Goal: Information Seeking & Learning: Learn about a topic

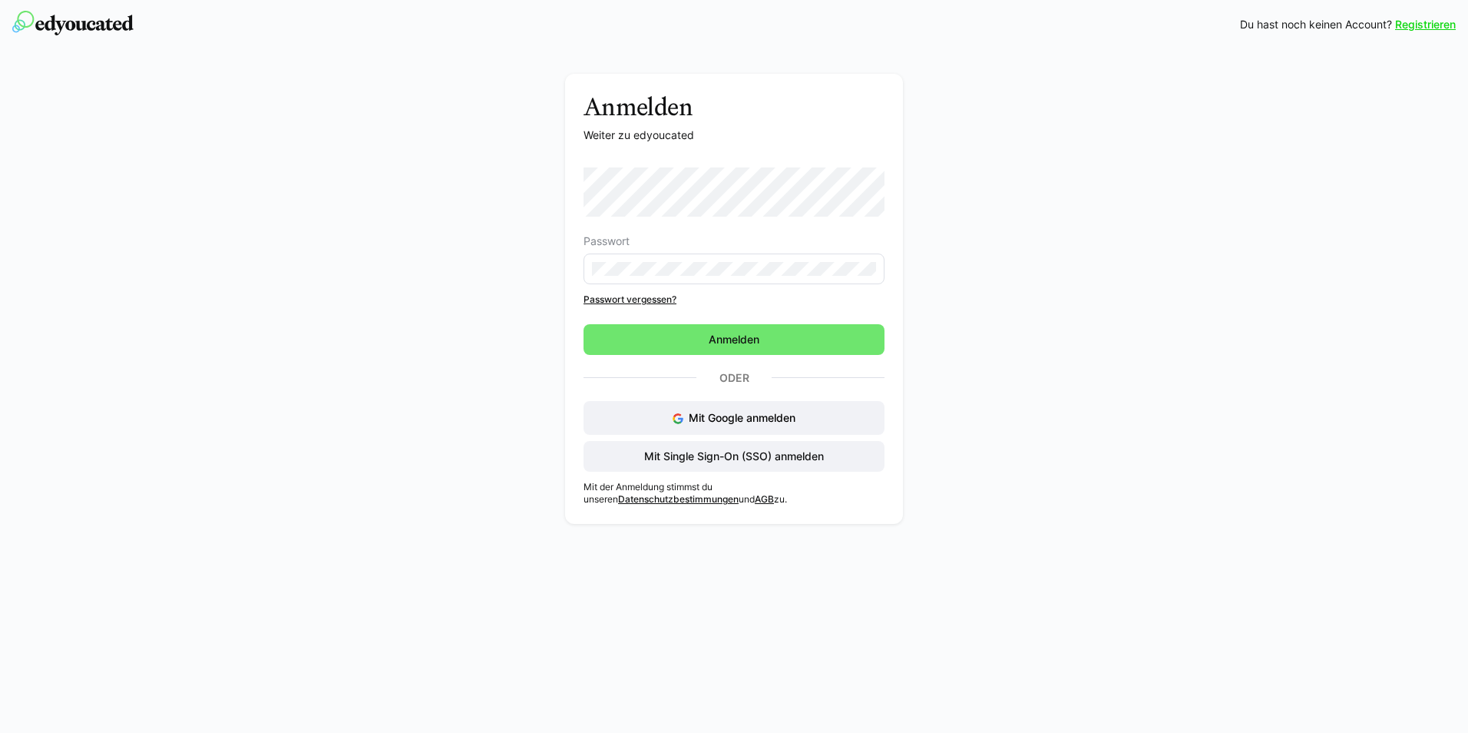
click at [496, 266] on div "Anmelden Weiter zu edyoucated Passwort Passwort vergessen? Anmelden Oder Mit Go…" at bounding box center [734, 303] width 865 height 458
click at [718, 455] on span "Mit Single Sign-On (SSO) anmelden" at bounding box center [734, 455] width 184 height 15
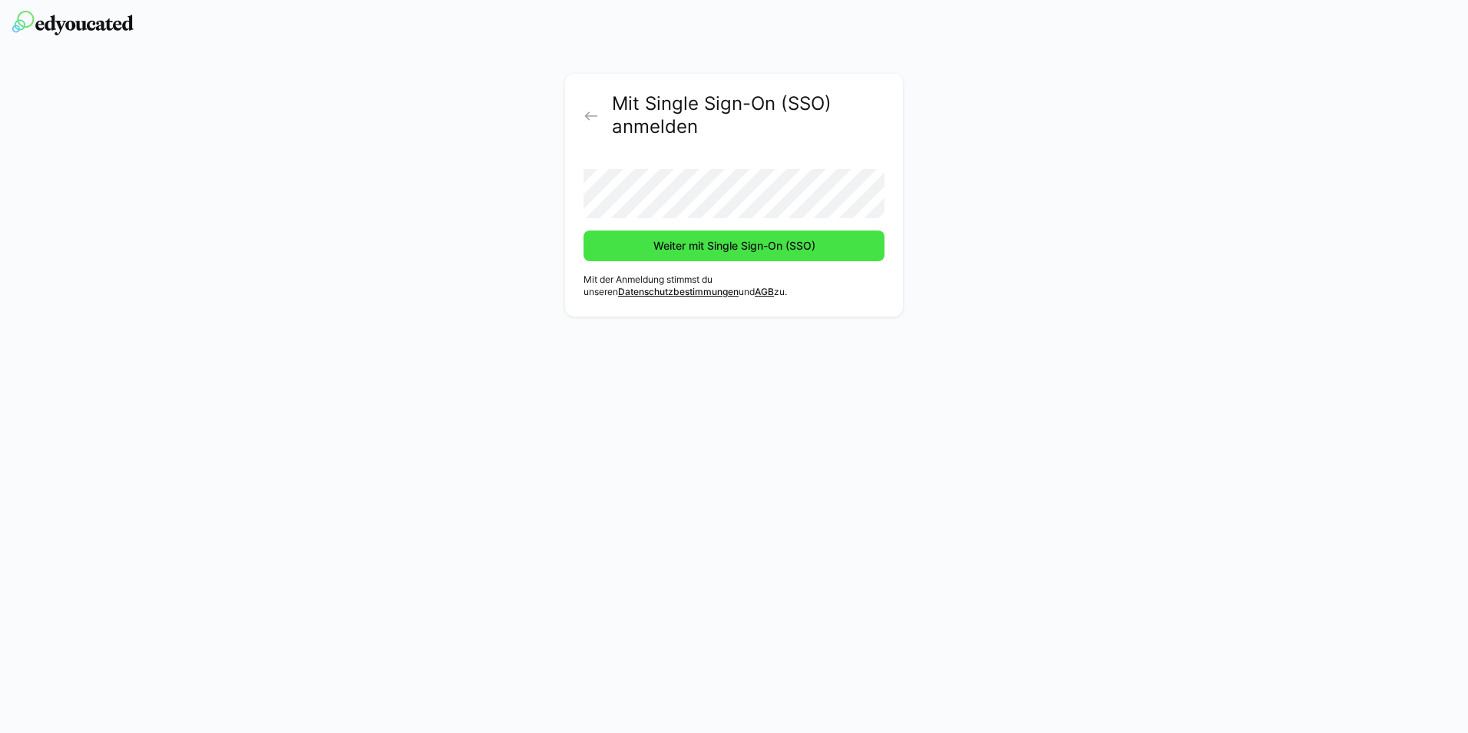
click at [691, 241] on span "Weiter mit Single Sign-On (SSO)" at bounding box center [734, 245] width 167 height 15
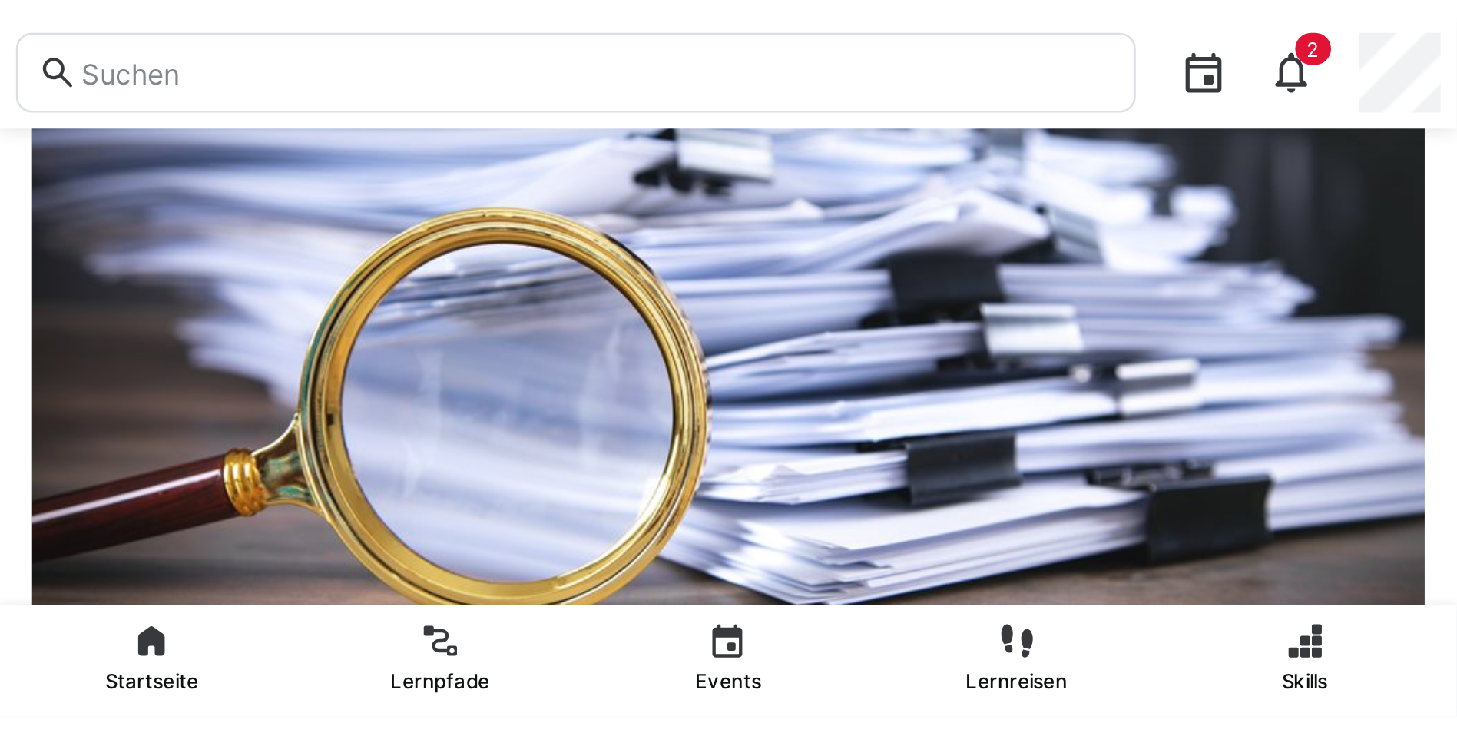
scroll to position [96, 0]
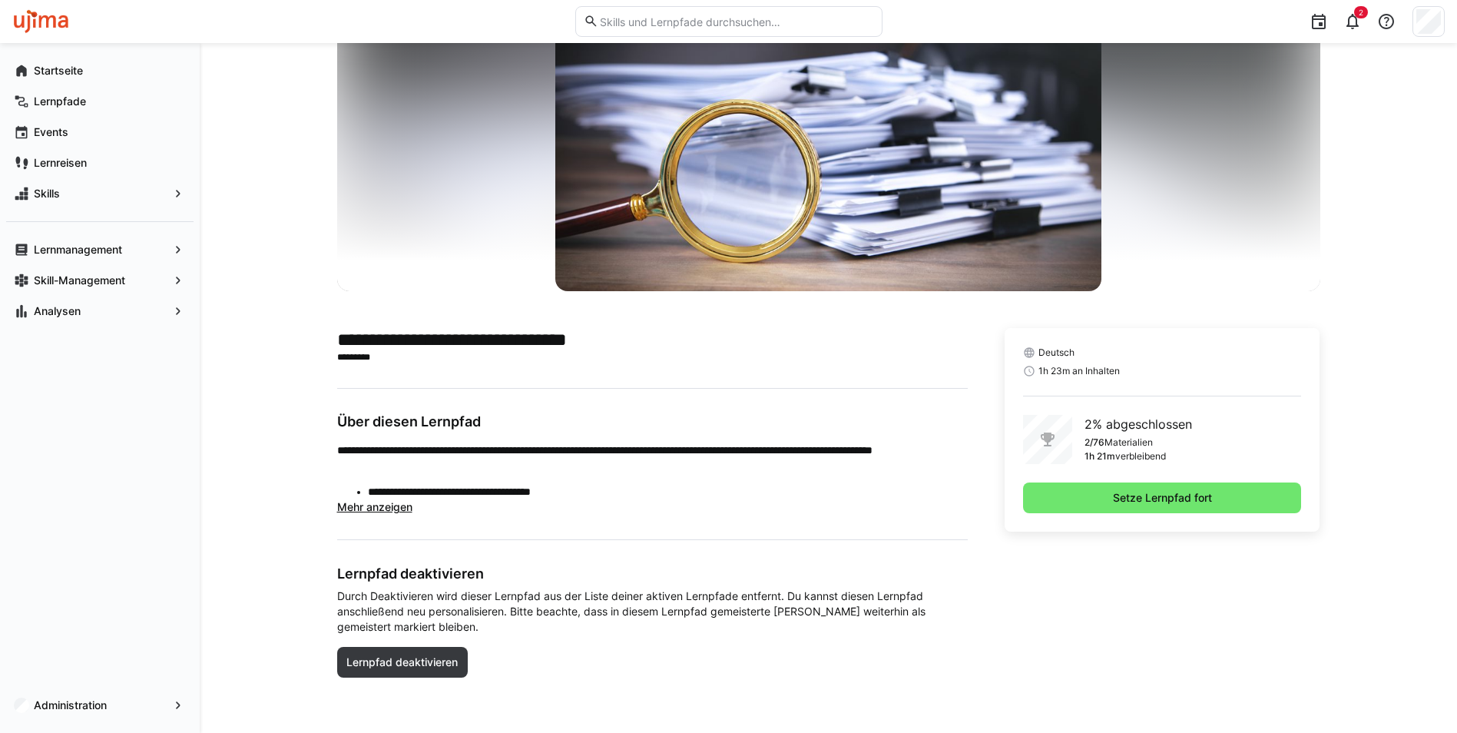
click at [1104, 422] on p "2% abgeschlossen" at bounding box center [1138, 424] width 108 height 18
click at [1051, 368] on span "1h 23m an Inhalten" at bounding box center [1078, 371] width 81 height 12
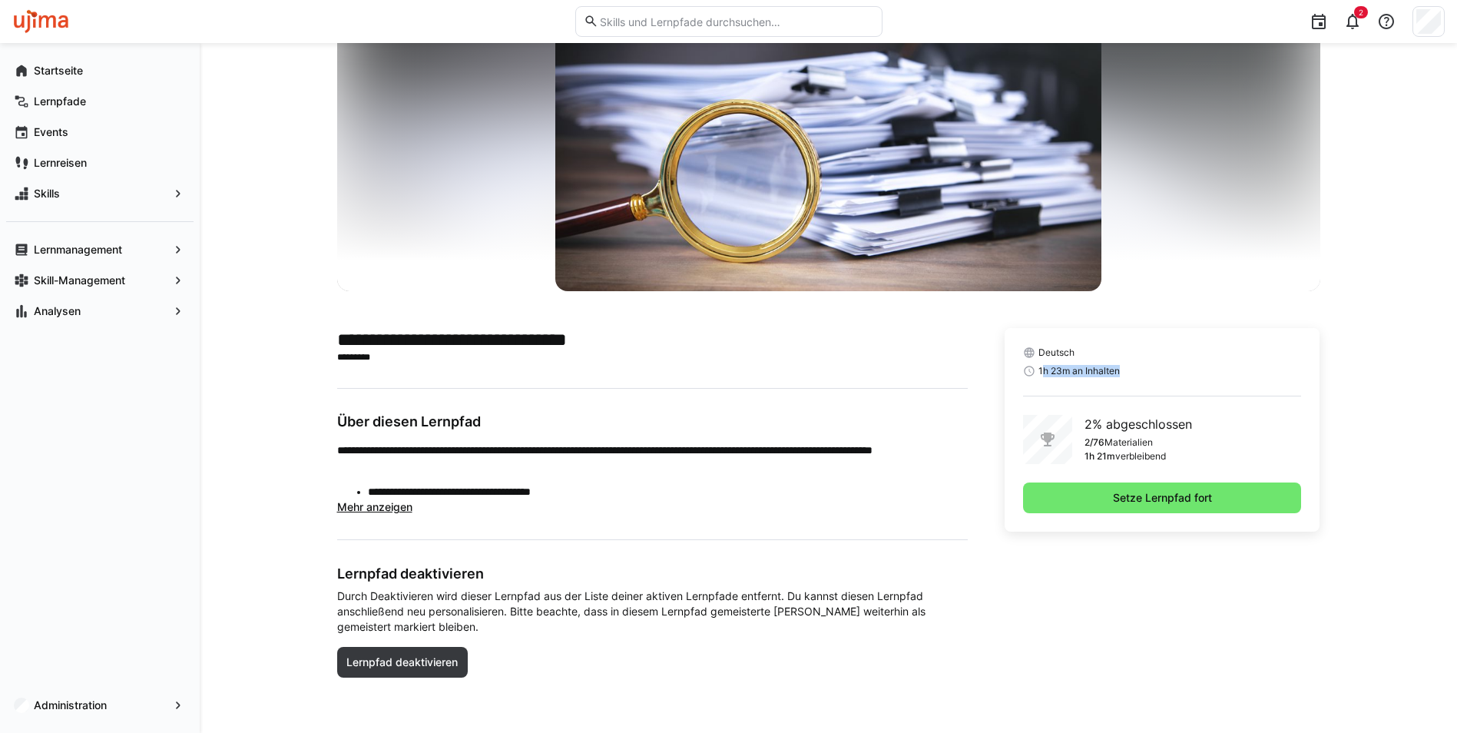
click at [1051, 368] on span "1h 23m an Inhalten" at bounding box center [1078, 371] width 81 height 12
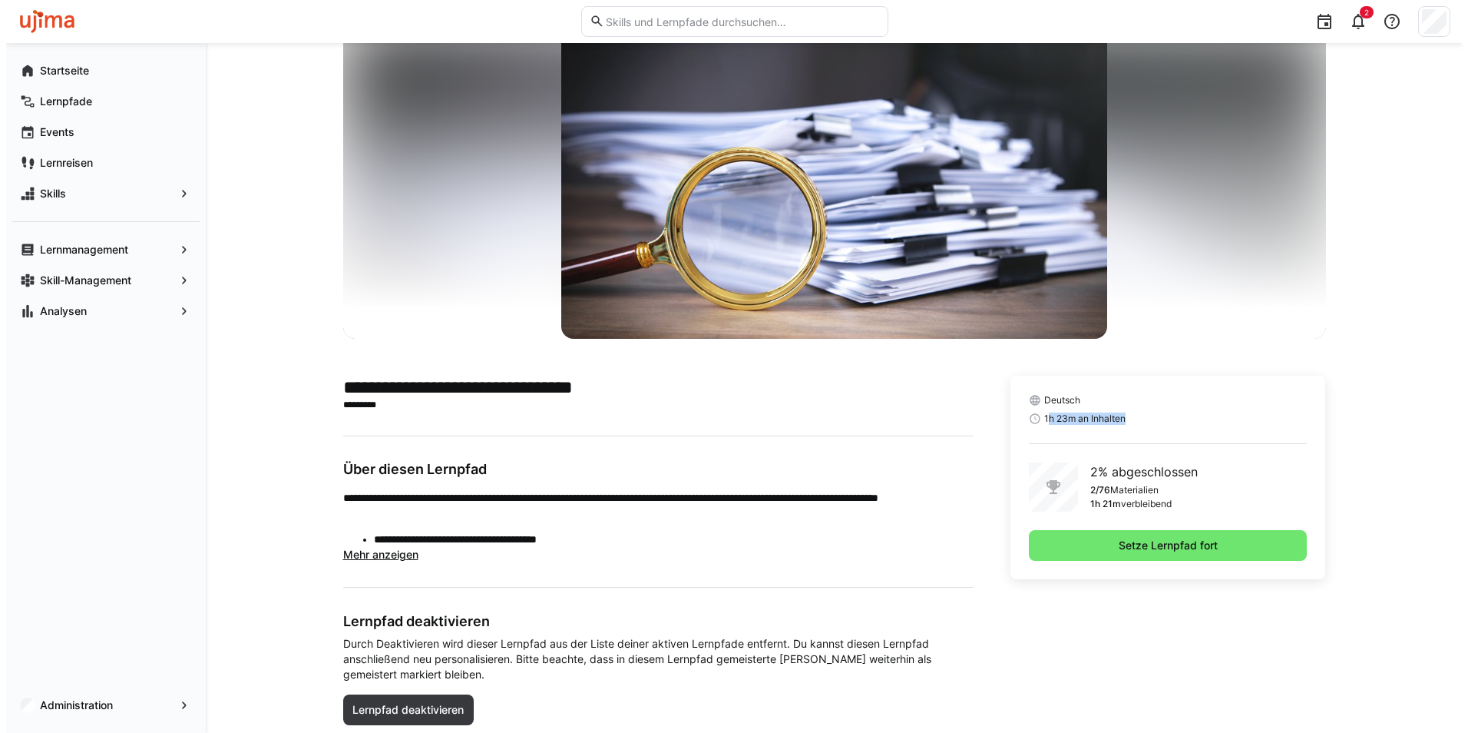
scroll to position [0, 0]
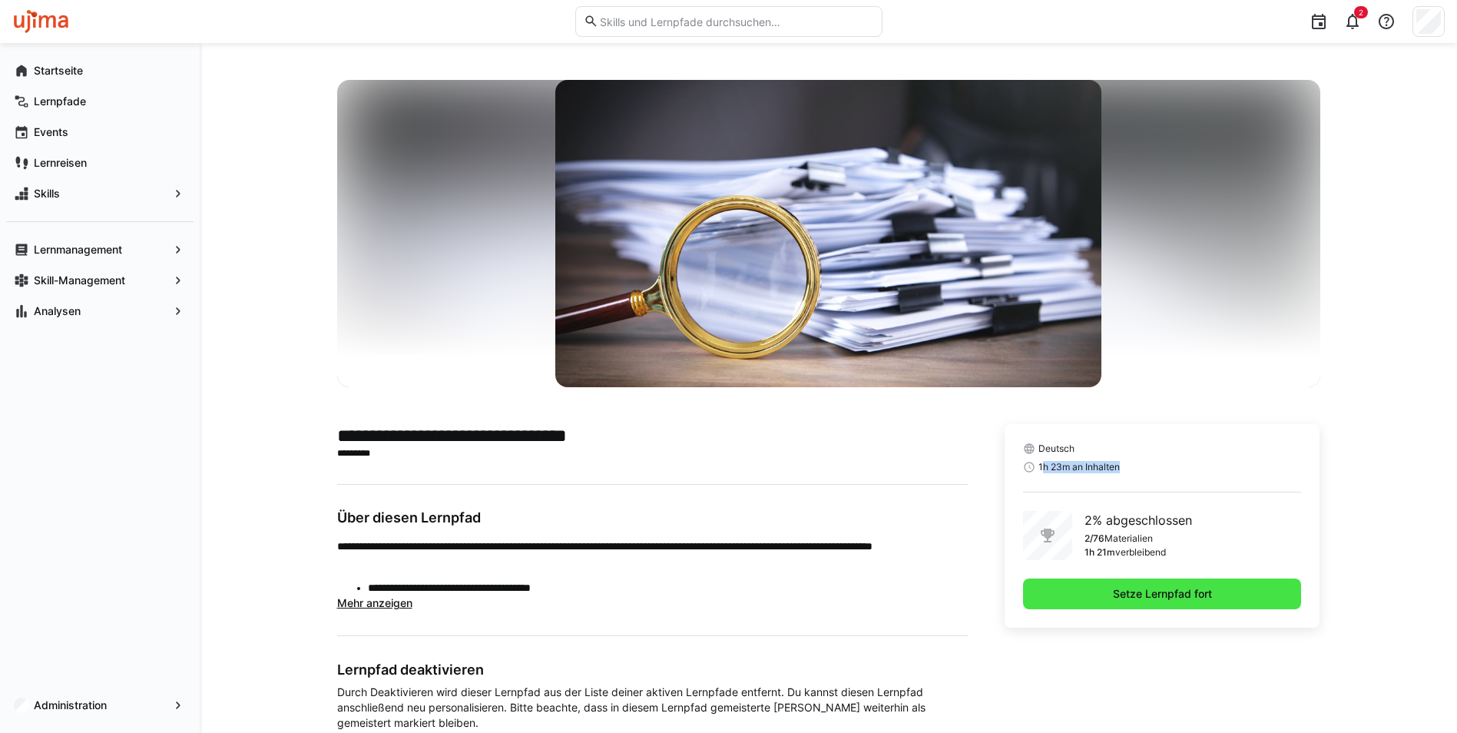
click at [1192, 597] on span "Setze Lernpfad fort" at bounding box center [1162, 593] width 104 height 15
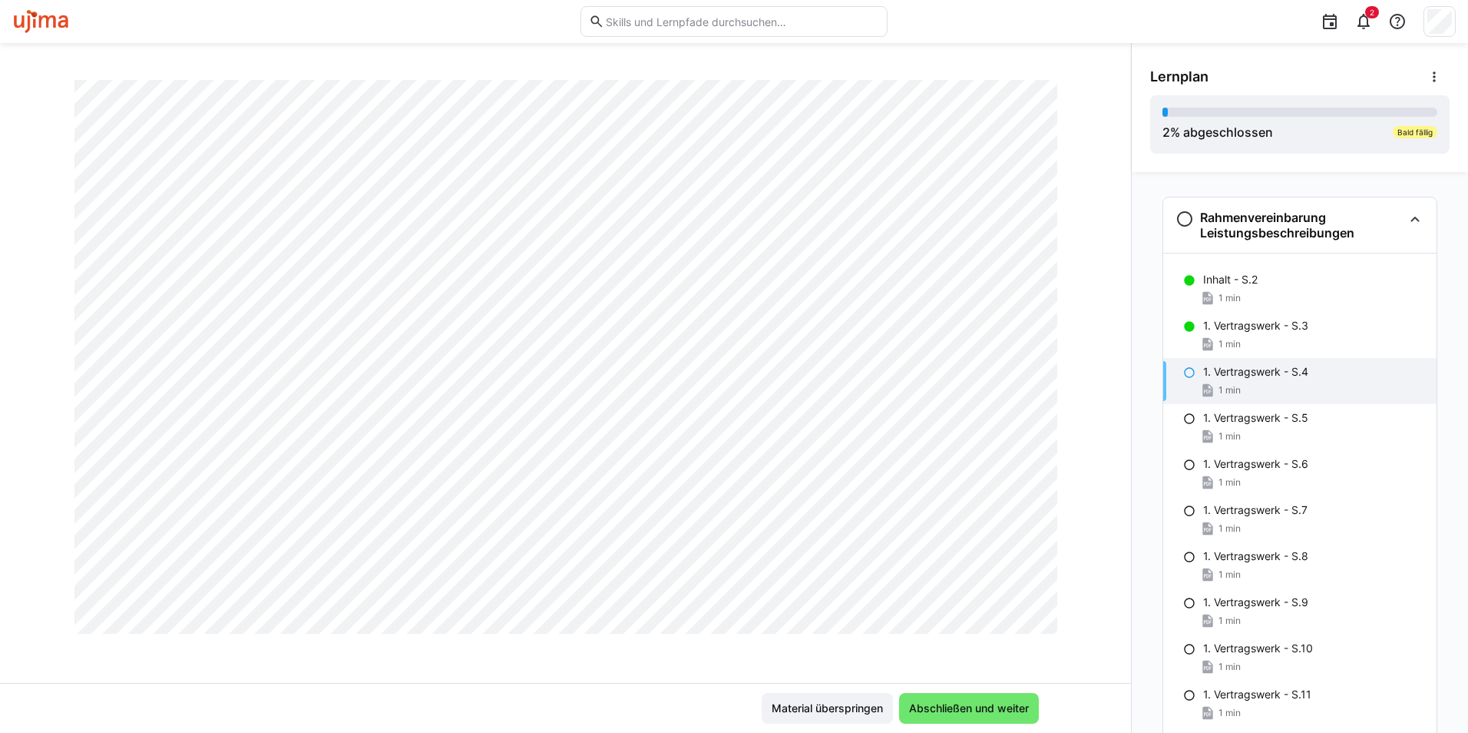
scroll to position [879, 0]
click at [966, 706] on span "Abschließen und weiter" at bounding box center [969, 707] width 124 height 15
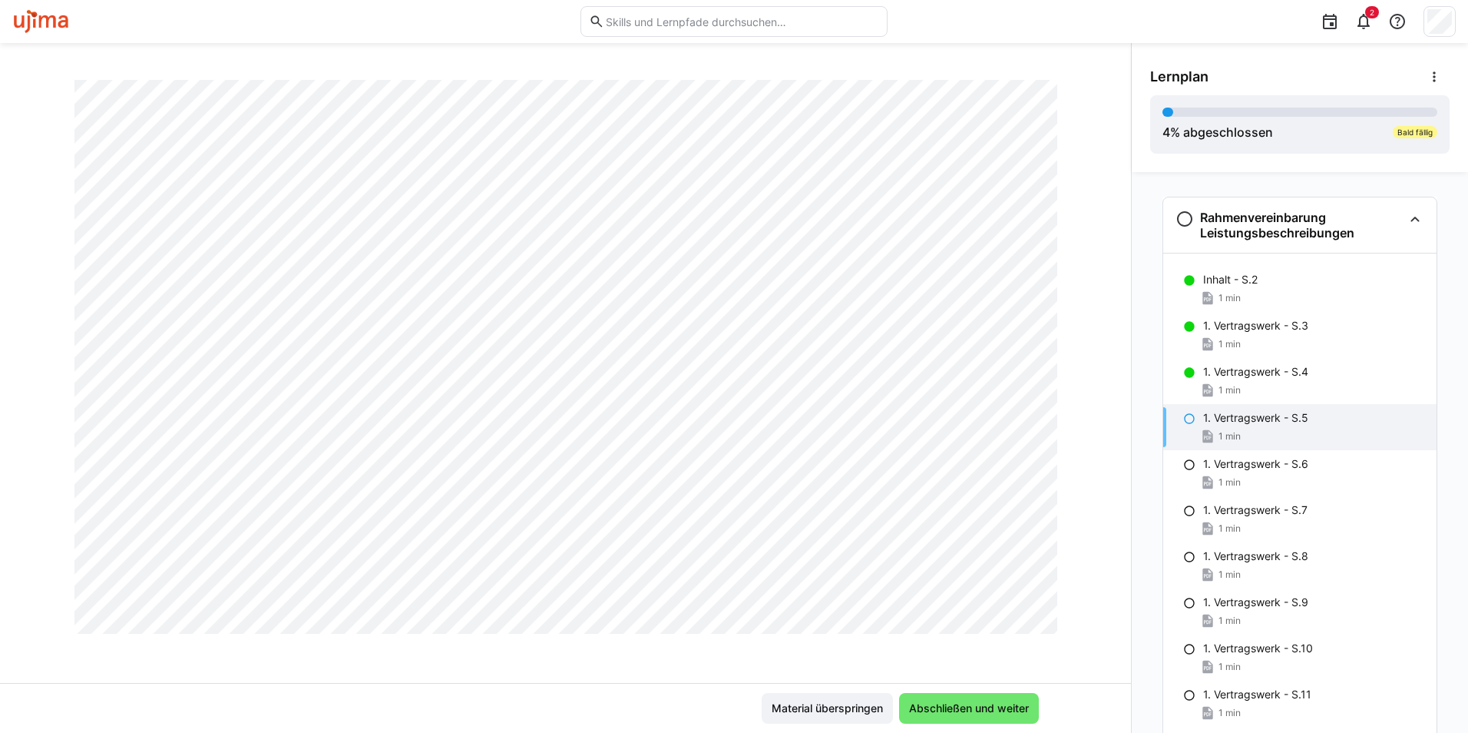
scroll to position [768, 0]
click at [952, 704] on span "Abschließen und weiter" at bounding box center [969, 707] width 124 height 15
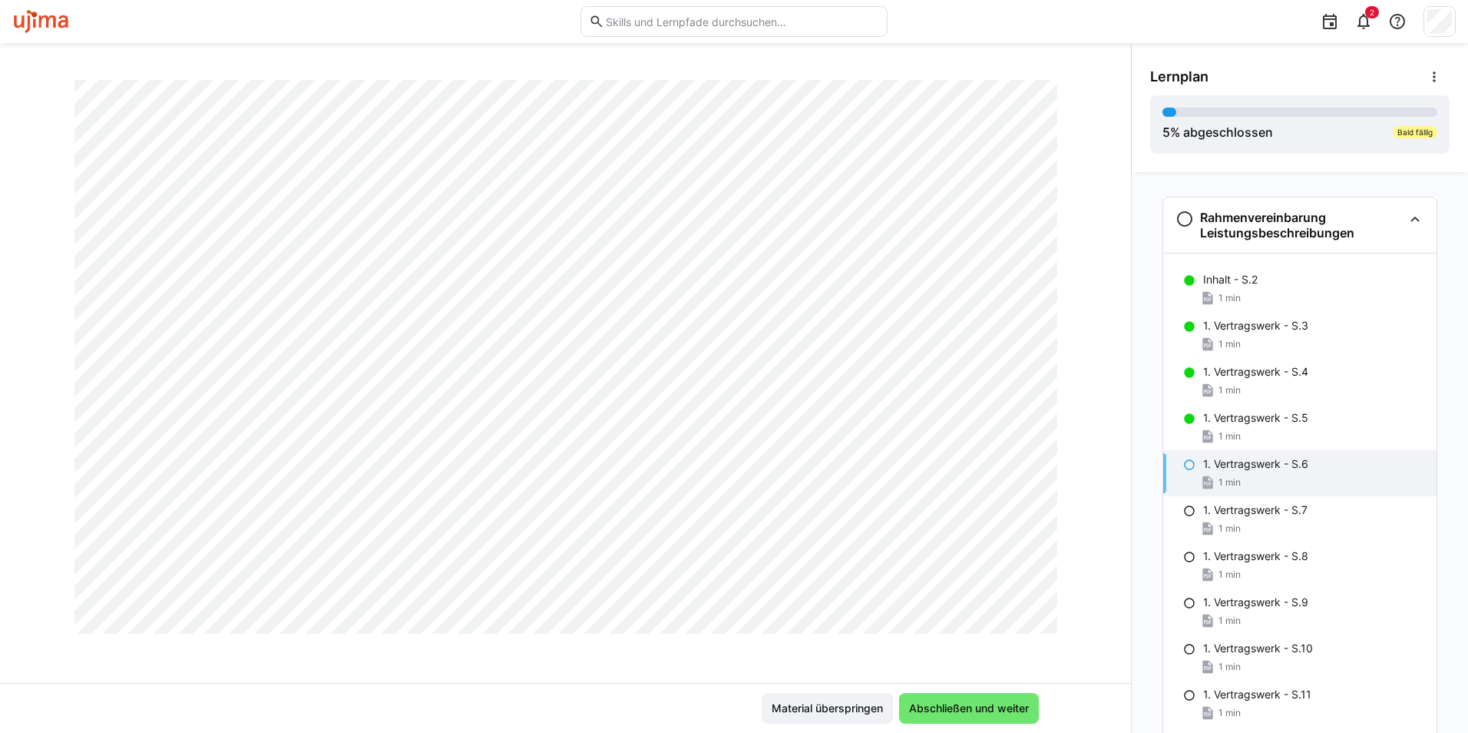
scroll to position [879, 0]
click at [965, 703] on span "Abschließen und weiter" at bounding box center [969, 707] width 124 height 15
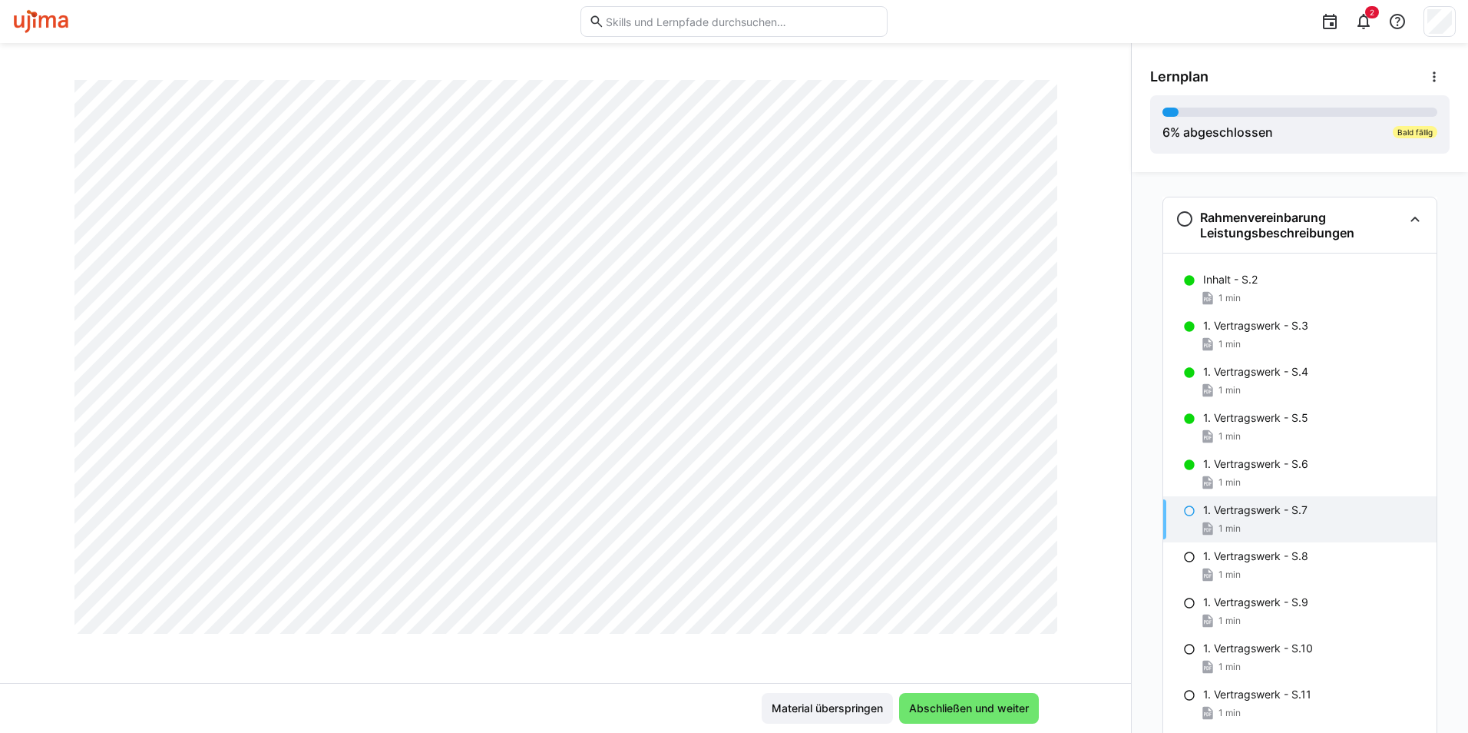
scroll to position [845, 0]
click at [961, 707] on span "Abschließen und weiter" at bounding box center [969, 707] width 124 height 15
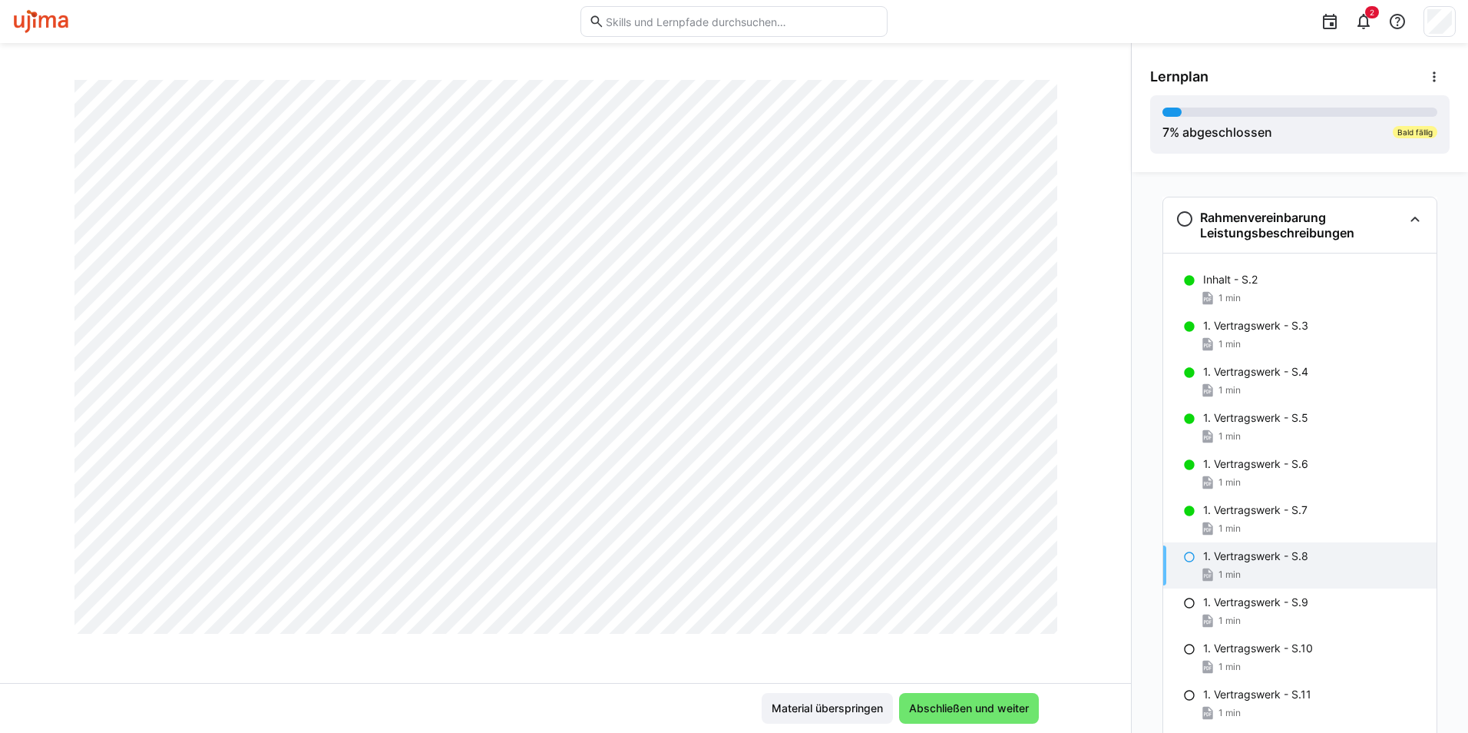
scroll to position [879, 0]
click at [967, 710] on span "Abschließen und weiter" at bounding box center [969, 707] width 124 height 15
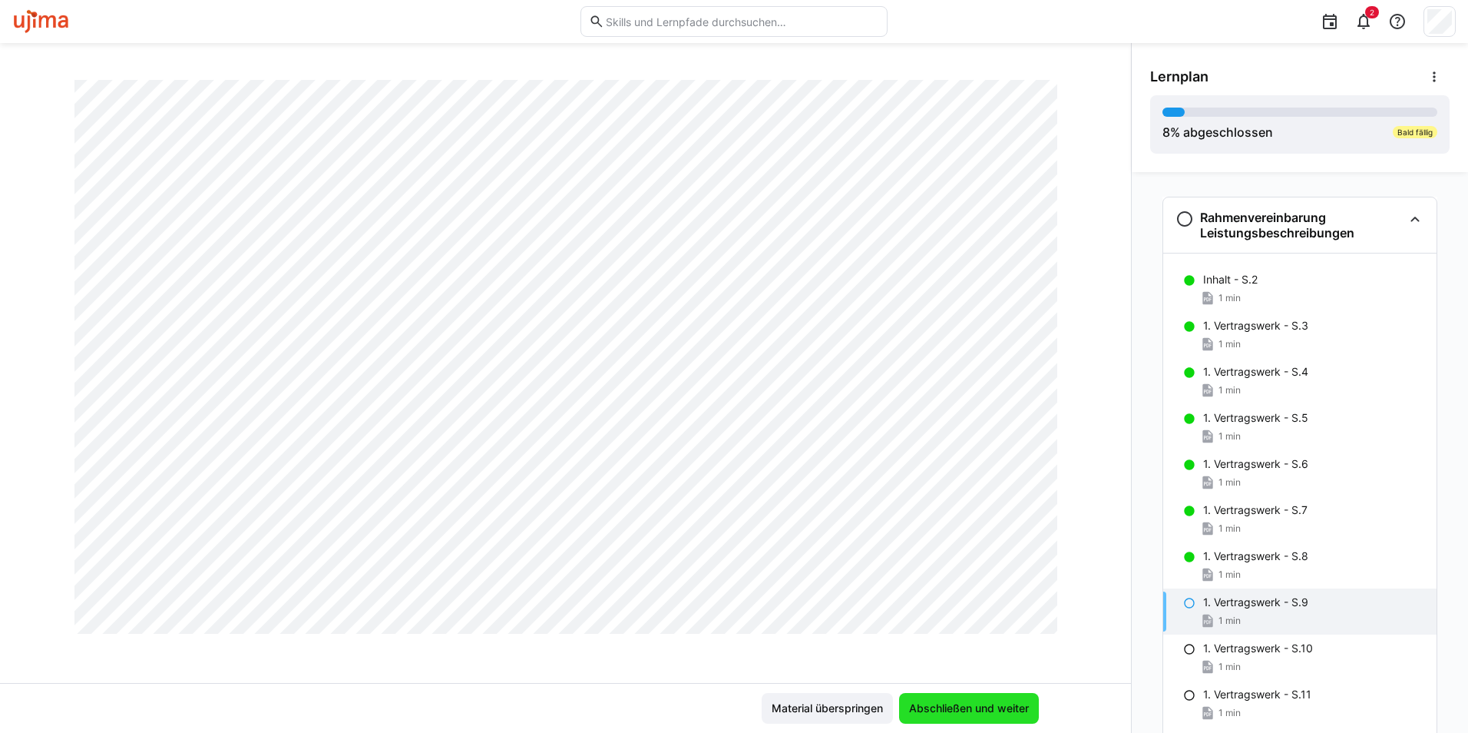
click at [957, 703] on span "Abschließen und weiter" at bounding box center [969, 707] width 124 height 15
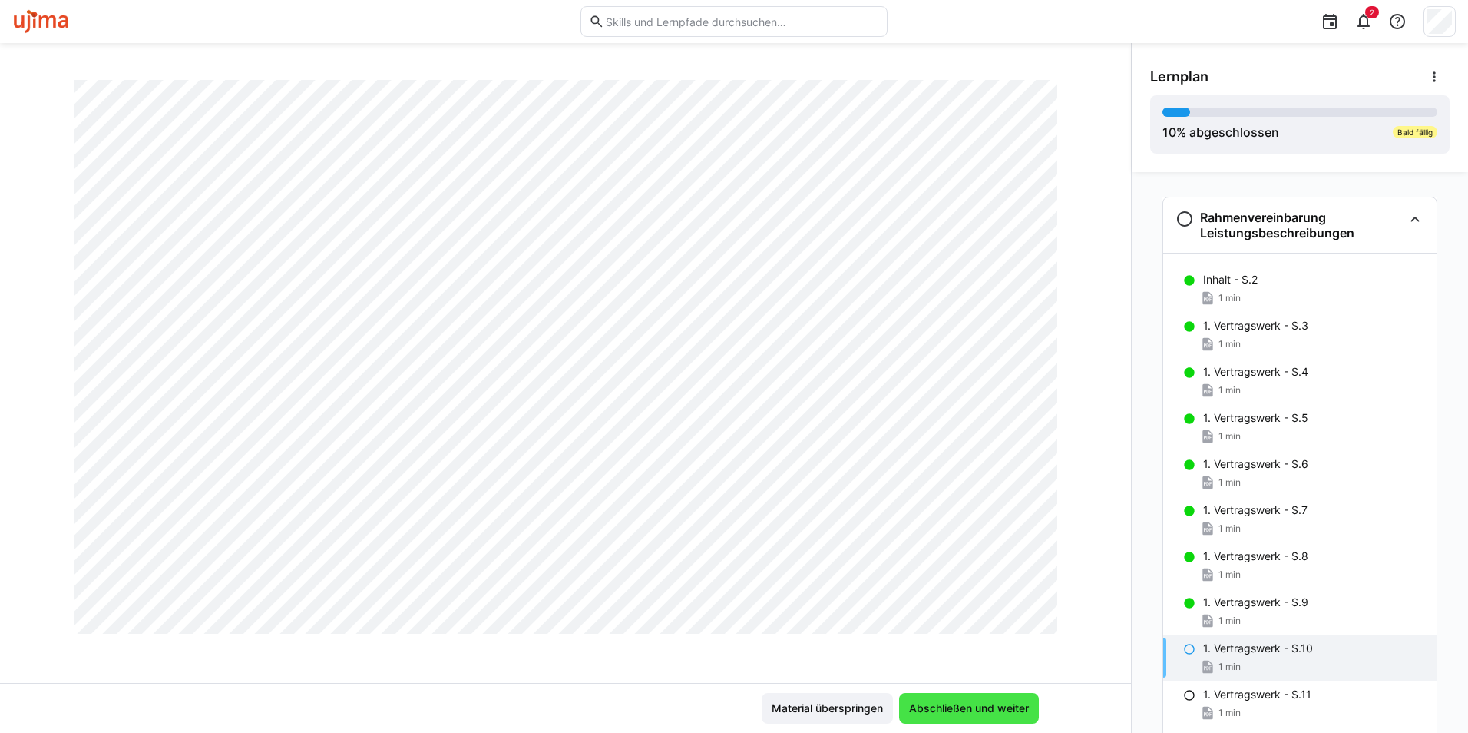
click at [981, 707] on span "Abschließen und weiter" at bounding box center [969, 707] width 124 height 15
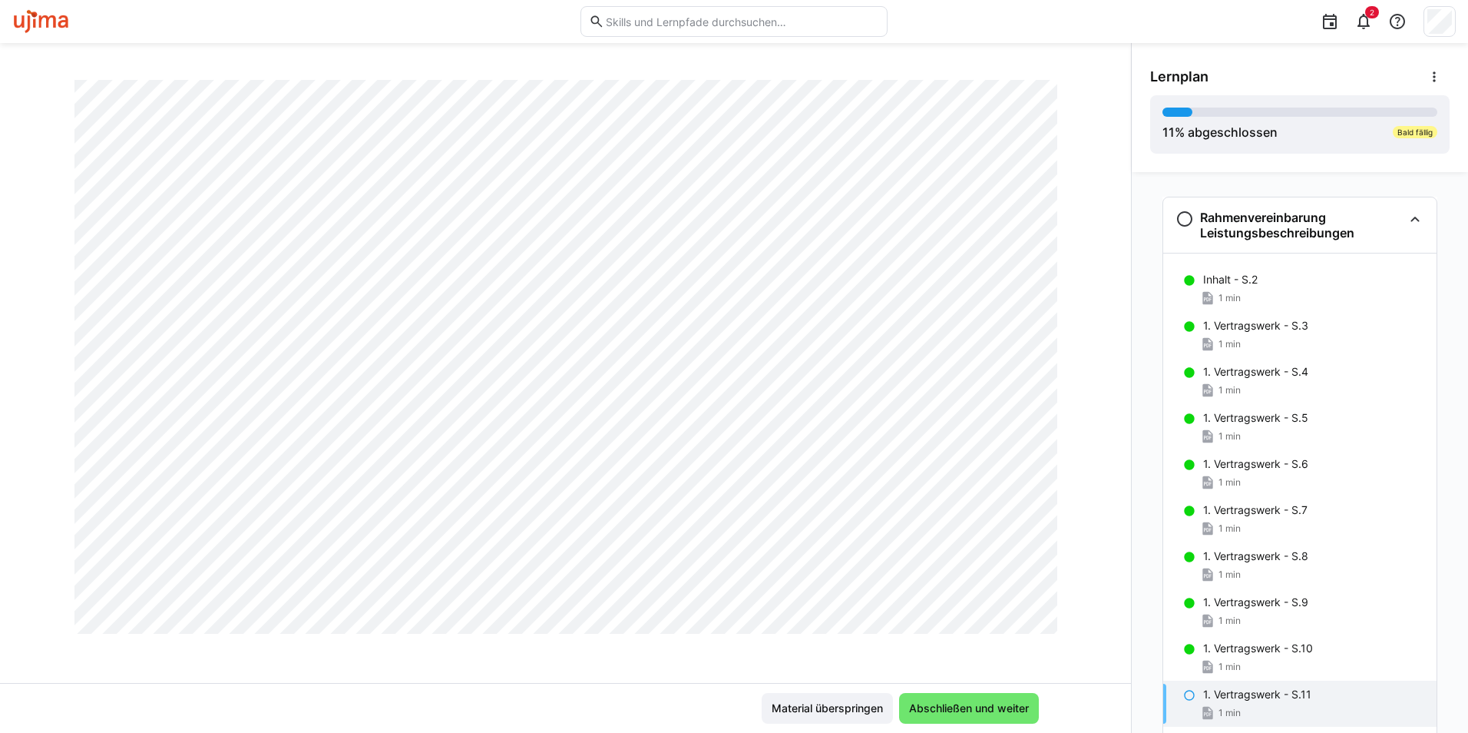
scroll to position [691, 0]
click at [940, 707] on span "Abschließen und weiter" at bounding box center [969, 707] width 124 height 15
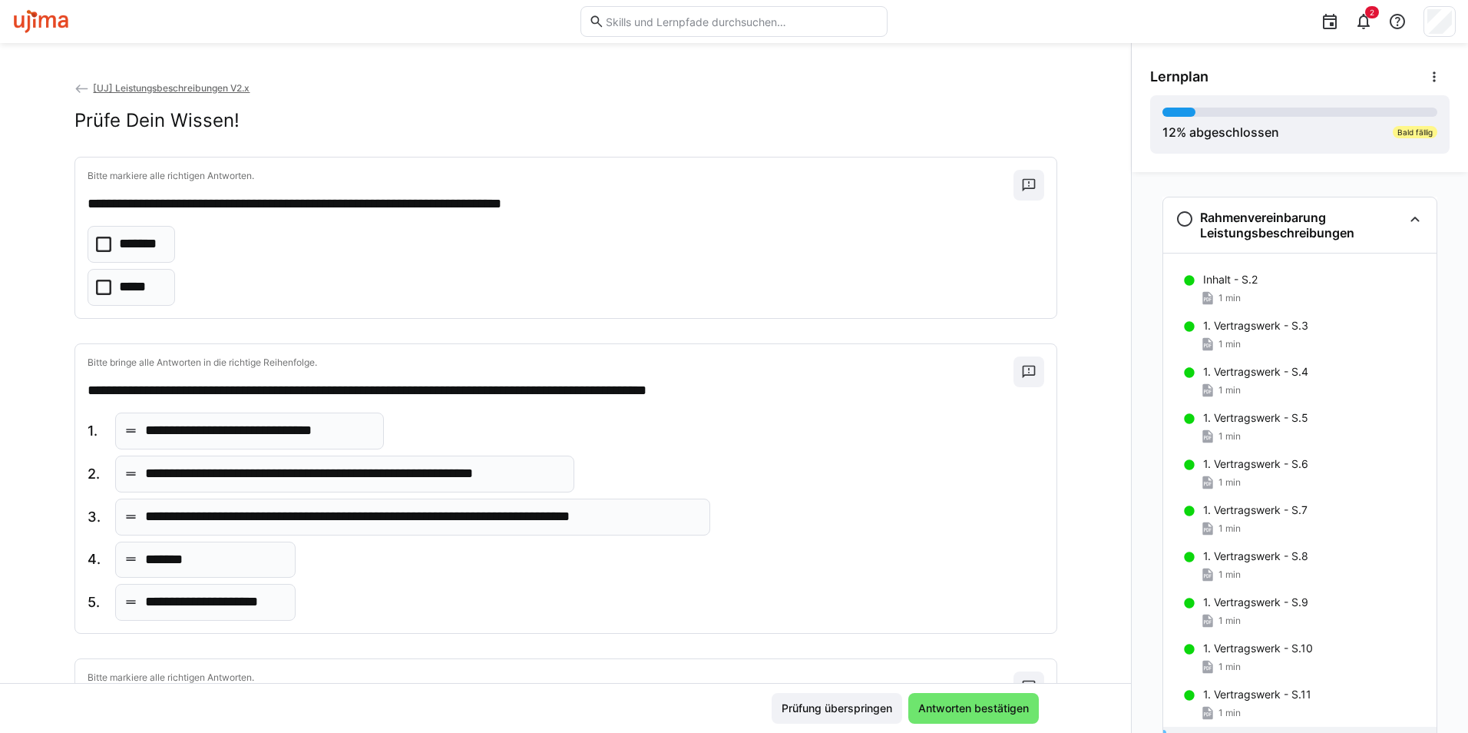
click at [108, 243] on eds-checkbox "*******" at bounding box center [132, 244] width 88 height 37
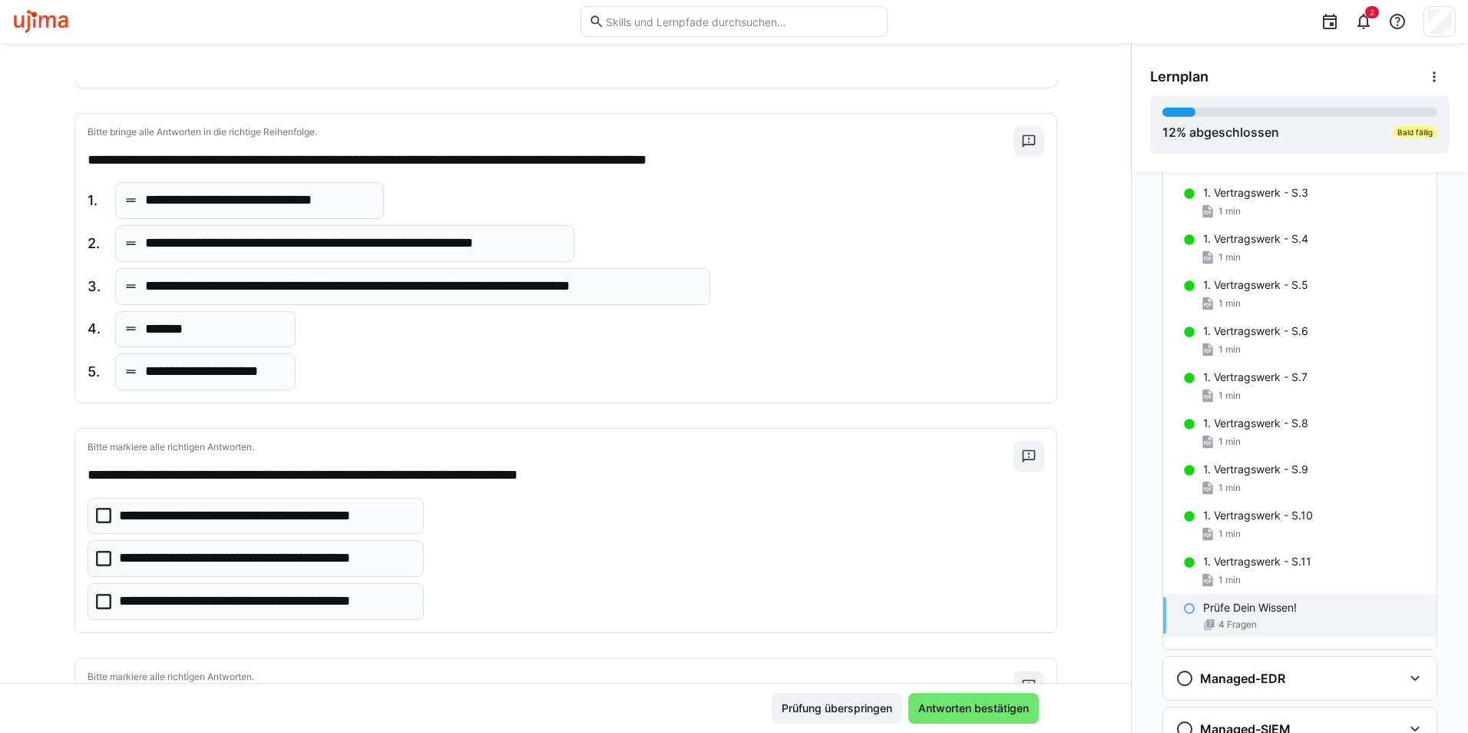
scroll to position [307, 0]
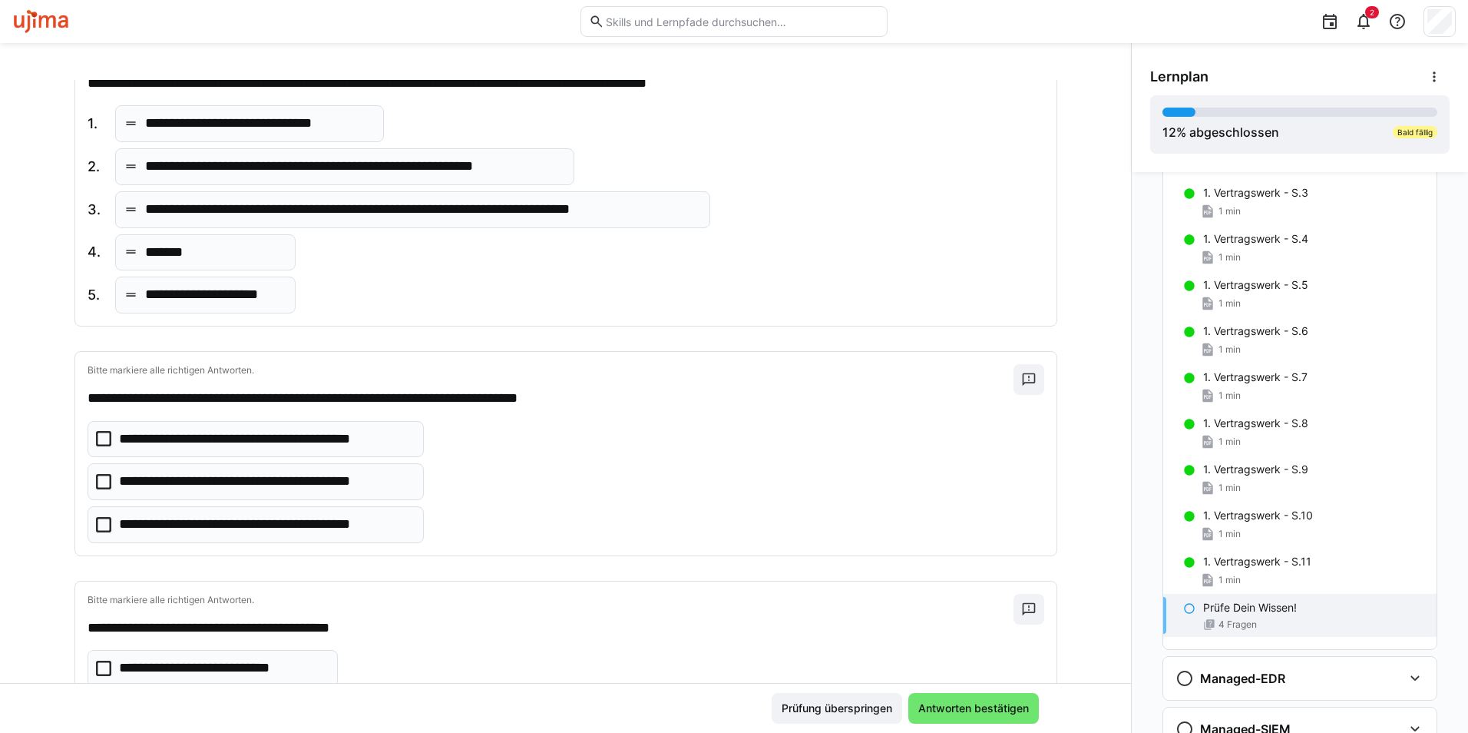
click at [96, 481] on icon at bounding box center [103, 481] width 15 height 15
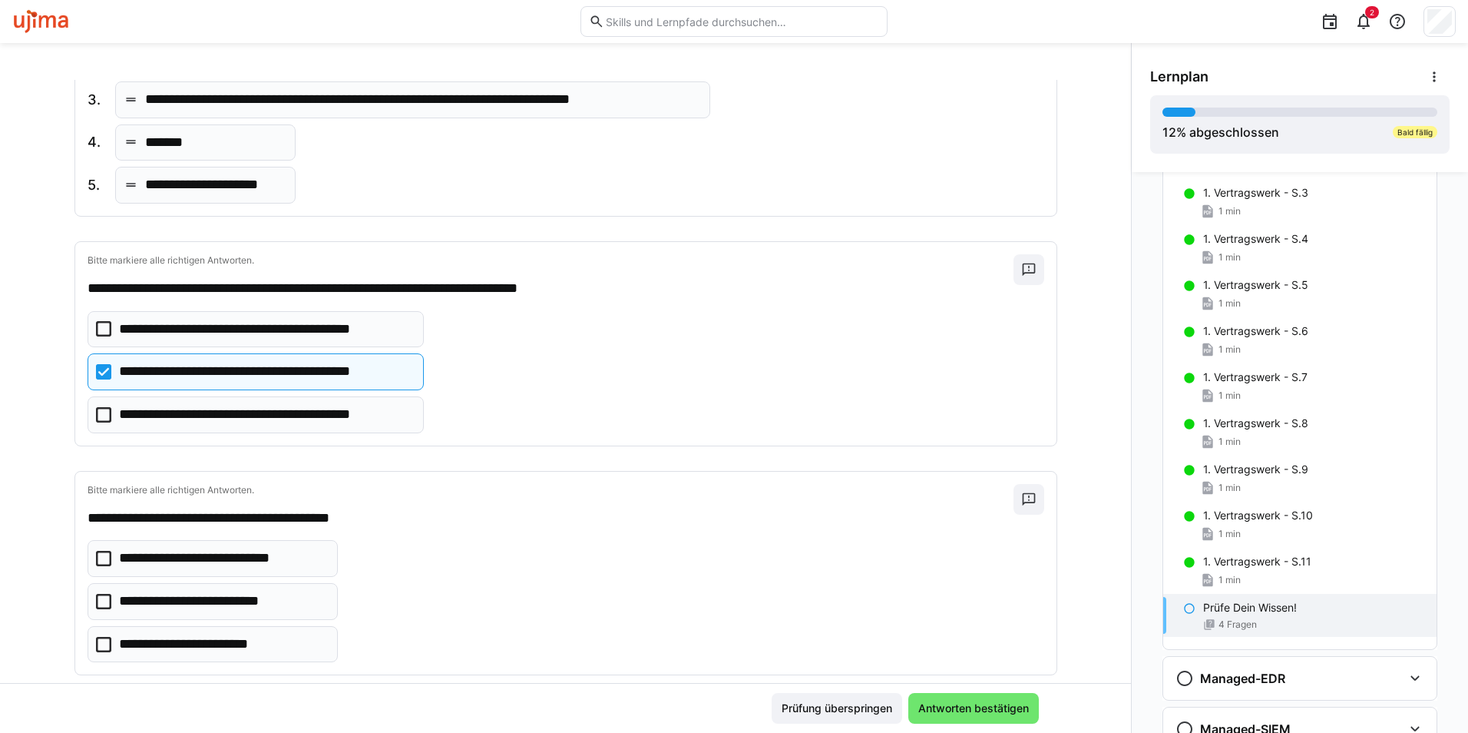
scroll to position [447, 0]
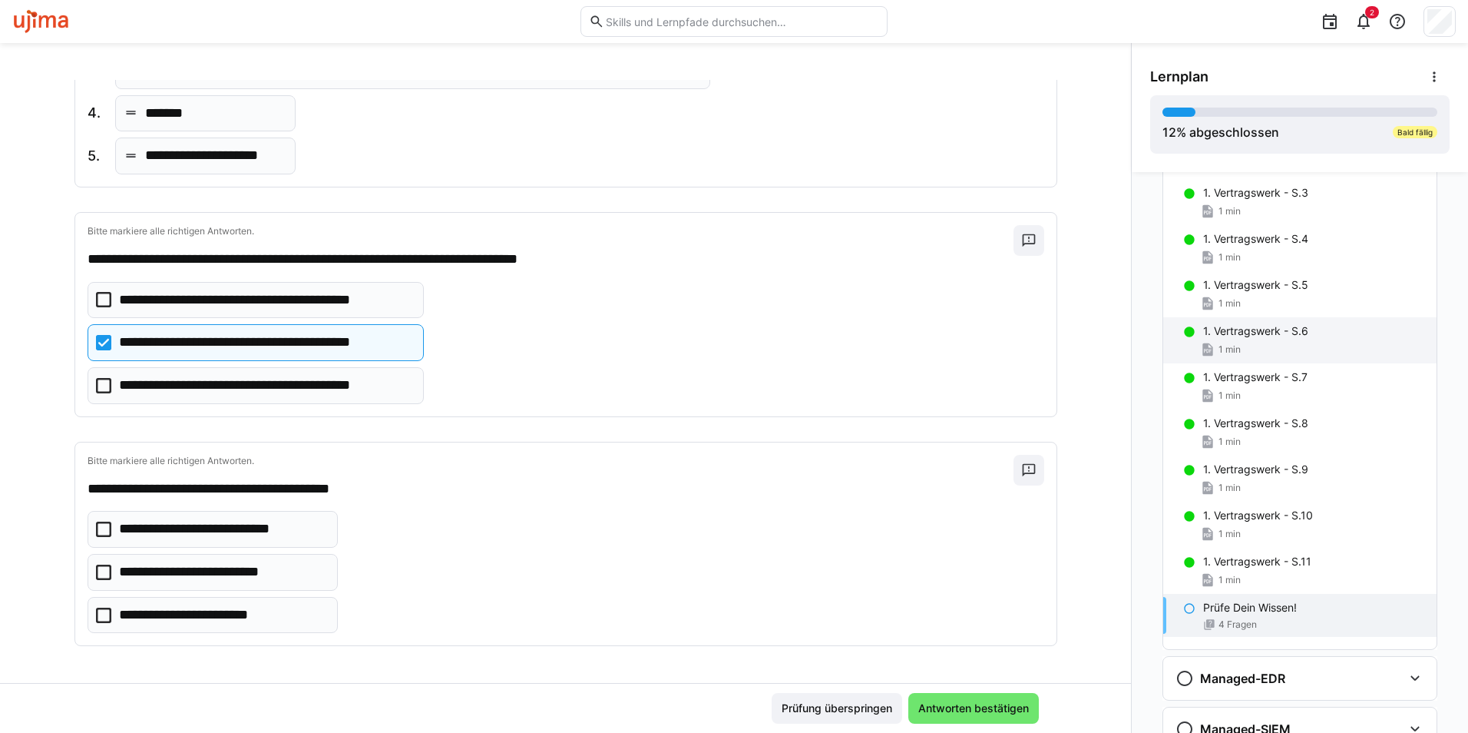
click at [1265, 333] on p "1. Vertragswerk - S.6" at bounding box center [1255, 330] width 105 height 15
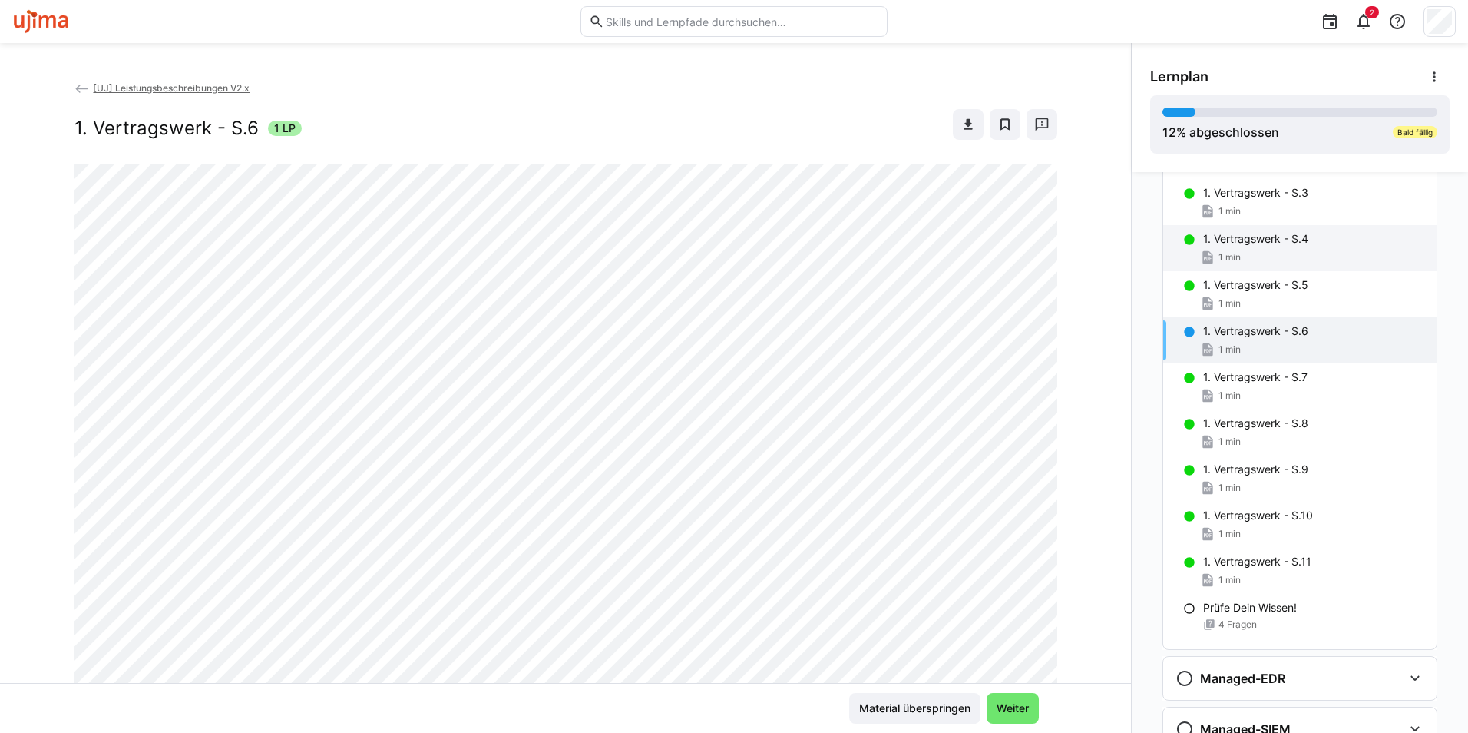
click at [1252, 250] on div "1 min" at bounding box center [1313, 257] width 221 height 15
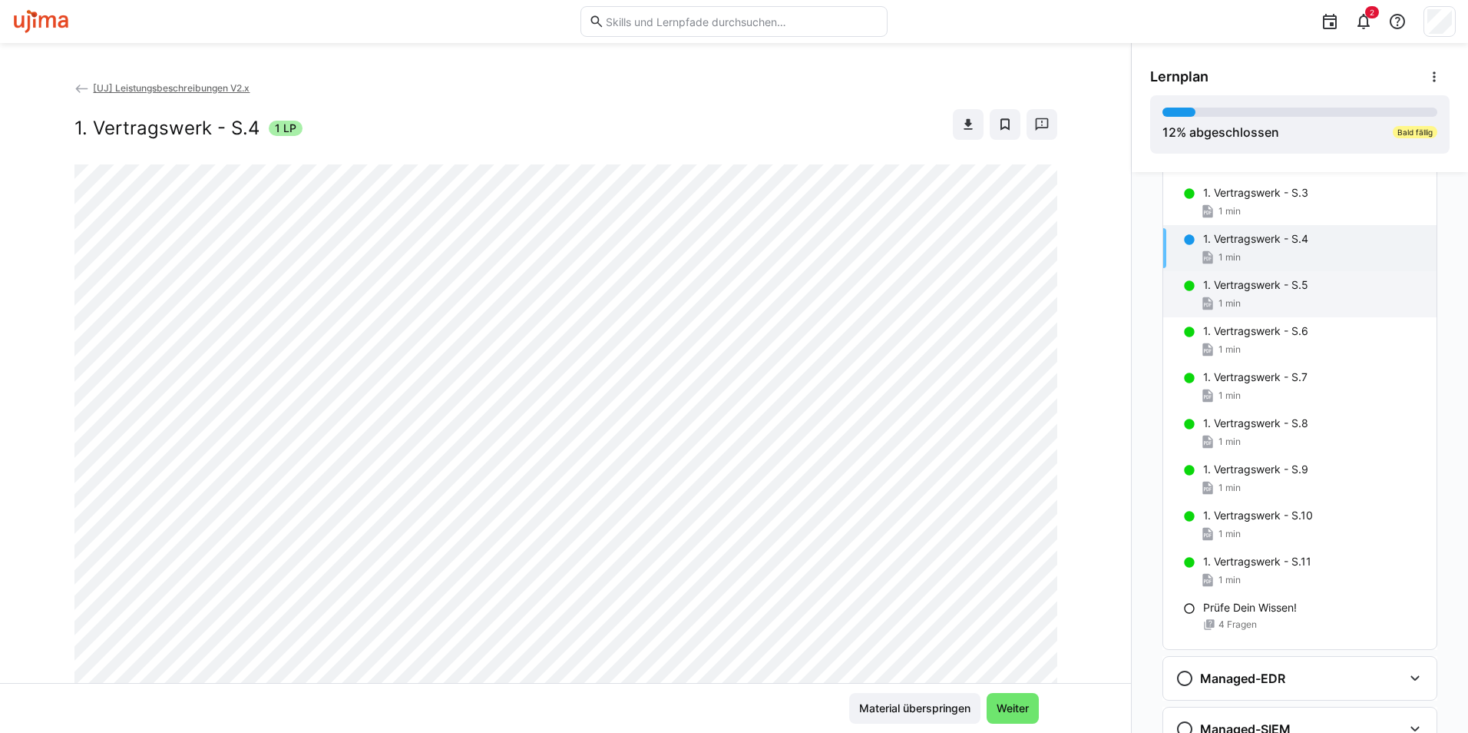
click at [1253, 290] on p "1. Vertragswerk - S.5" at bounding box center [1255, 284] width 105 height 15
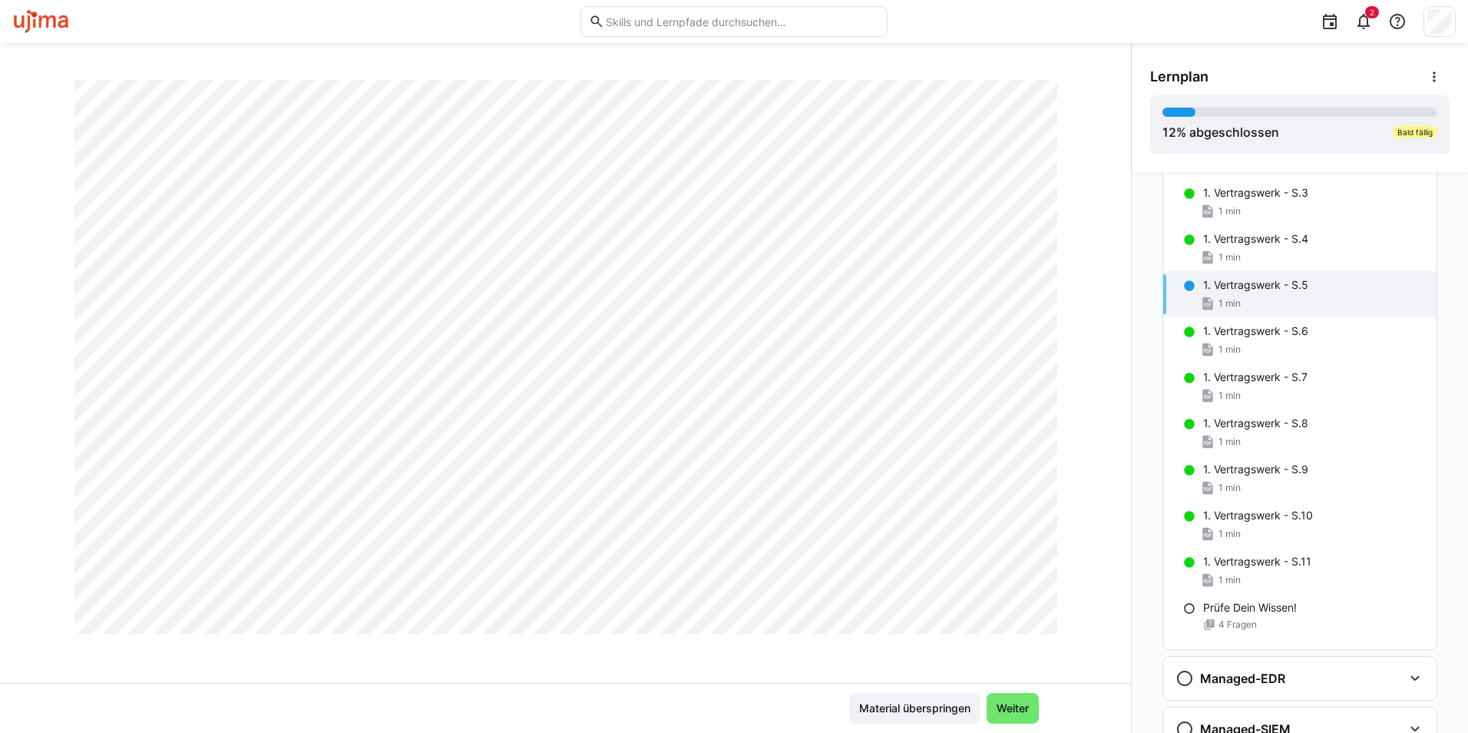
scroll to position [614, 0]
click at [1260, 607] on p "Prüfe Dein Wissen!" at bounding box center [1250, 607] width 94 height 15
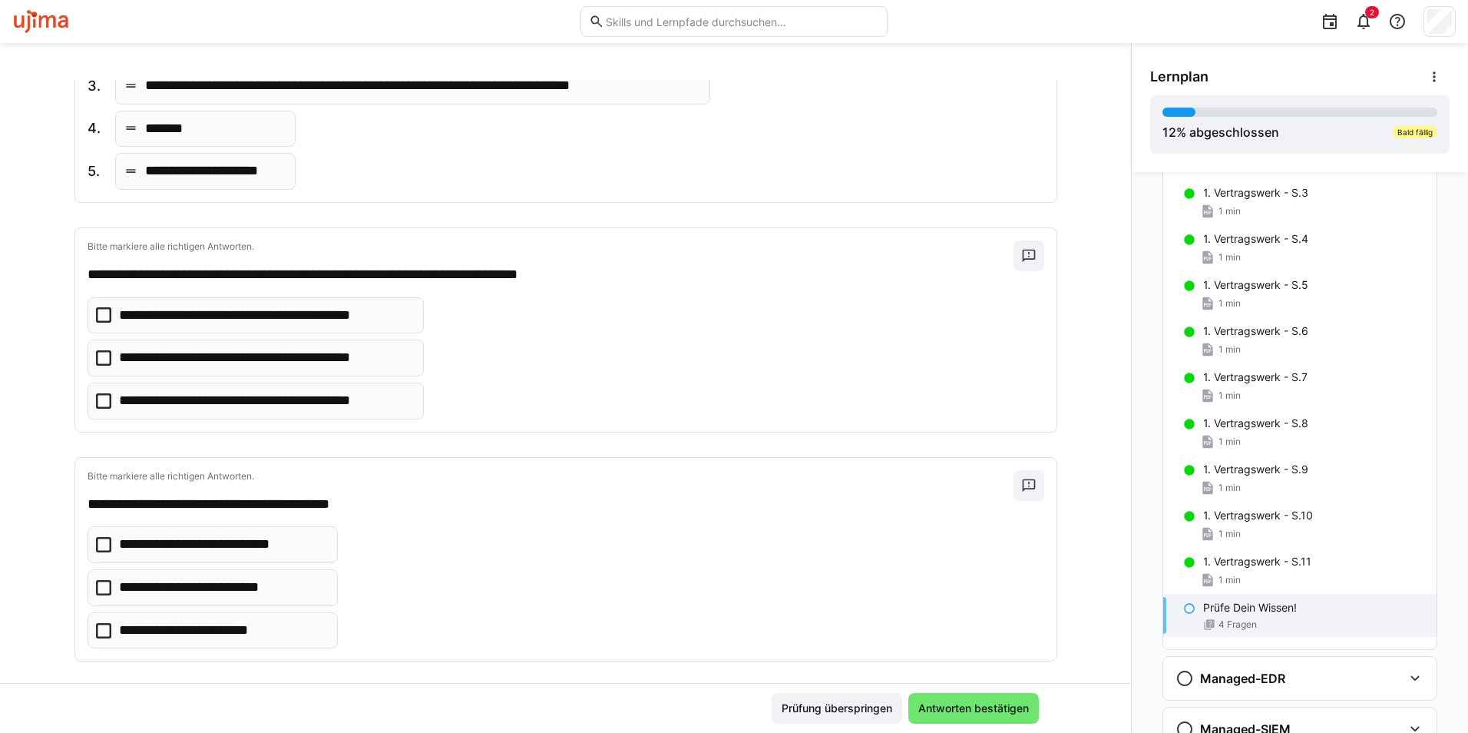
scroll to position [447, 0]
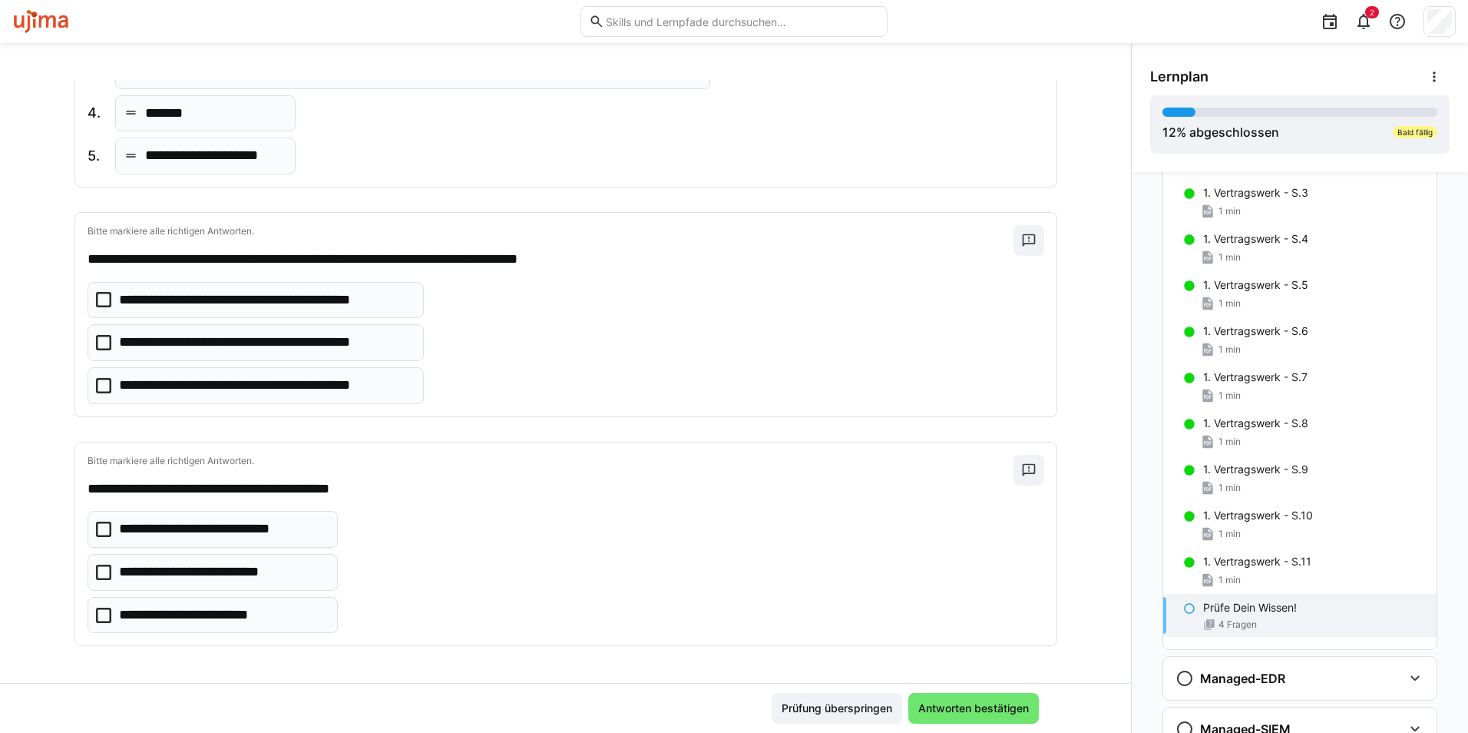
click at [281, 571] on p "**********" at bounding box center [207, 572] width 177 height 20
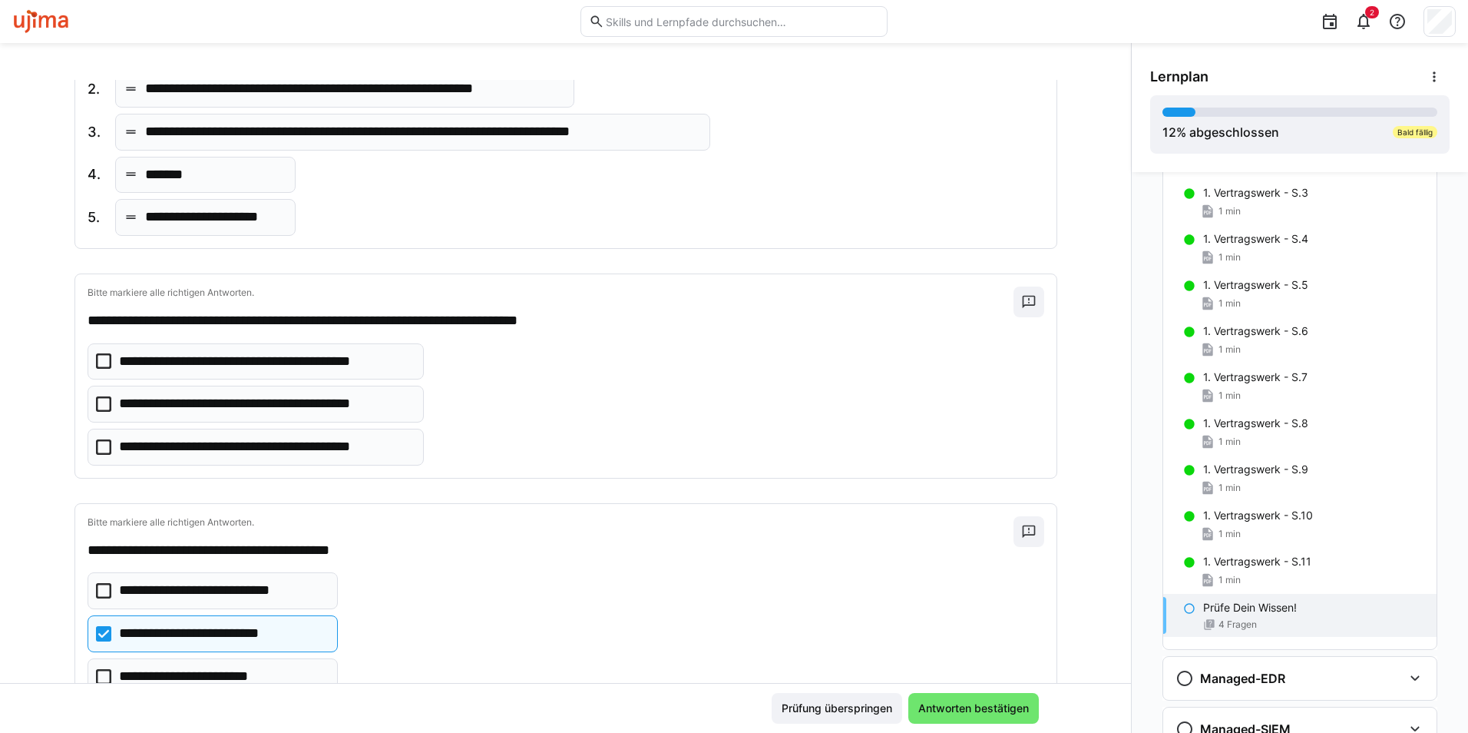
scroll to position [293, 0]
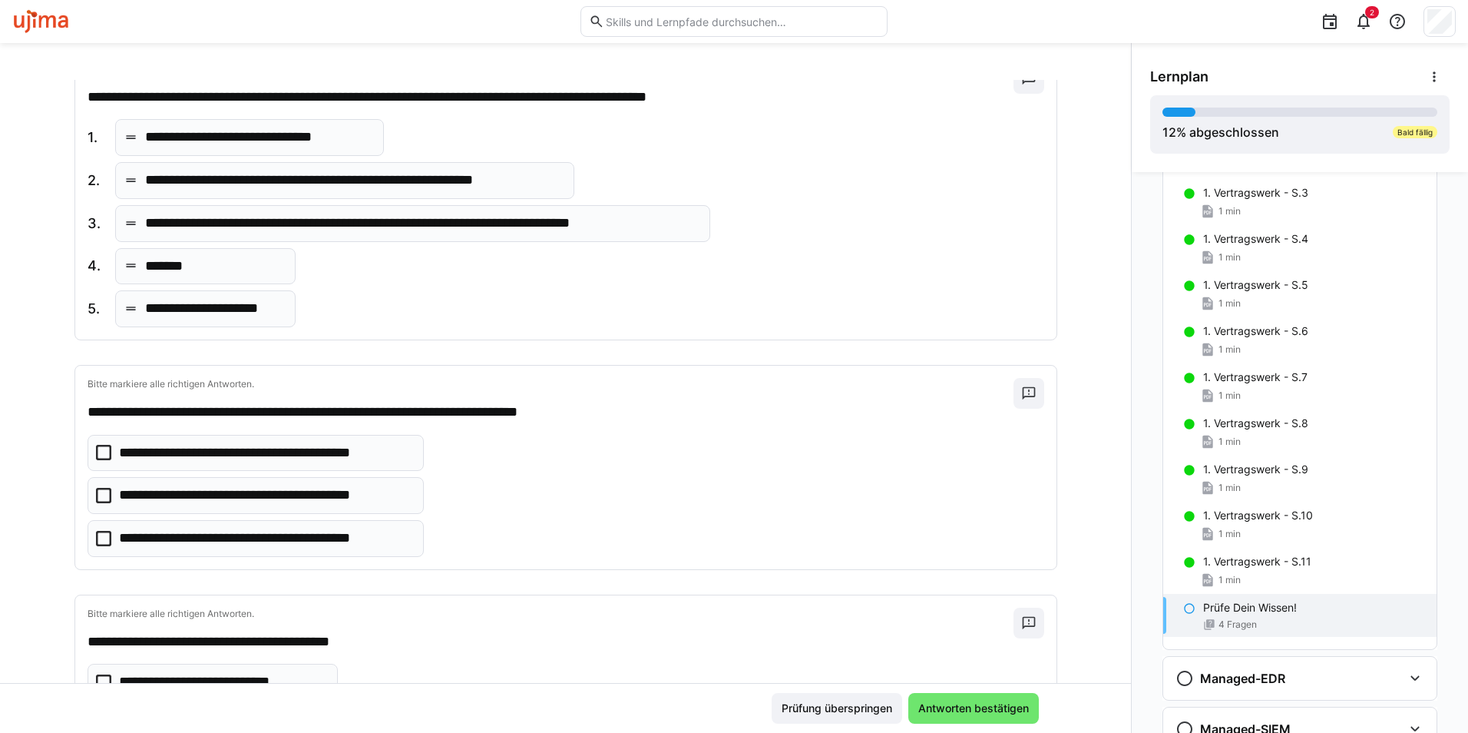
click at [353, 498] on p "**********" at bounding box center [260, 495] width 282 height 20
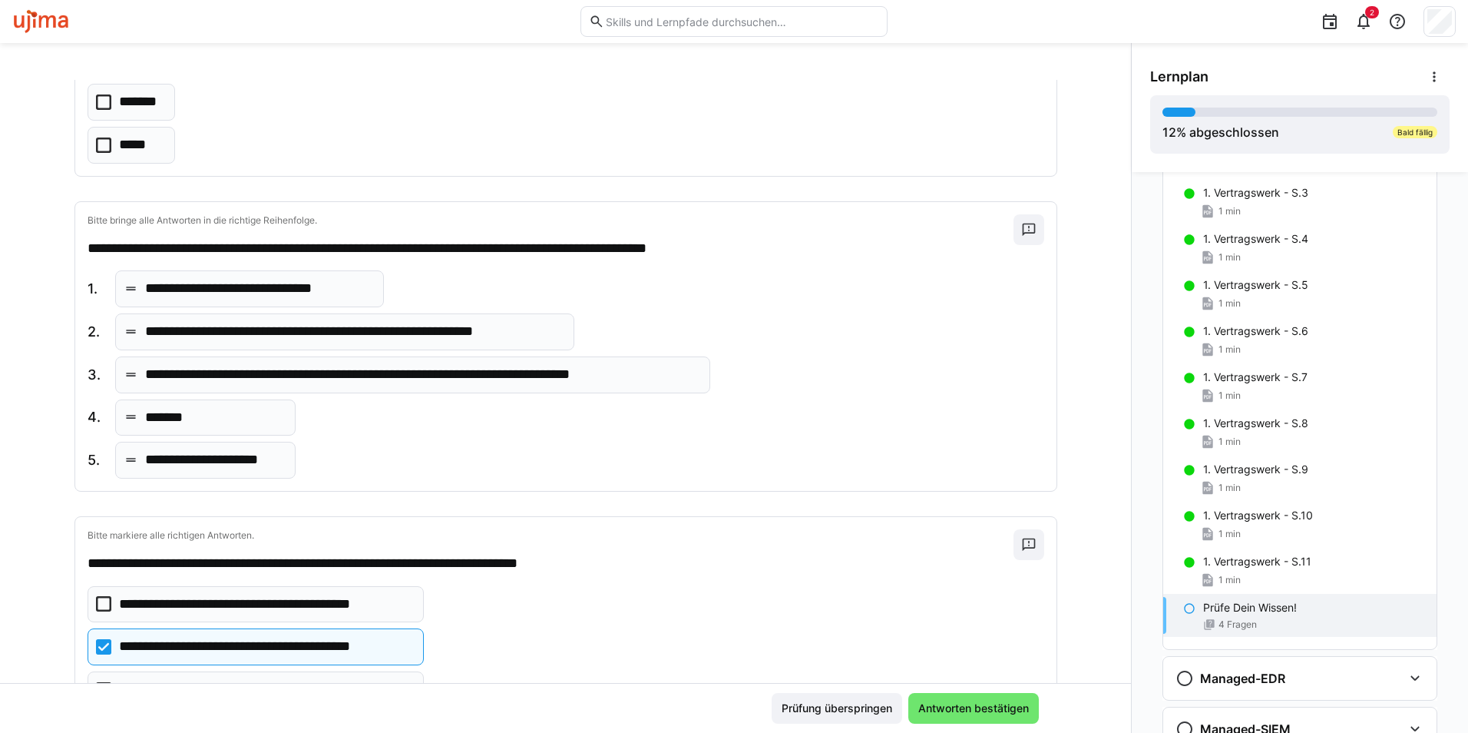
scroll to position [140, 0]
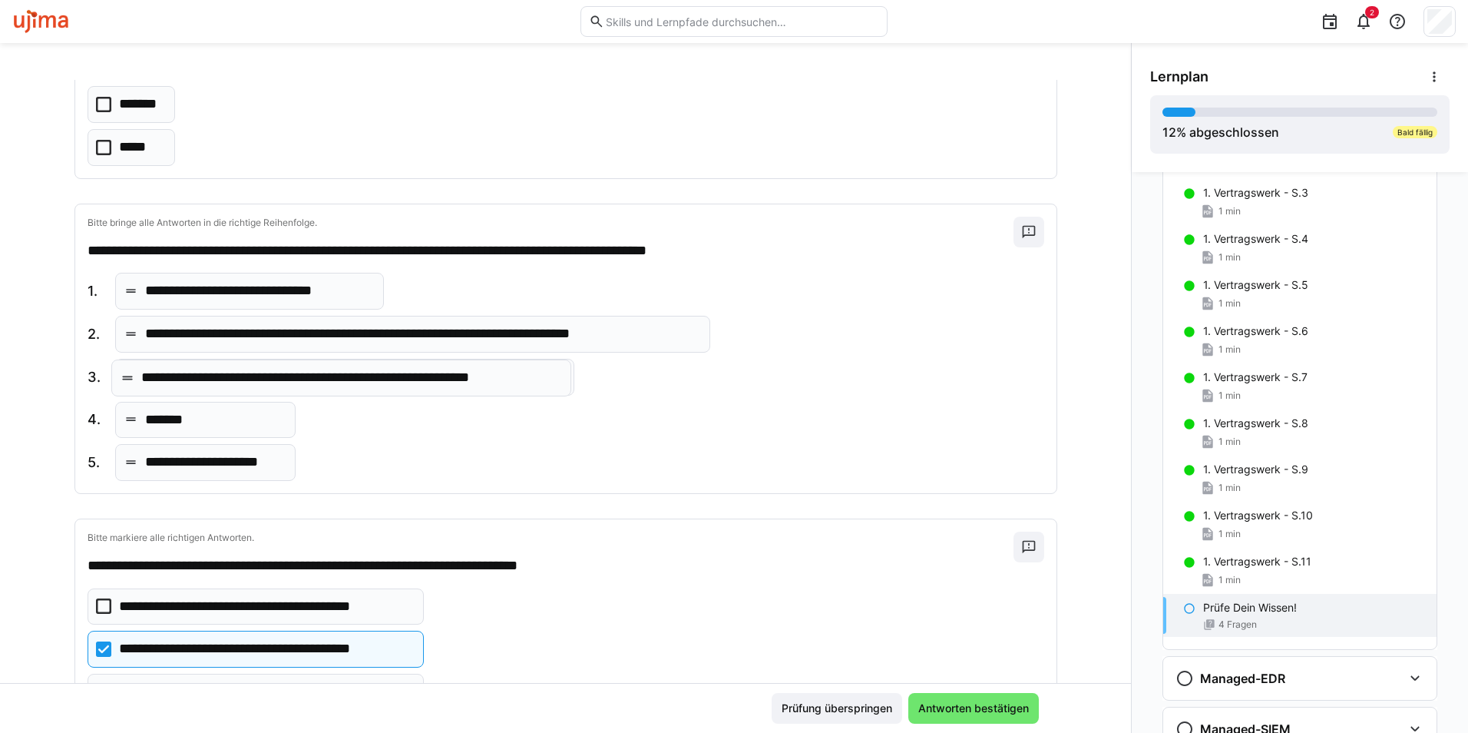
drag, startPoint x: 127, startPoint y: 339, endPoint x: 131, endPoint y: 382, distance: 43.9
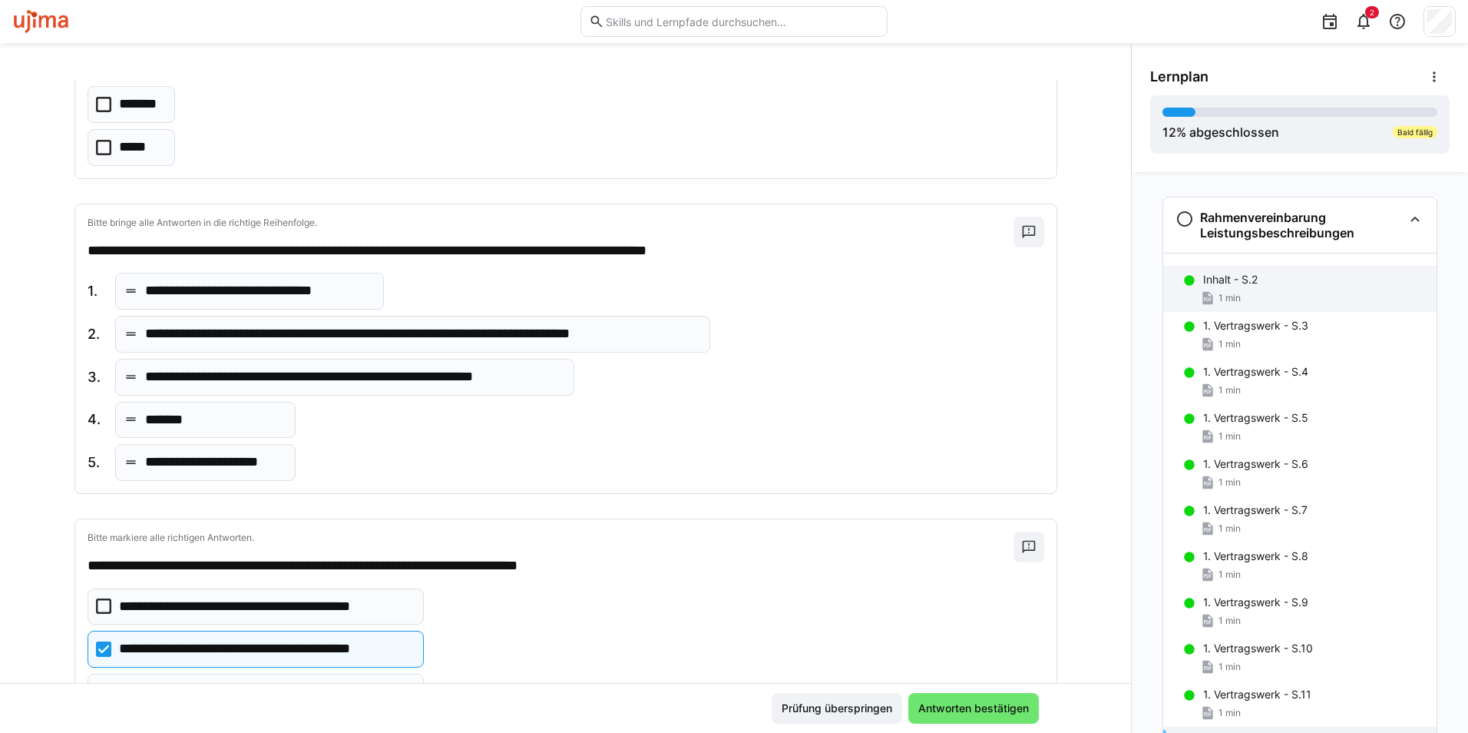
click at [1246, 290] on div "1 min" at bounding box center [1313, 297] width 221 height 15
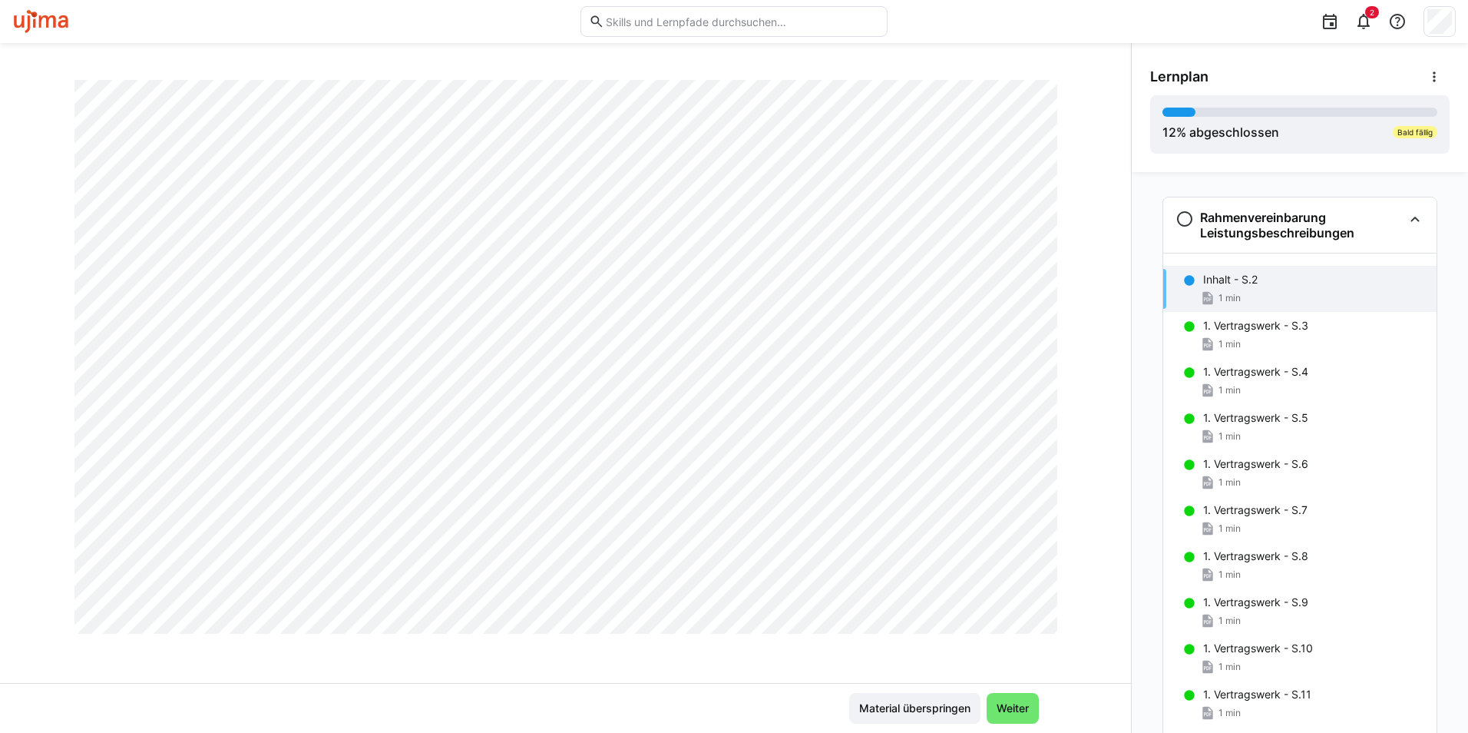
scroll to position [879, 0]
click at [1235, 333] on div "1. Vertragswerk - S.3 1 min" at bounding box center [1299, 335] width 273 height 46
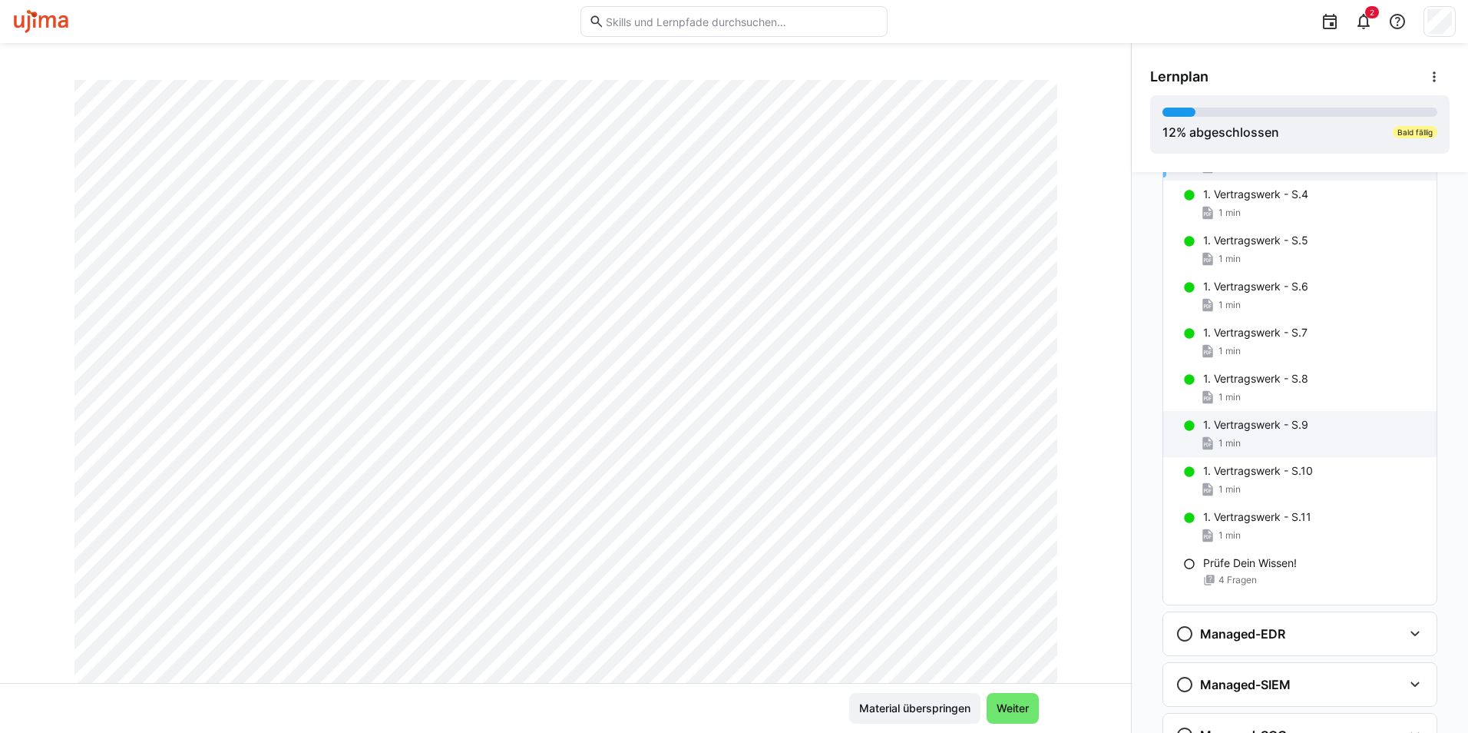
scroll to position [307, 0]
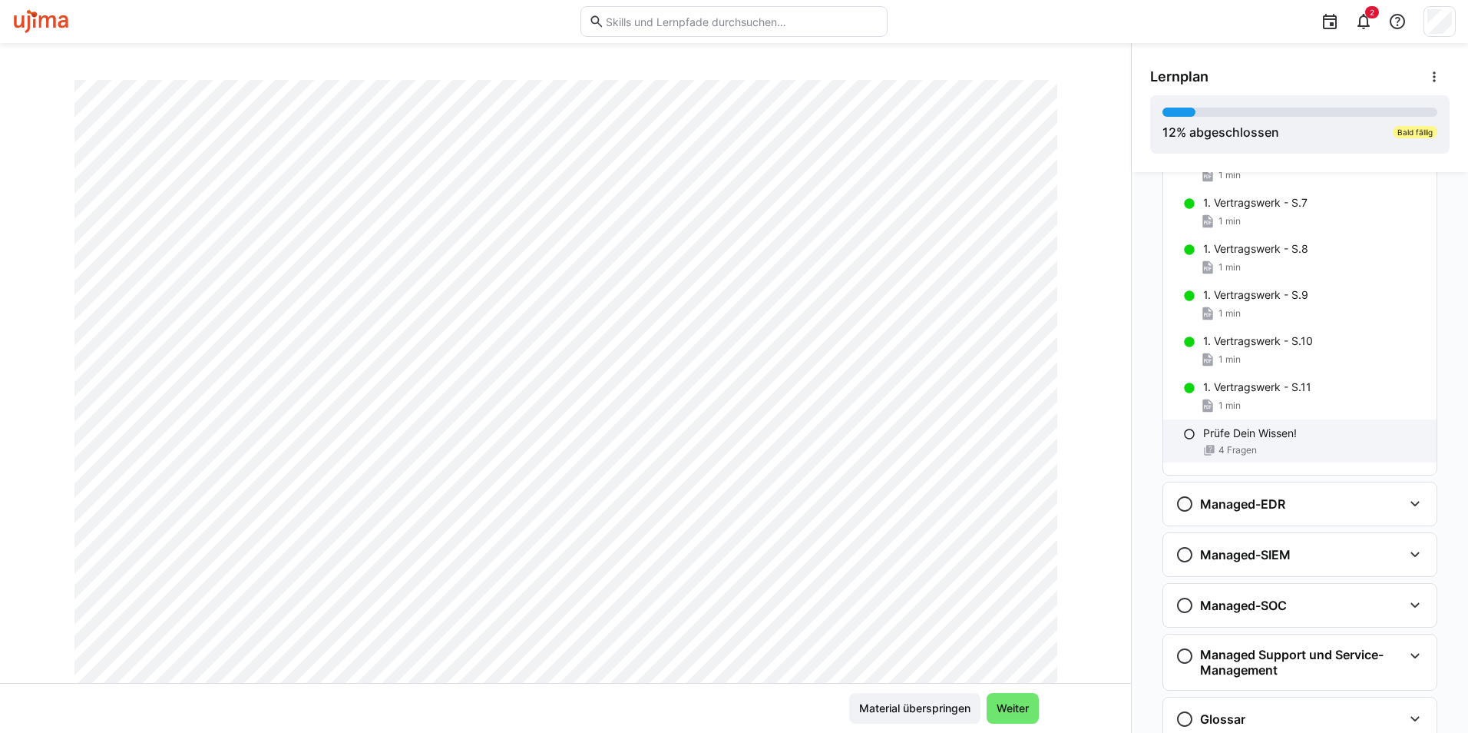
click at [1248, 438] on p "Prüfe Dein Wissen!" at bounding box center [1250, 432] width 94 height 15
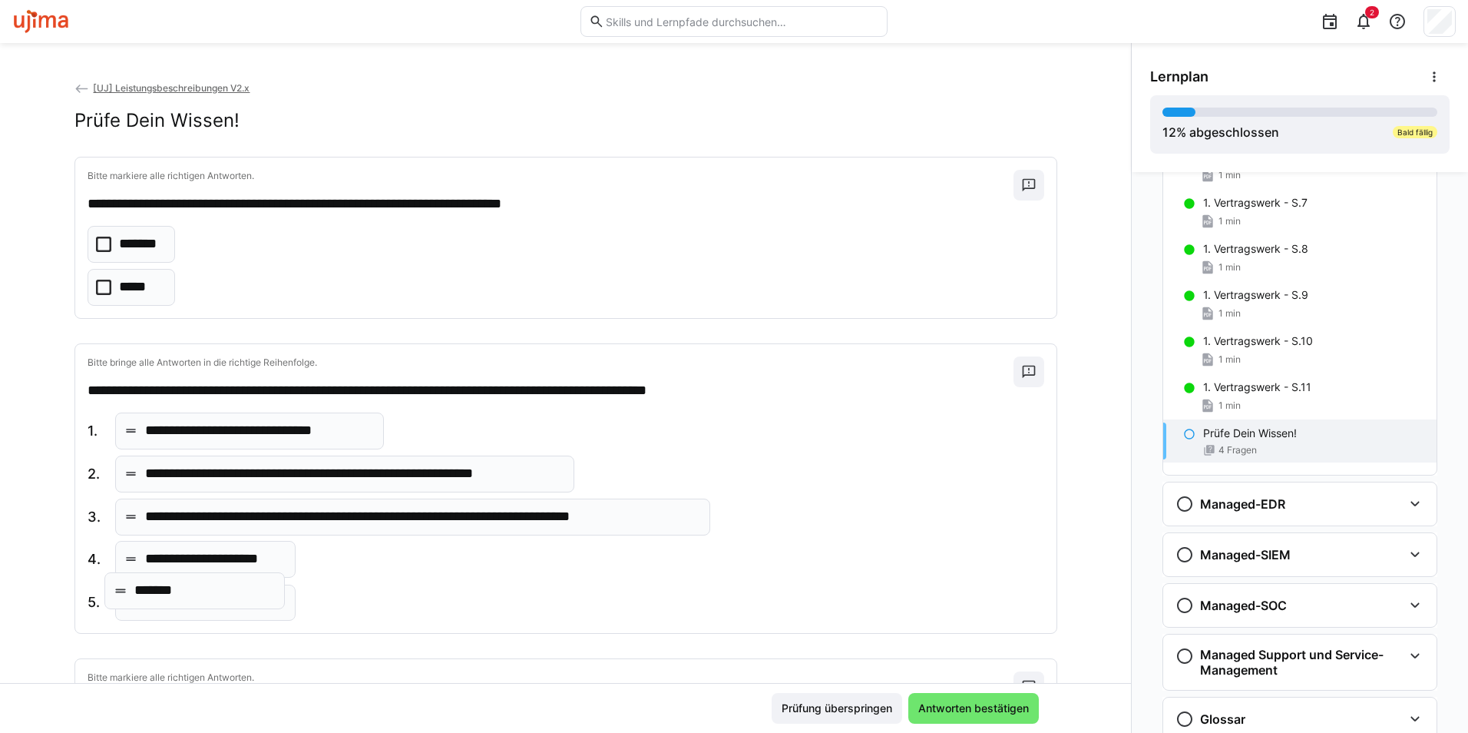
drag, startPoint x: 184, startPoint y: 564, endPoint x: 180, endPoint y: 595, distance: 30.9
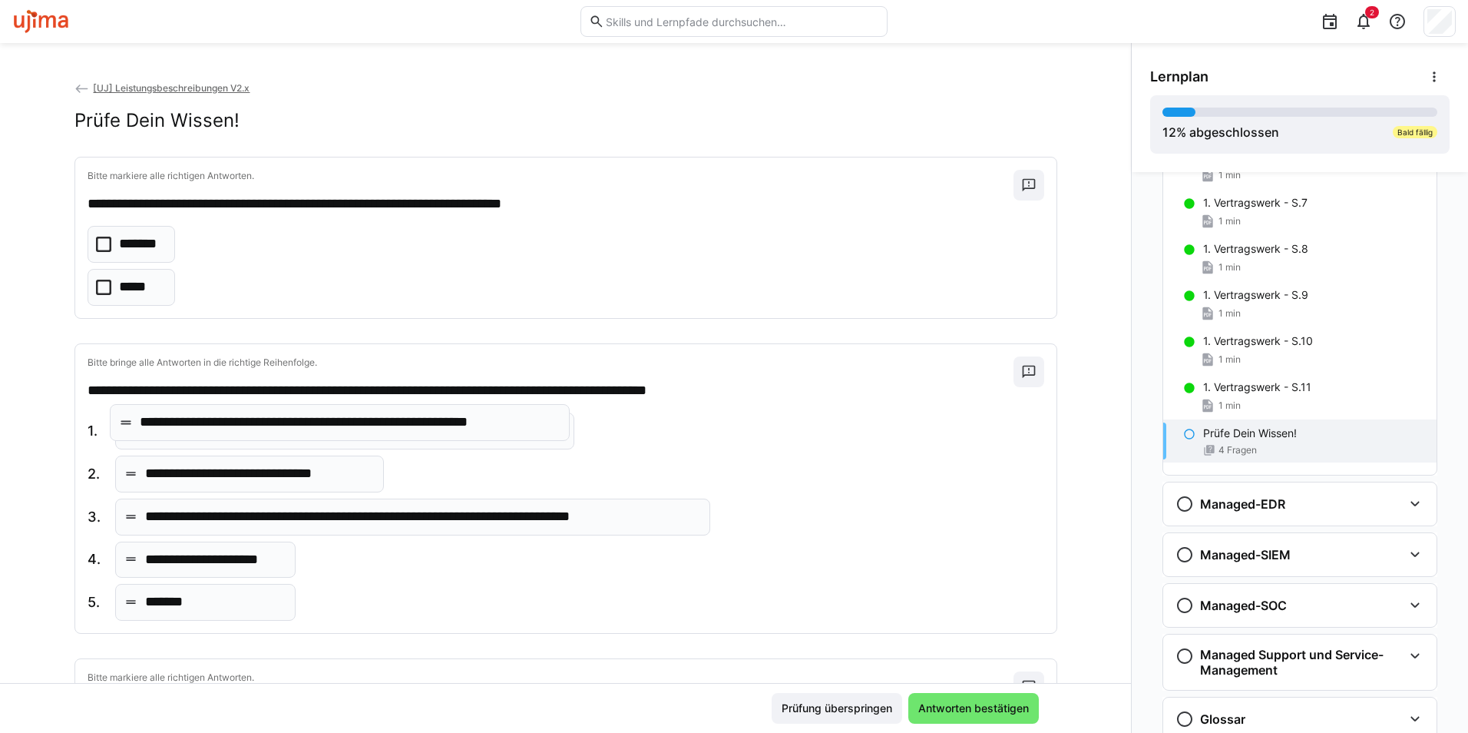
drag, startPoint x: 216, startPoint y: 471, endPoint x: 216, endPoint y: 420, distance: 50.7
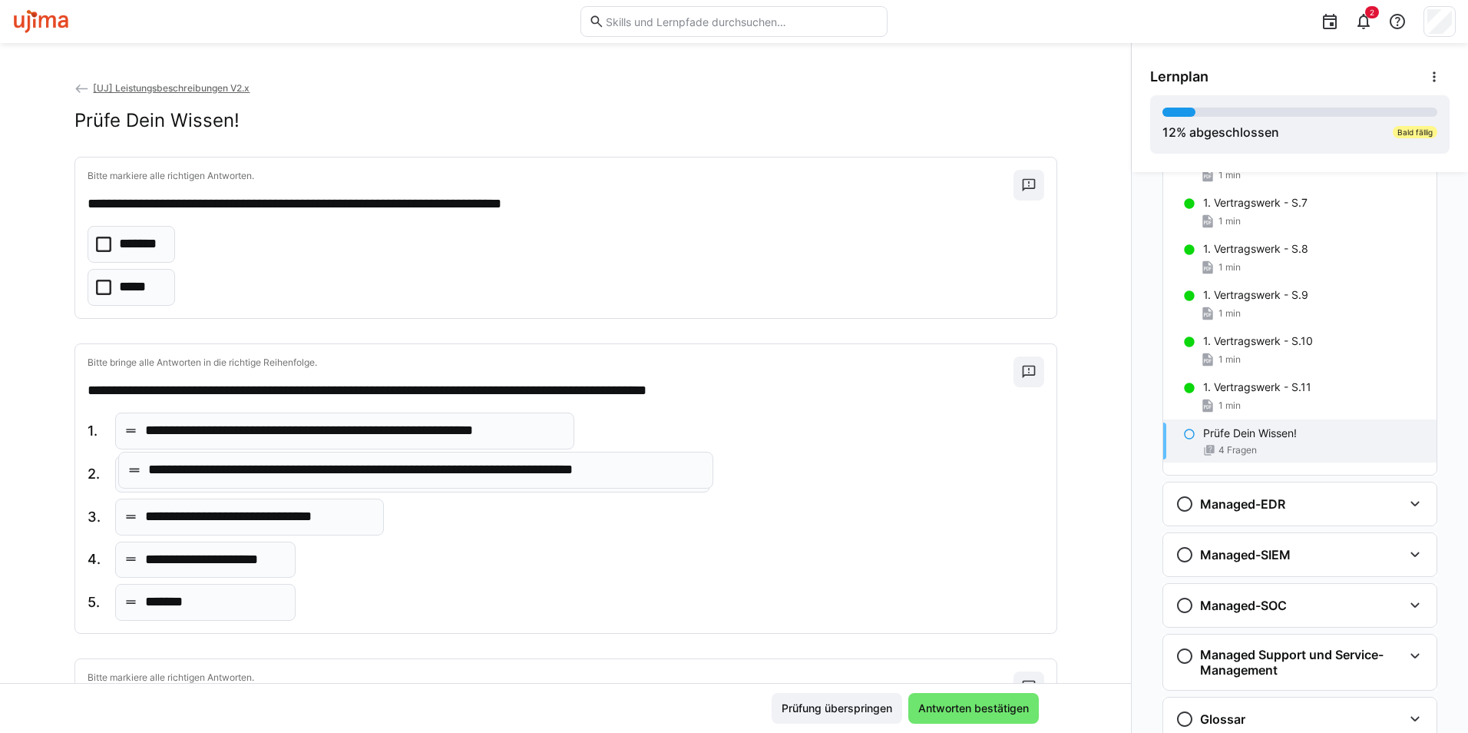
drag, startPoint x: 203, startPoint y: 521, endPoint x: 213, endPoint y: 475, distance: 48.1
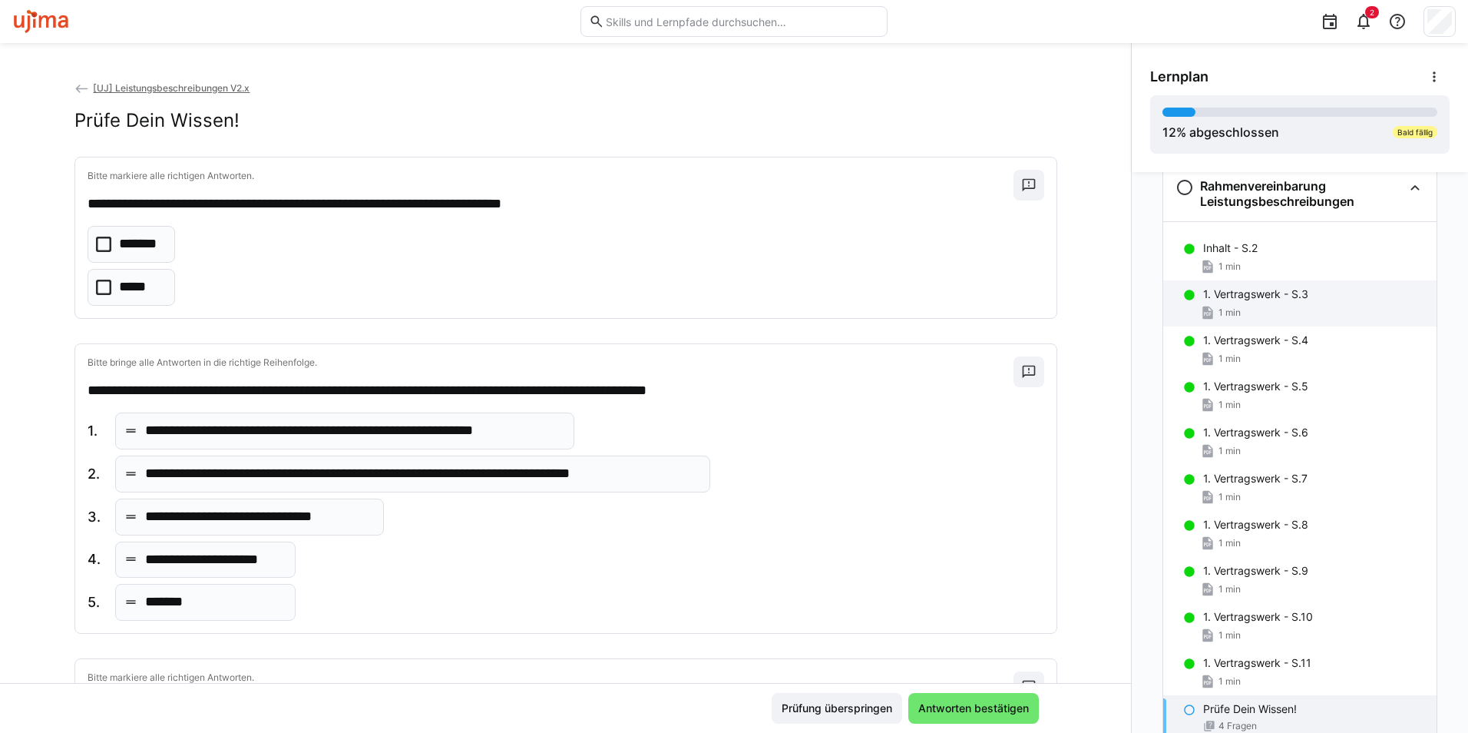
scroll to position [0, 0]
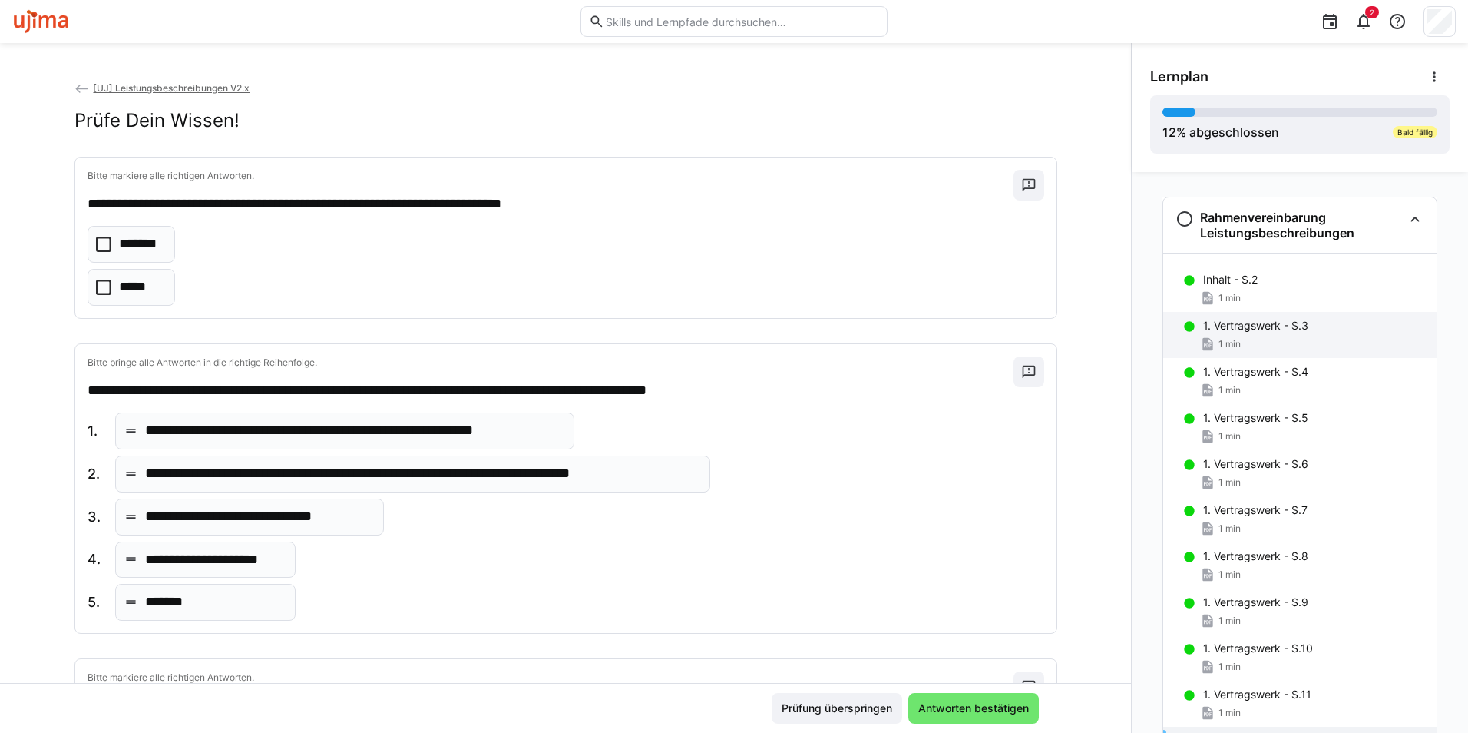
click at [1245, 324] on p "1. Vertragswerk - S.3" at bounding box center [1255, 325] width 105 height 15
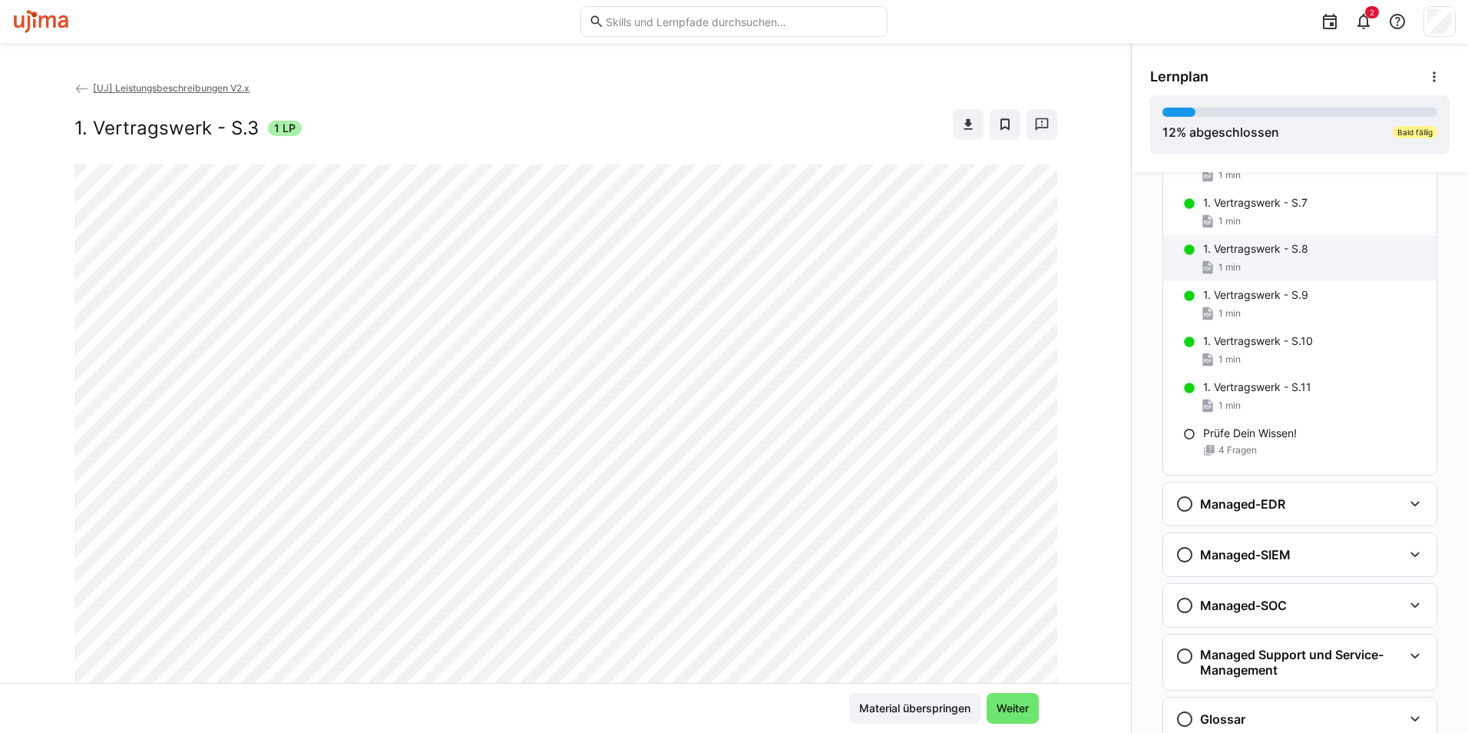
scroll to position [363, 0]
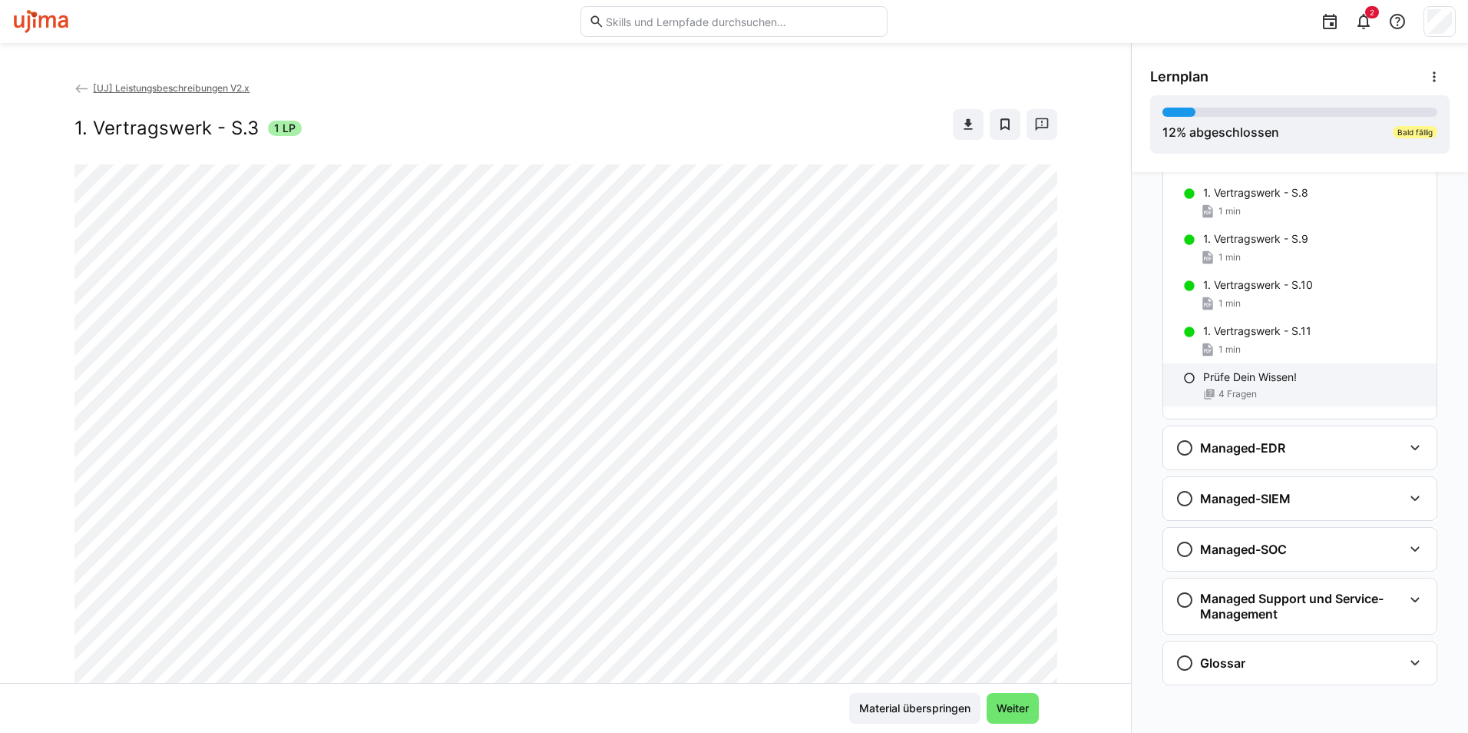
click at [1245, 381] on p "Prüfe Dein Wissen!" at bounding box center [1250, 376] width 94 height 15
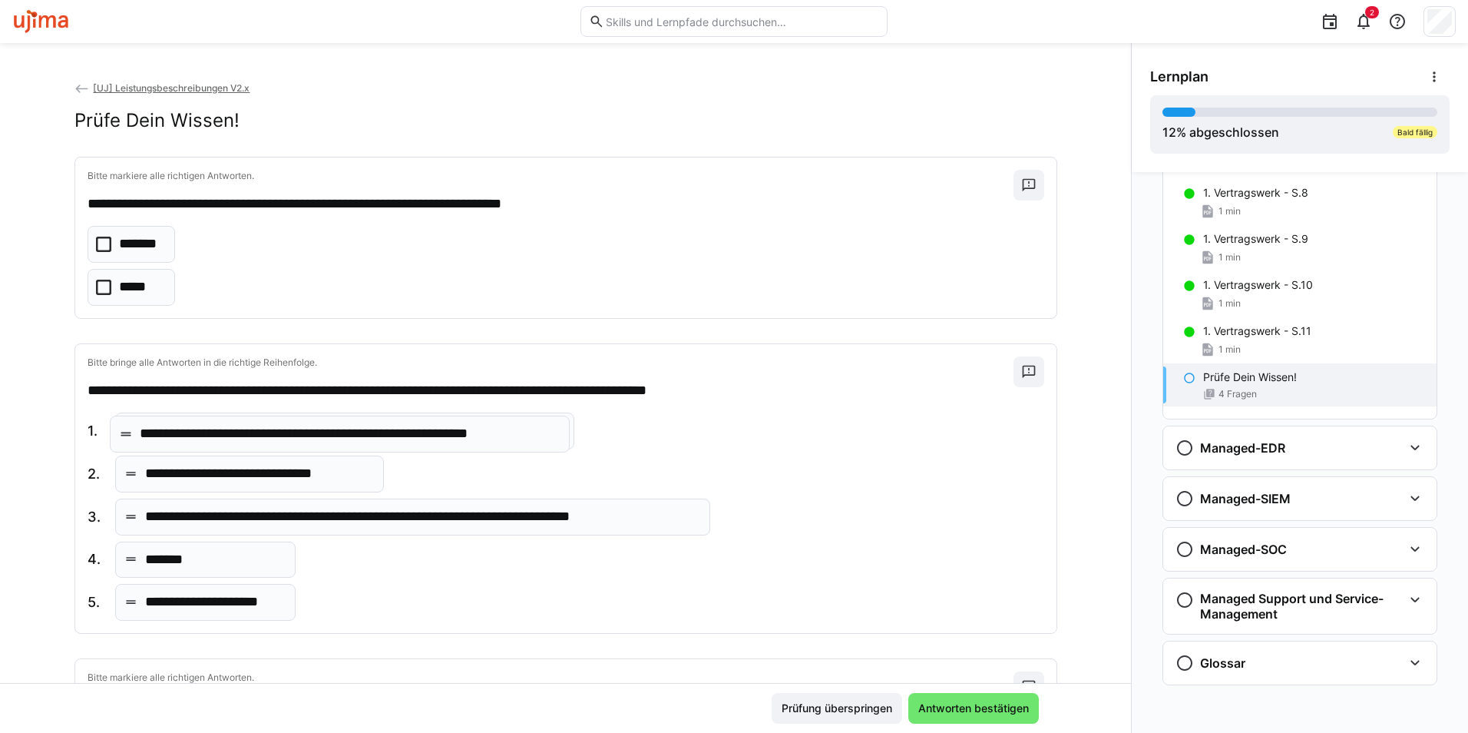
drag, startPoint x: 197, startPoint y: 475, endPoint x: 200, endPoint y: 435, distance: 40.0
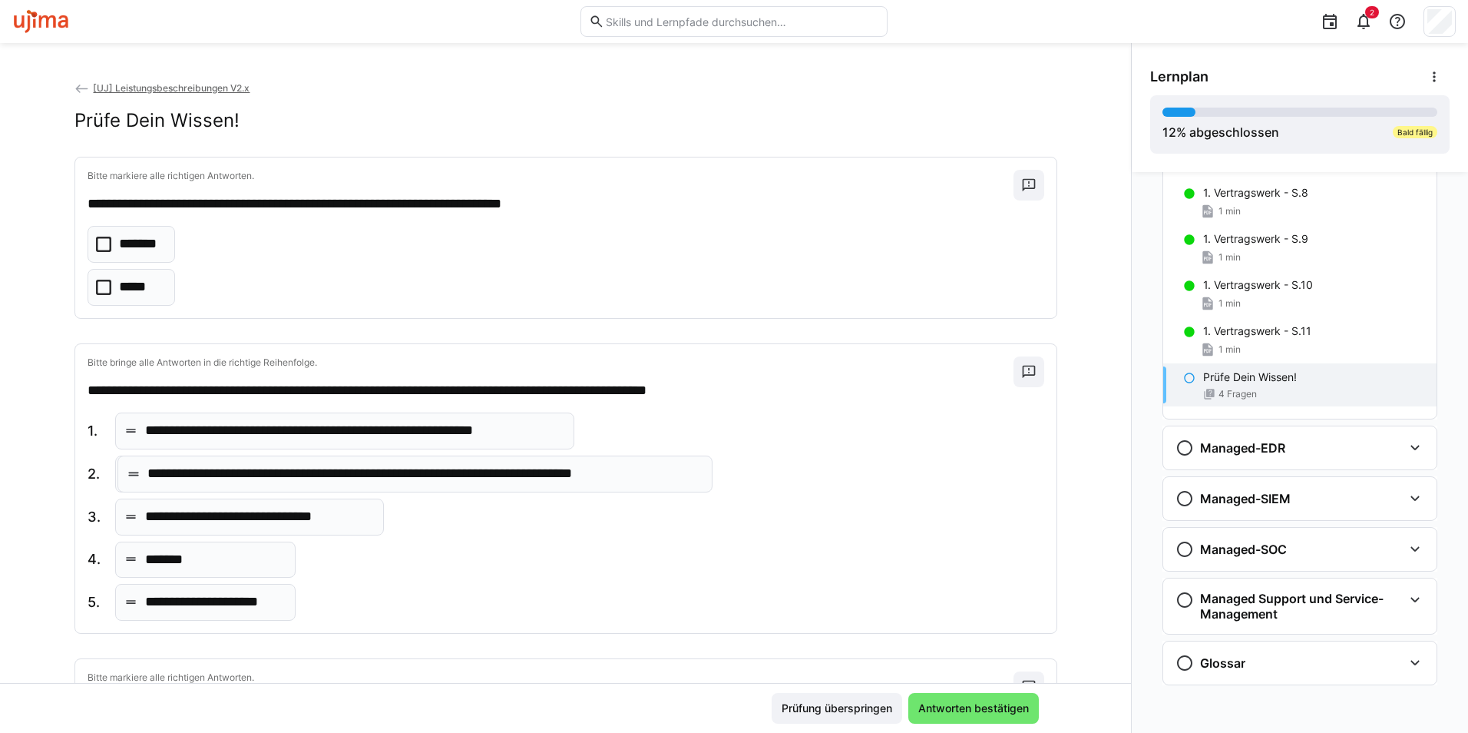
drag, startPoint x: 184, startPoint y: 518, endPoint x: 194, endPoint y: 474, distance: 44.9
drag, startPoint x: 156, startPoint y: 561, endPoint x: 156, endPoint y: 600, distance: 39.2
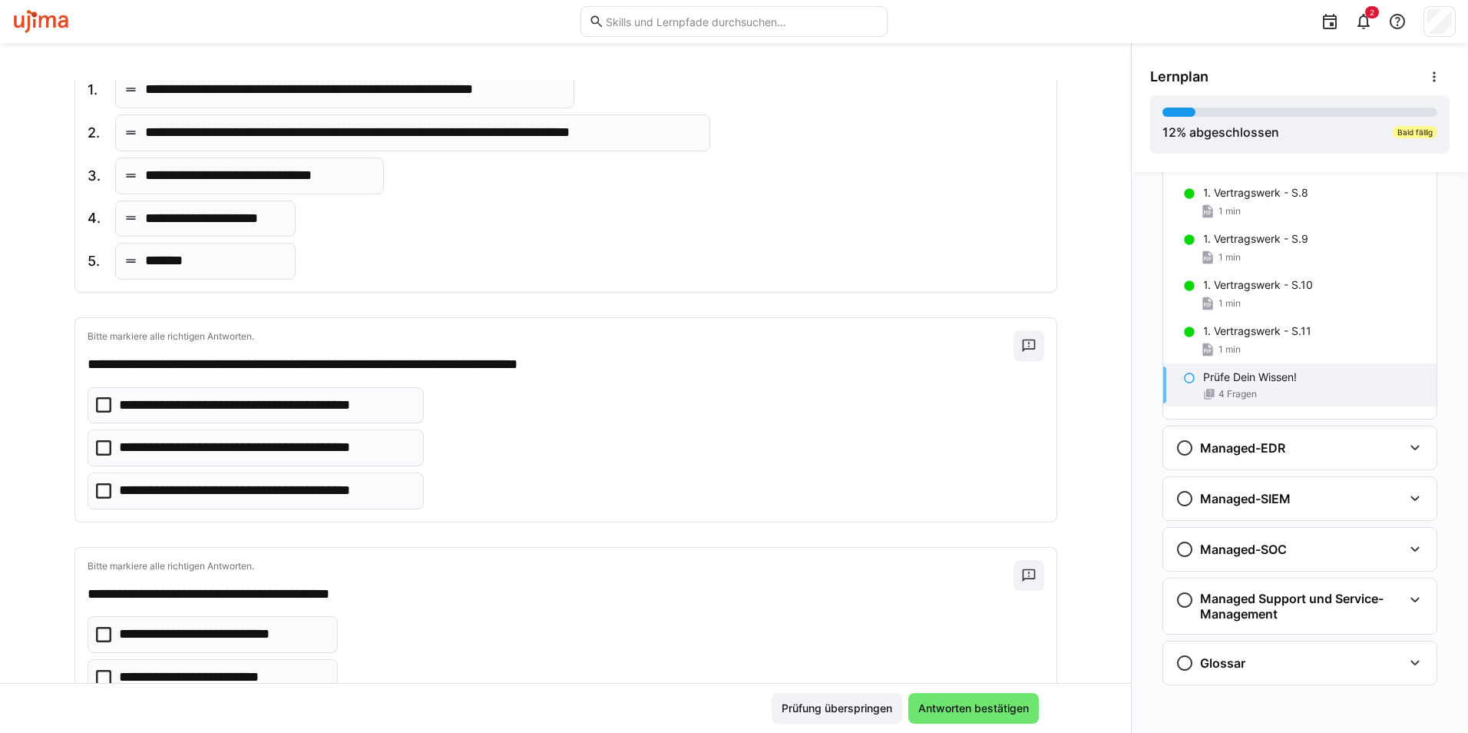
scroll to position [384, 0]
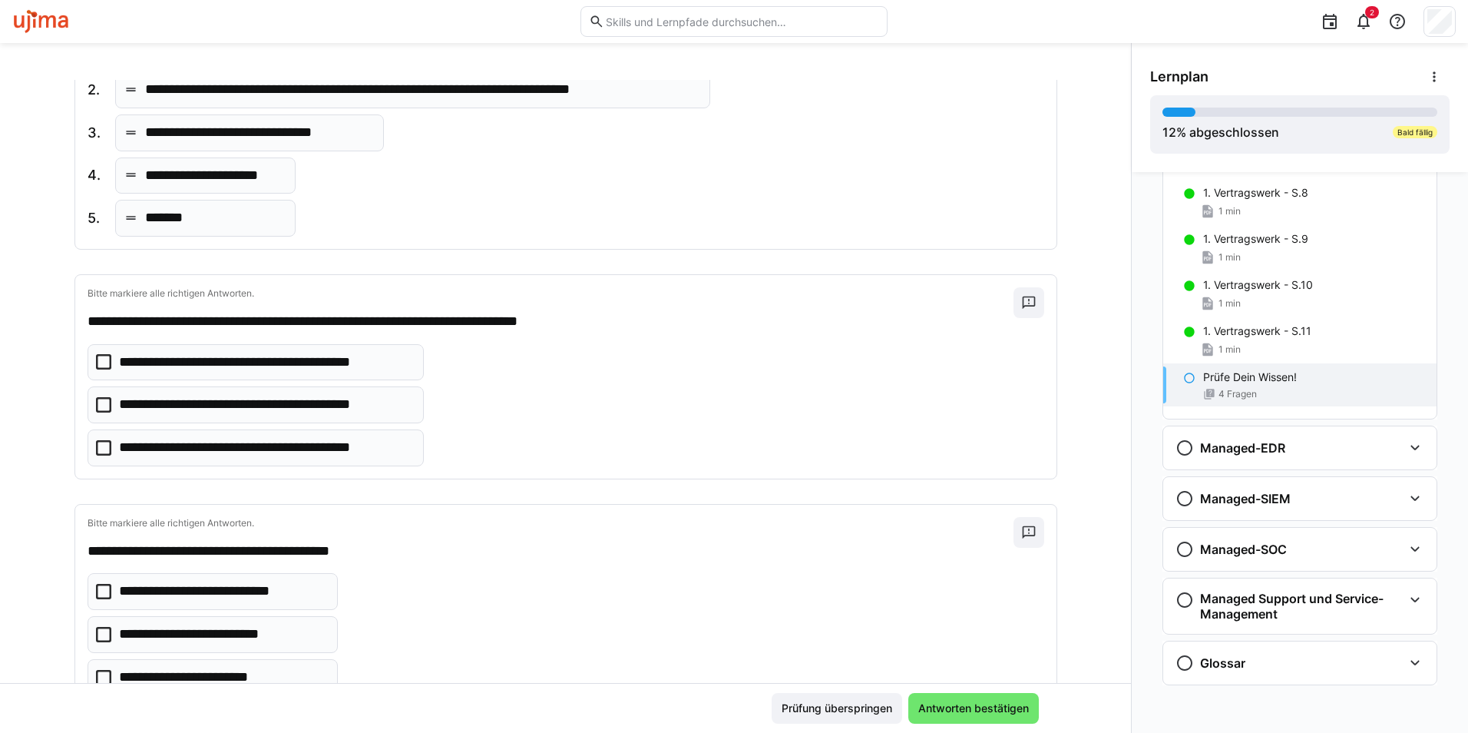
click at [352, 402] on p "**********" at bounding box center [260, 405] width 282 height 20
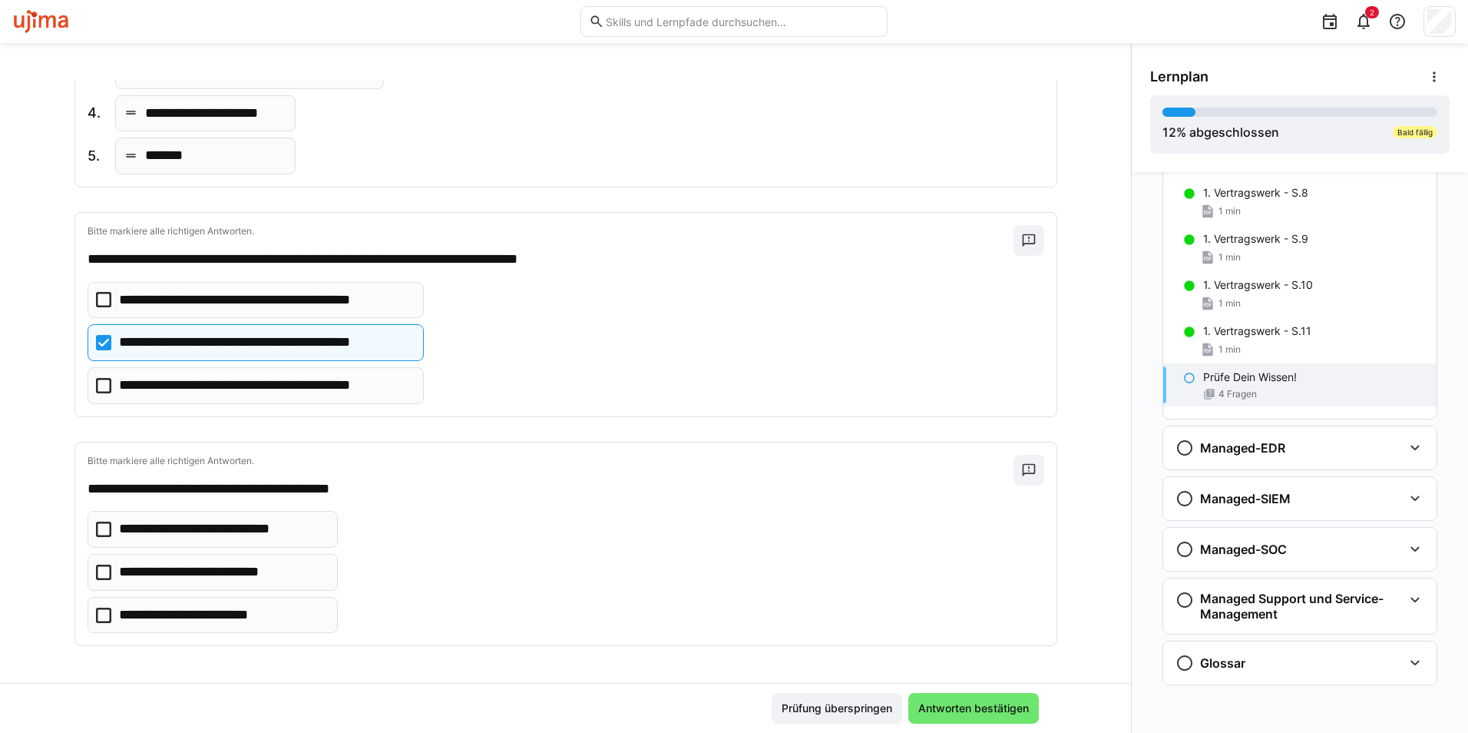
click at [228, 574] on p "**********" at bounding box center [207, 572] width 177 height 20
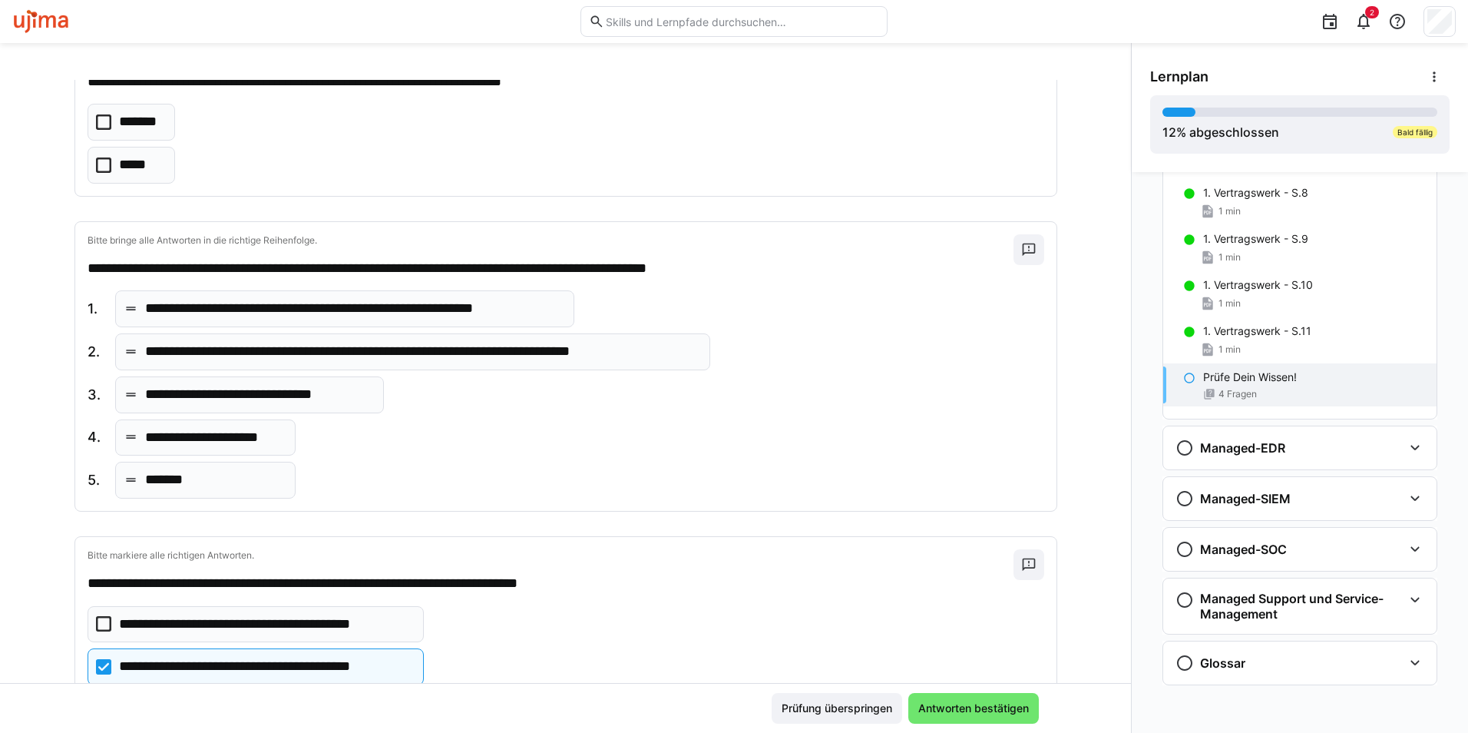
scroll to position [0, 0]
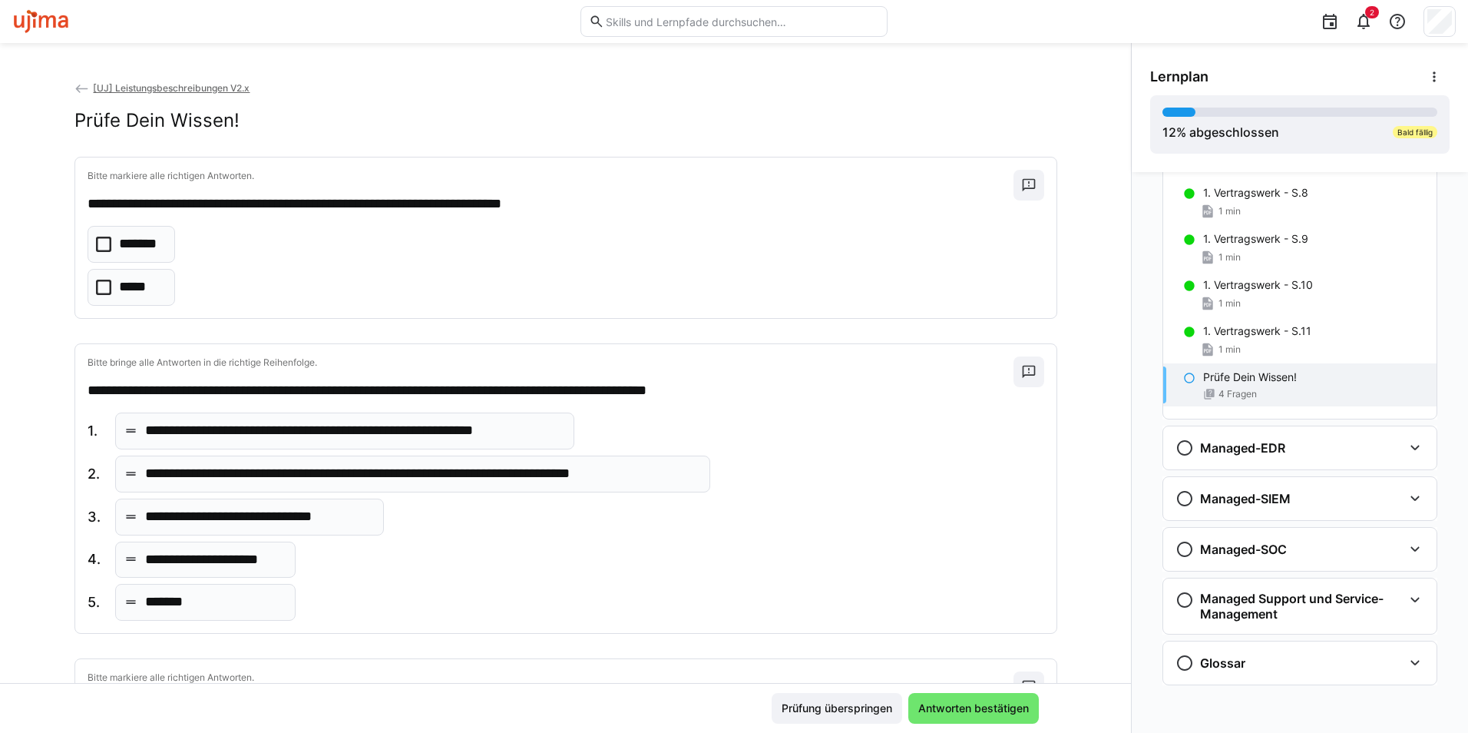
click at [143, 245] on p "*******" at bounding box center [141, 244] width 45 height 20
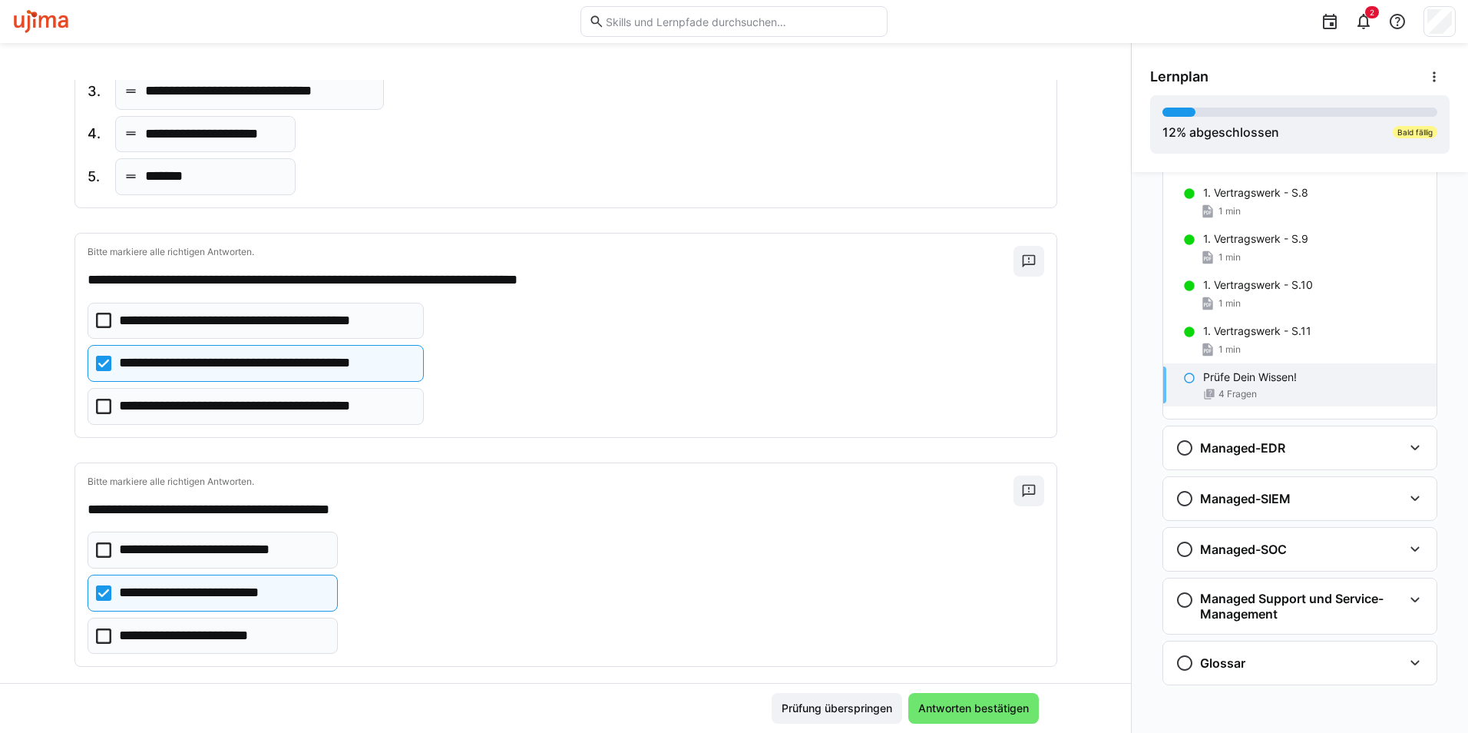
scroll to position [447, 0]
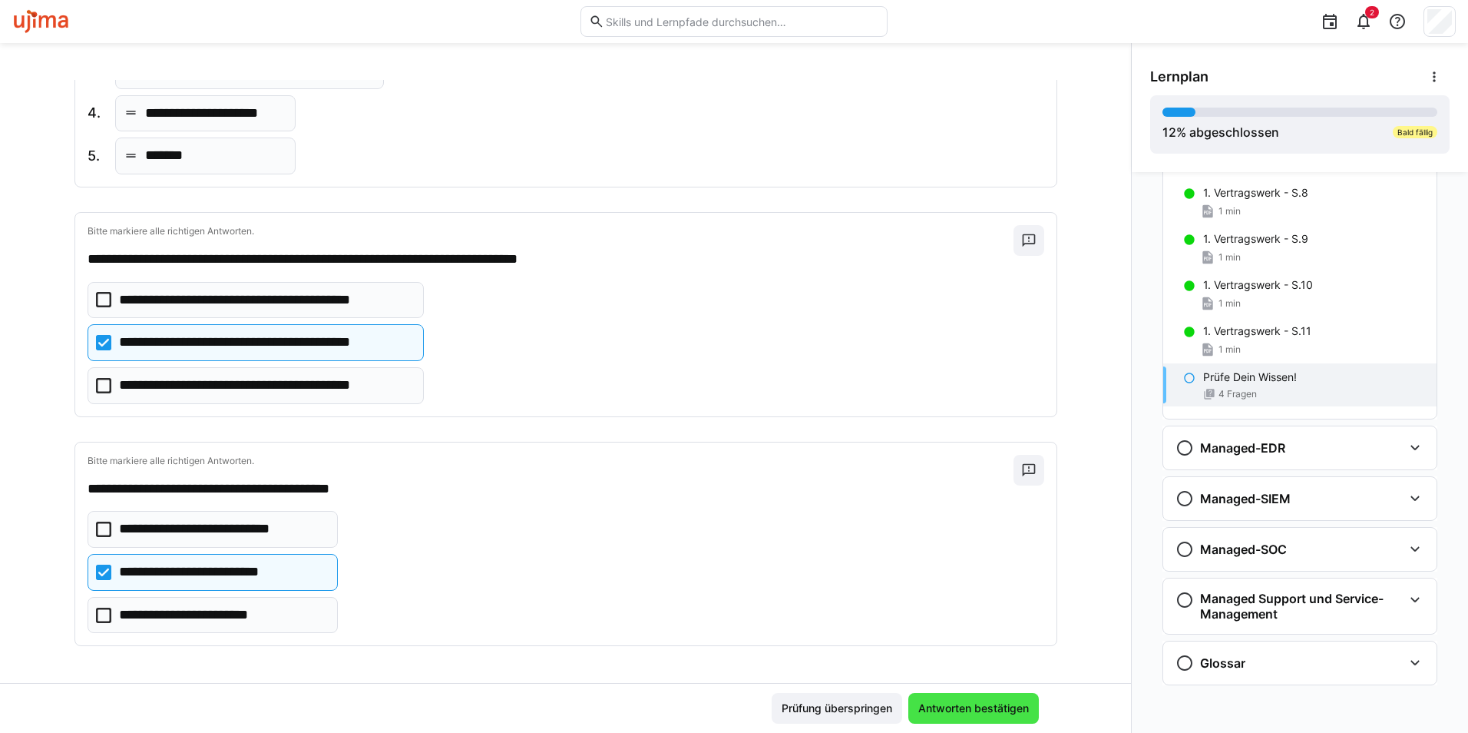
click at [1016, 706] on span "Antworten bestätigen" at bounding box center [973, 707] width 115 height 15
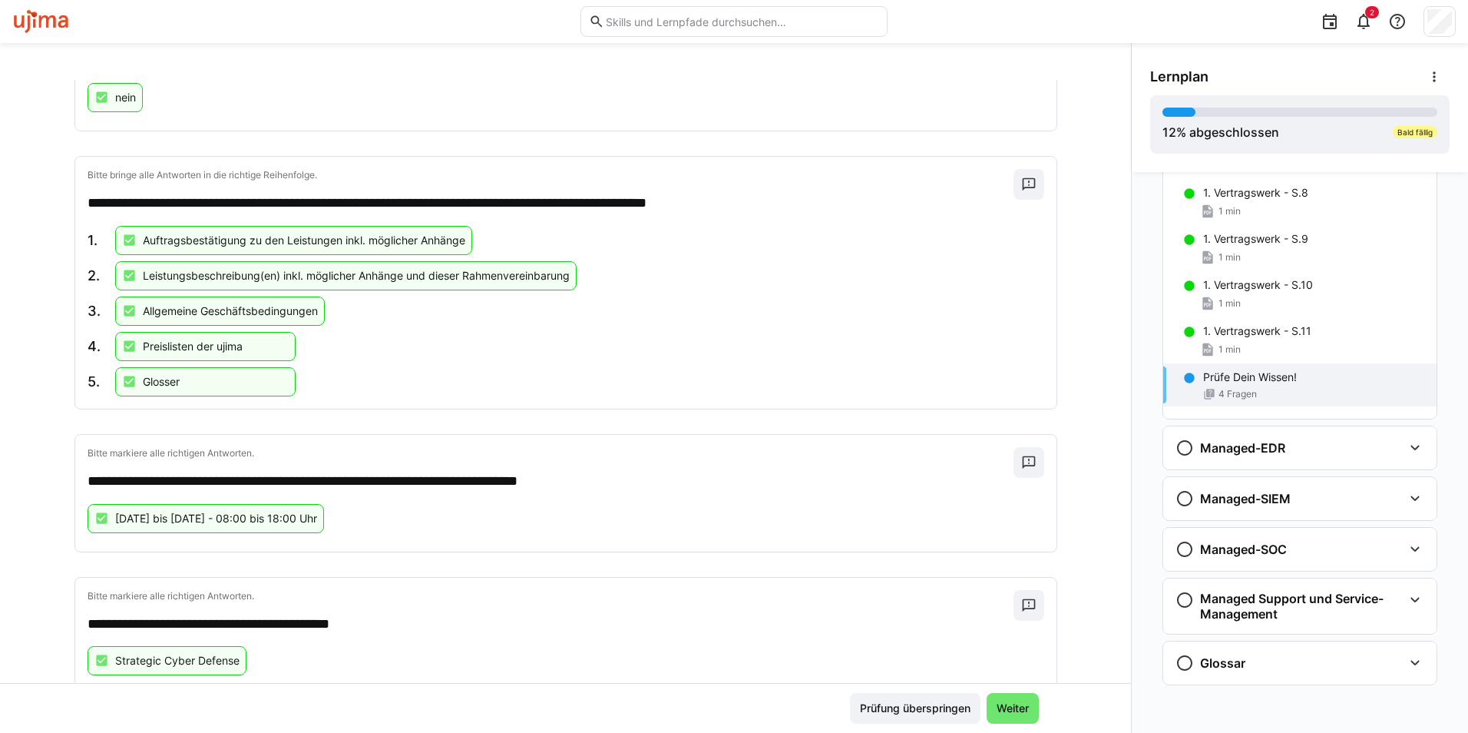
scroll to position [352, 0]
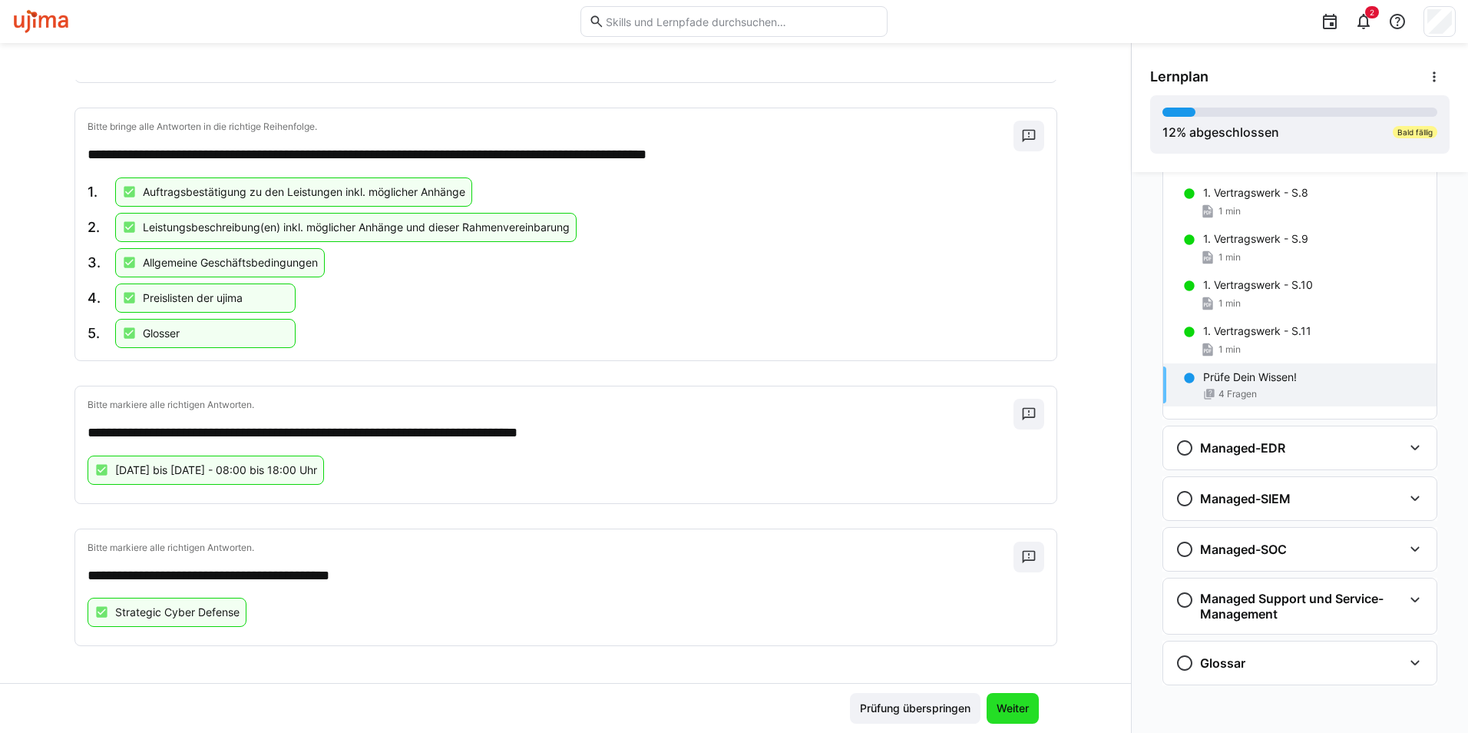
click at [1021, 708] on span "Weiter" at bounding box center [1012, 707] width 37 height 15
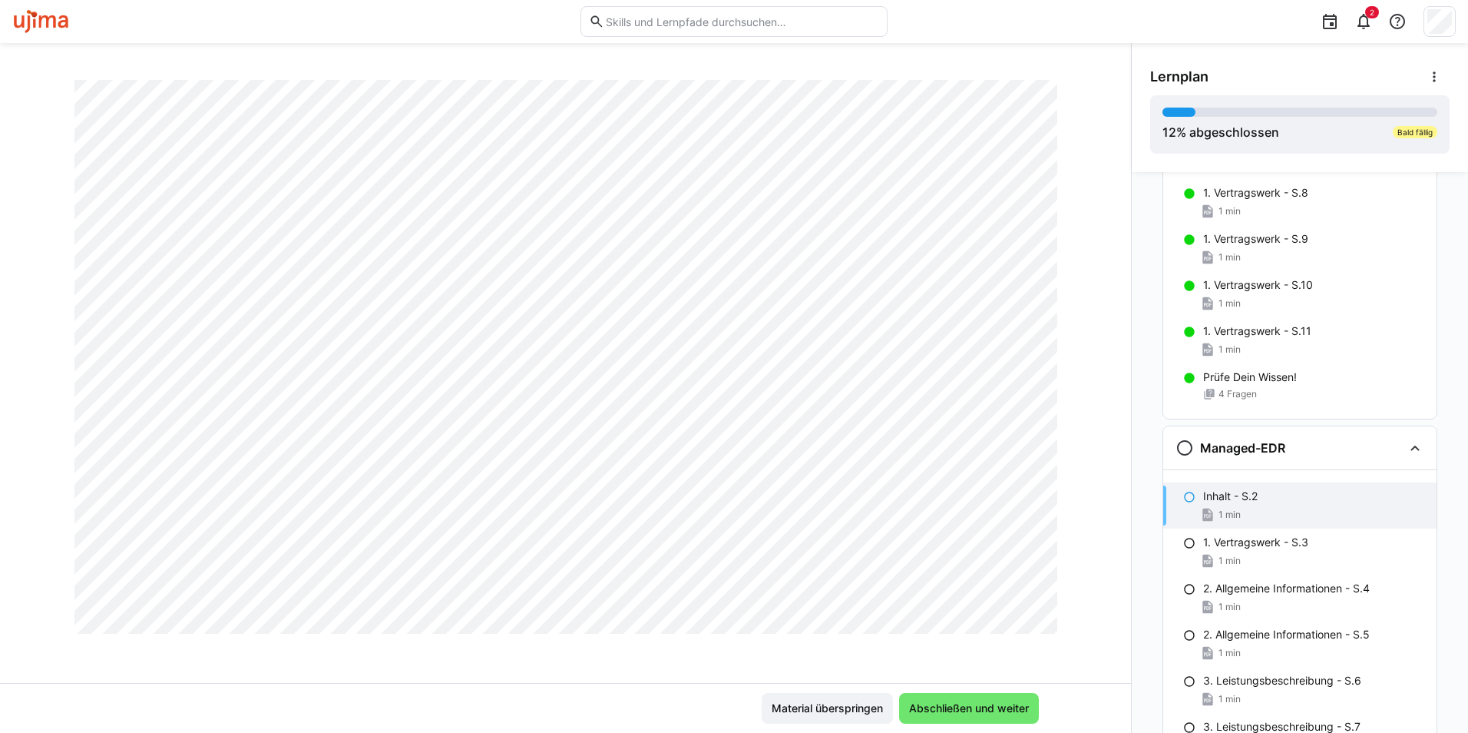
scroll to position [879, 0]
click at [1011, 707] on span "Abschließen und weiter" at bounding box center [969, 707] width 124 height 15
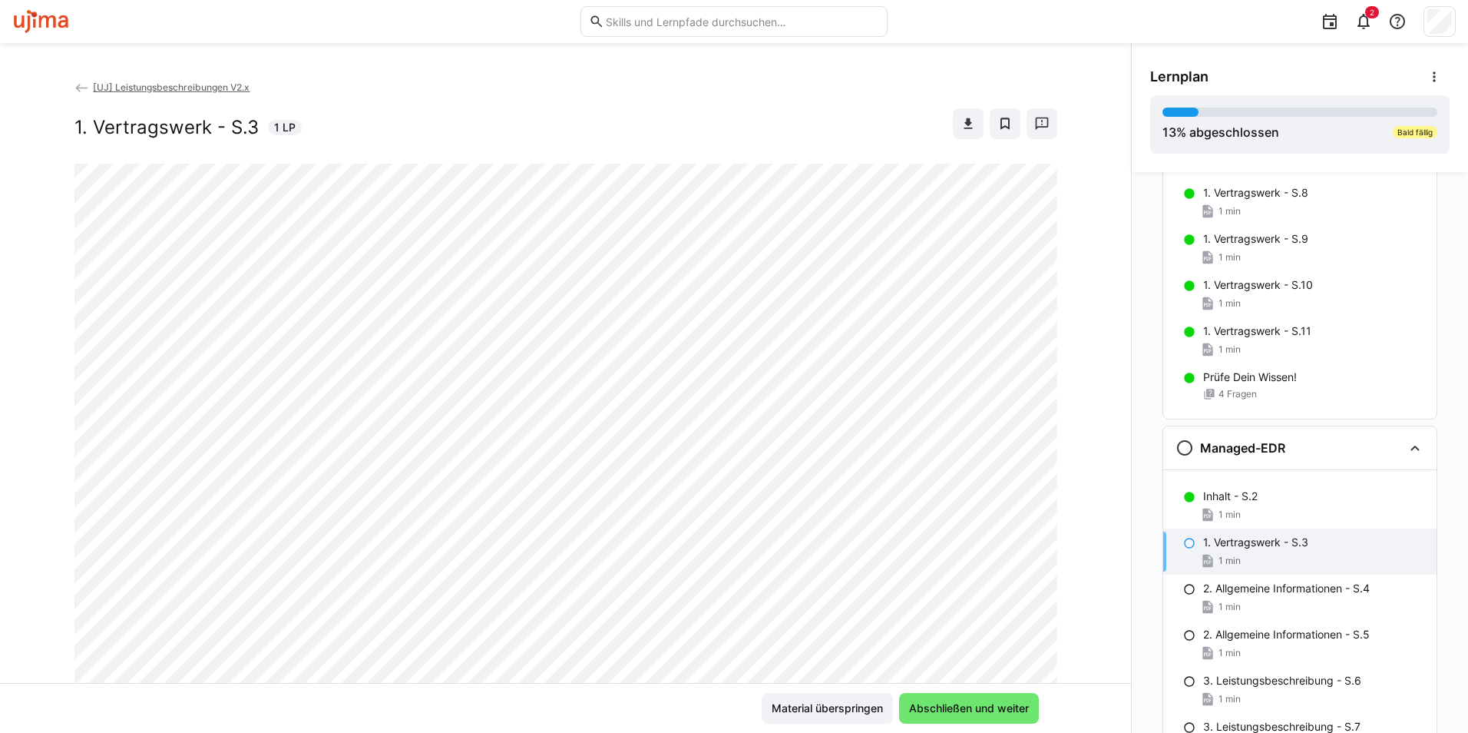
scroll to position [0, 0]
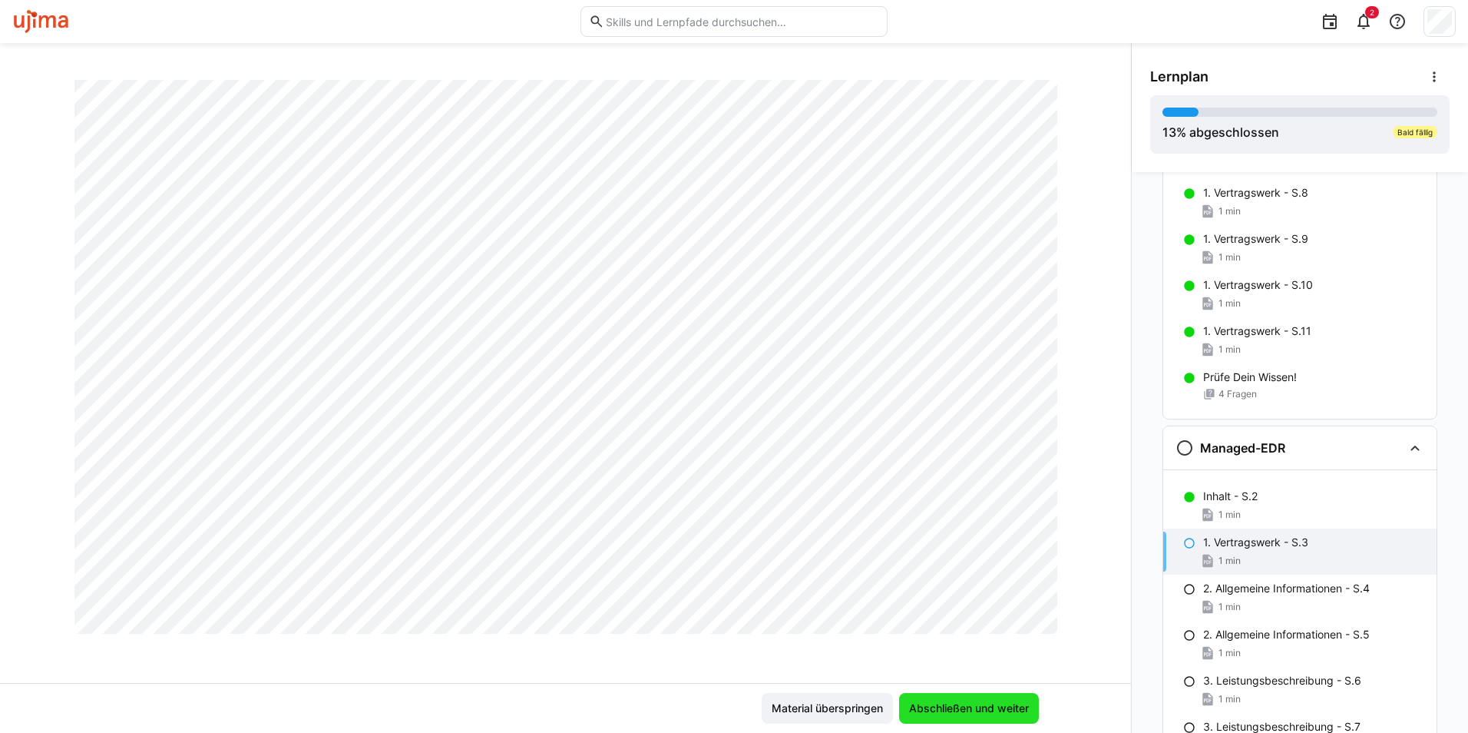
click at [952, 708] on span "Abschließen und weiter" at bounding box center [969, 707] width 124 height 15
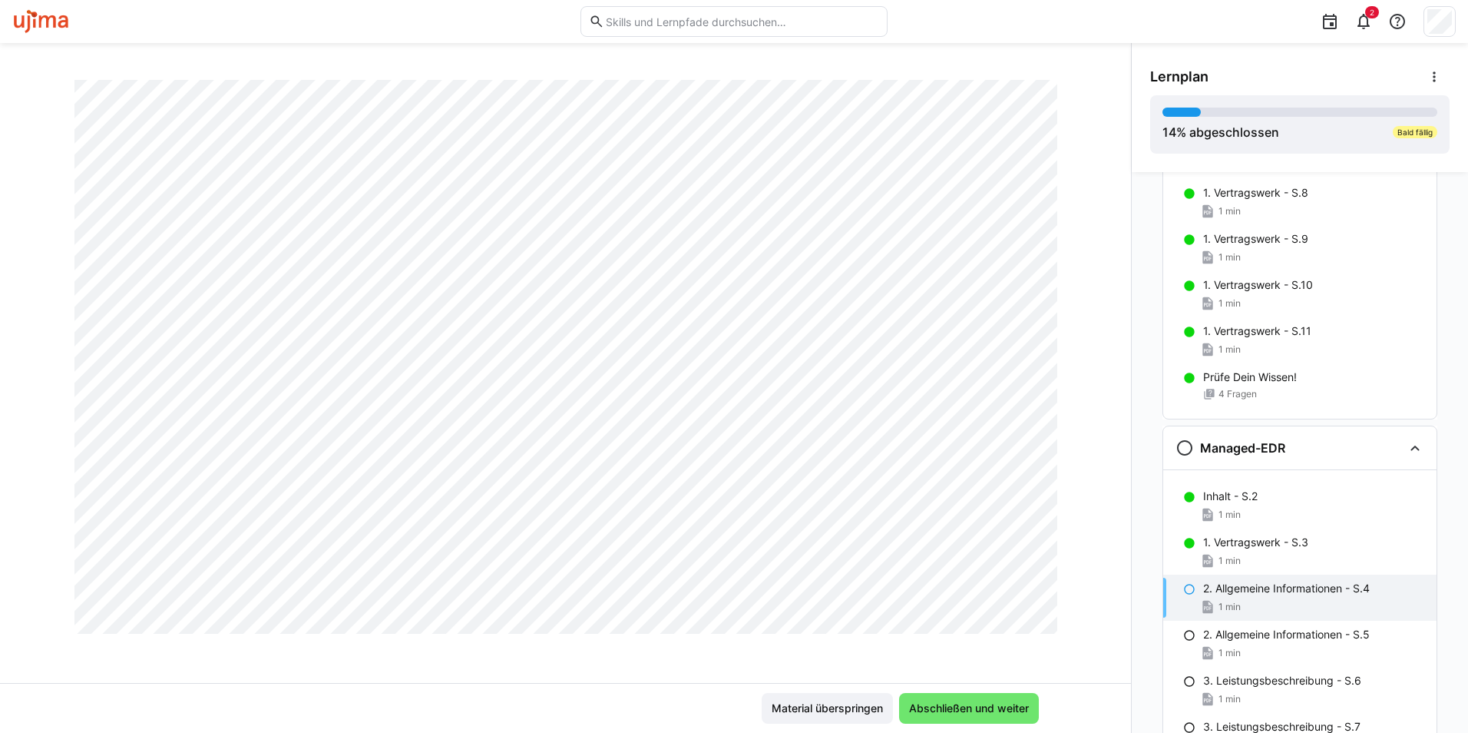
scroll to position [879, 0]
click at [981, 704] on span "Abschließen und weiter" at bounding box center [969, 707] width 124 height 15
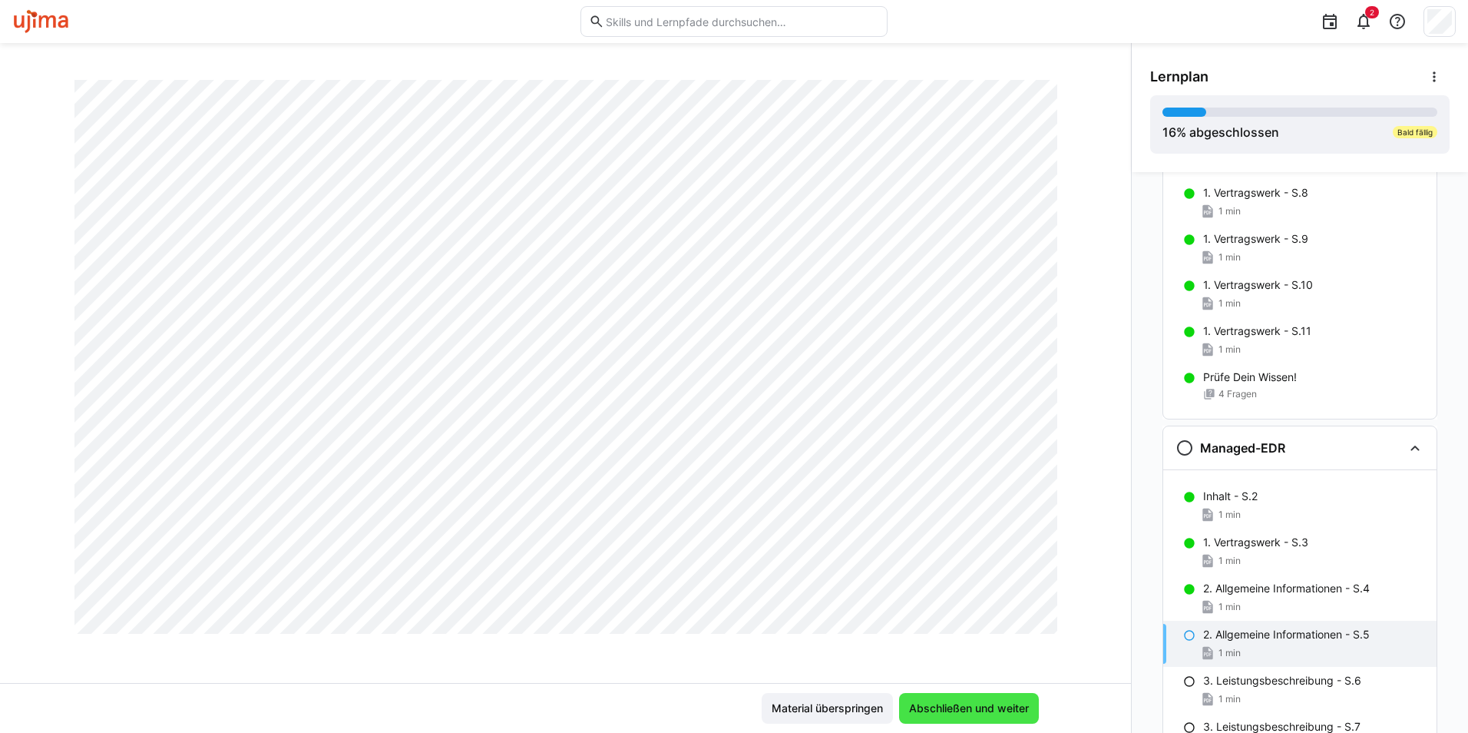
click at [984, 711] on span "Abschließen und weiter" at bounding box center [969, 707] width 124 height 15
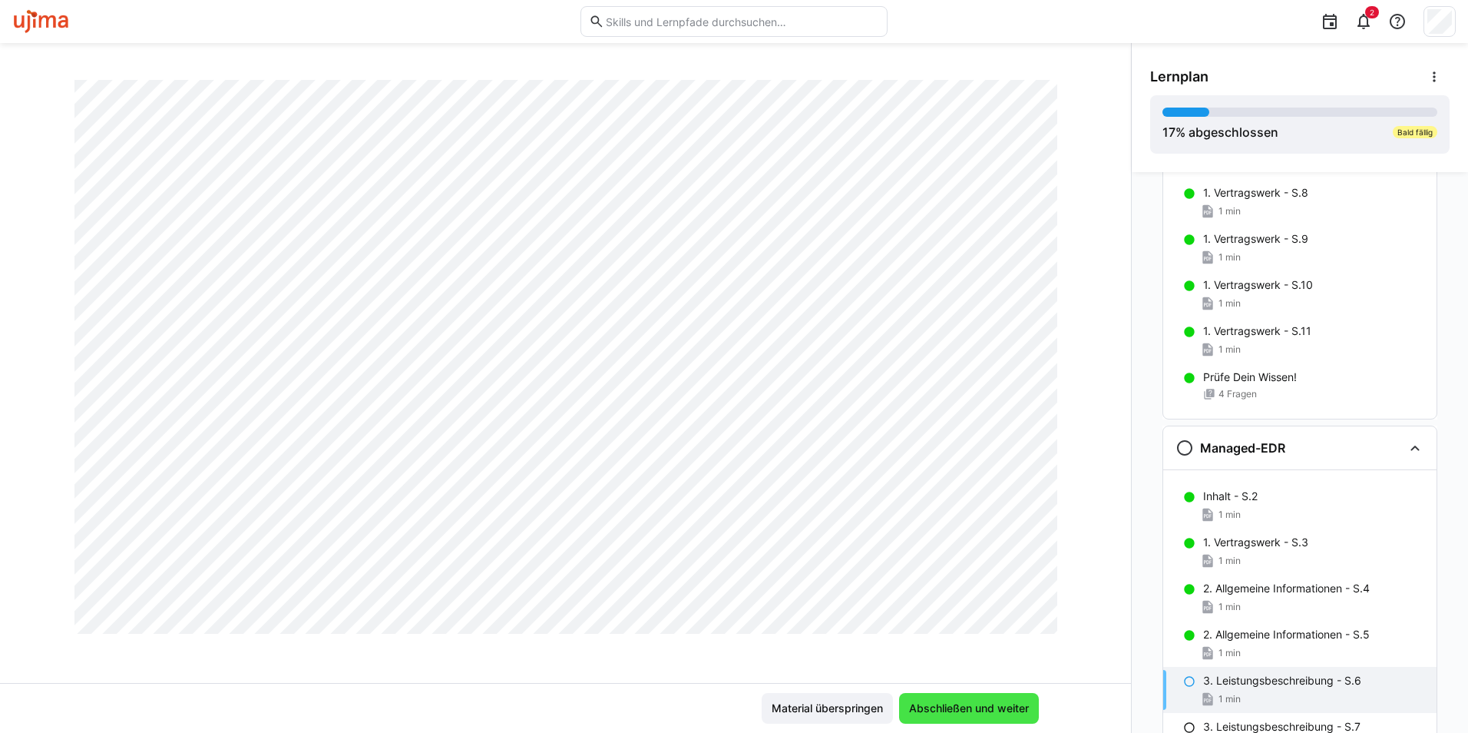
click at [956, 698] on span "Abschließen und weiter" at bounding box center [969, 708] width 140 height 31
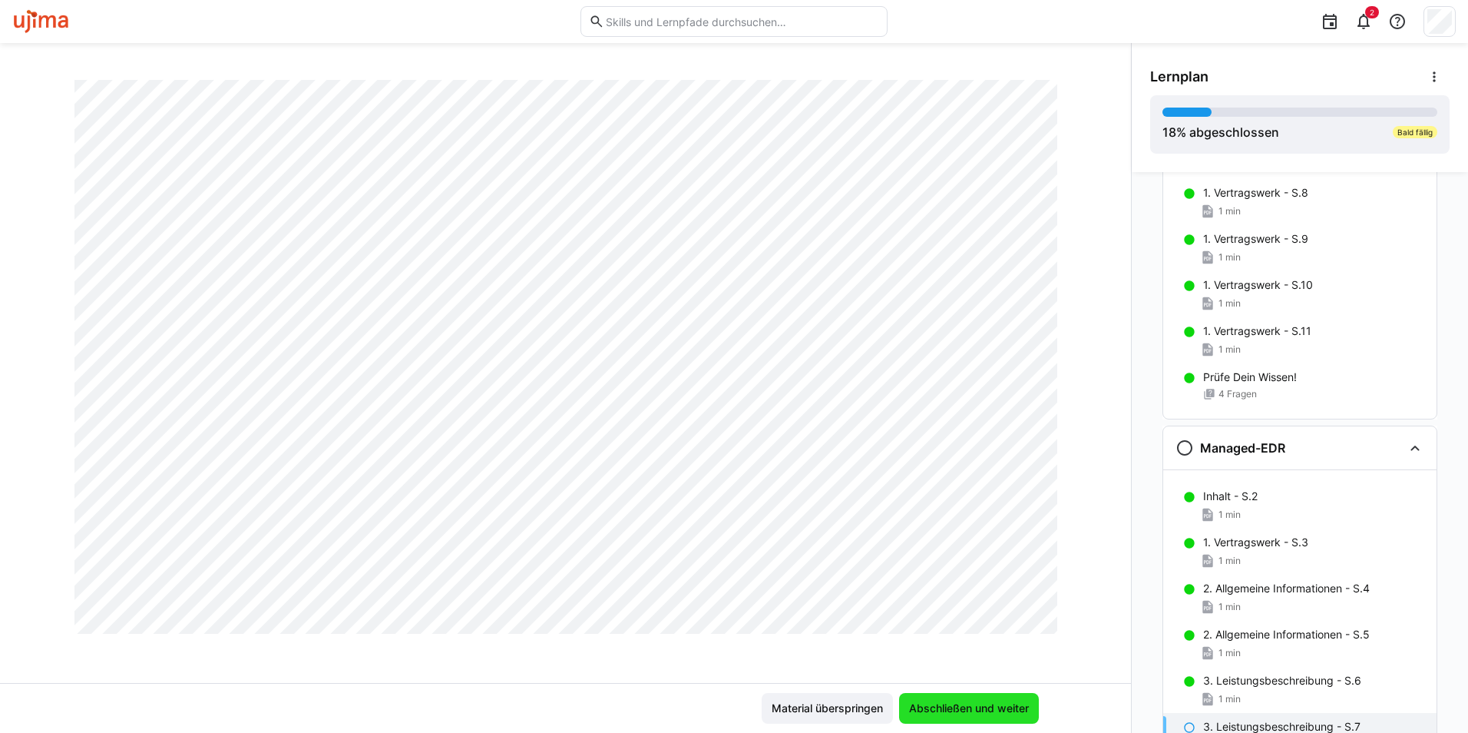
click at [985, 705] on span "Abschließen und weiter" at bounding box center [969, 707] width 124 height 15
click at [981, 710] on span "Abschließen und weiter" at bounding box center [969, 707] width 124 height 15
click at [965, 703] on span "Abschließen und weiter" at bounding box center [969, 707] width 124 height 15
click at [976, 696] on span "Abschließen und weiter" at bounding box center [969, 708] width 140 height 31
click at [950, 701] on span "Abschließen und weiter" at bounding box center [969, 707] width 124 height 15
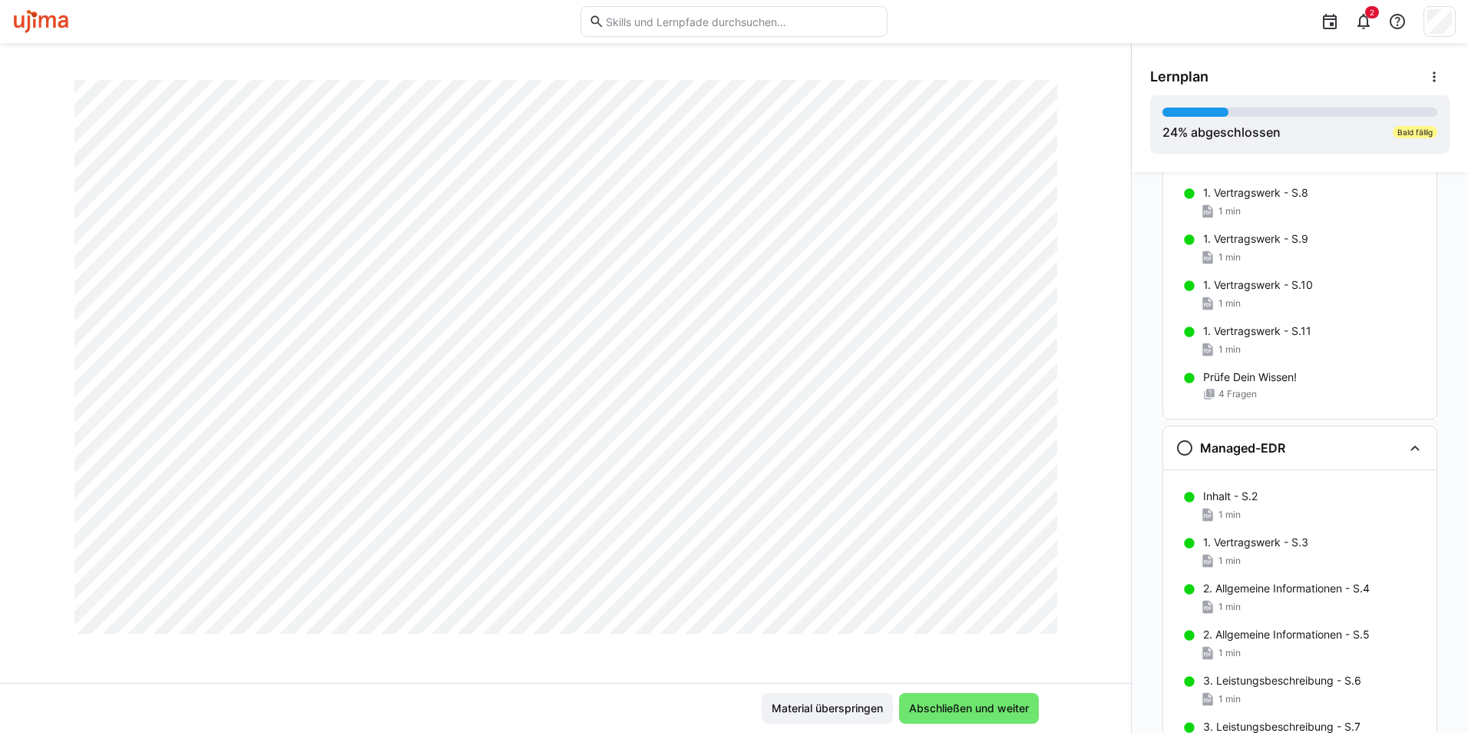
scroll to position [475, 0]
click at [951, 697] on span "Abschließen und weiter" at bounding box center [969, 708] width 140 height 31
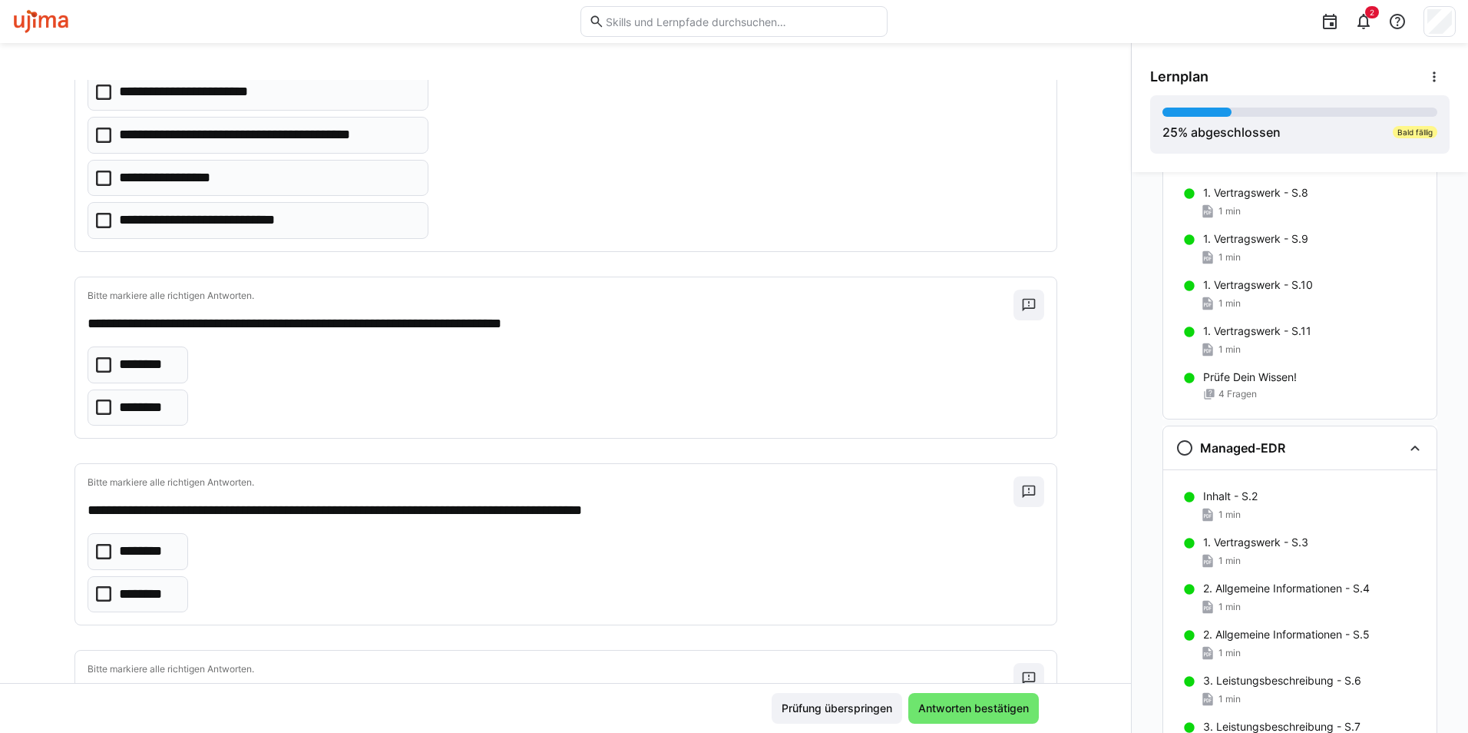
scroll to position [154, 0]
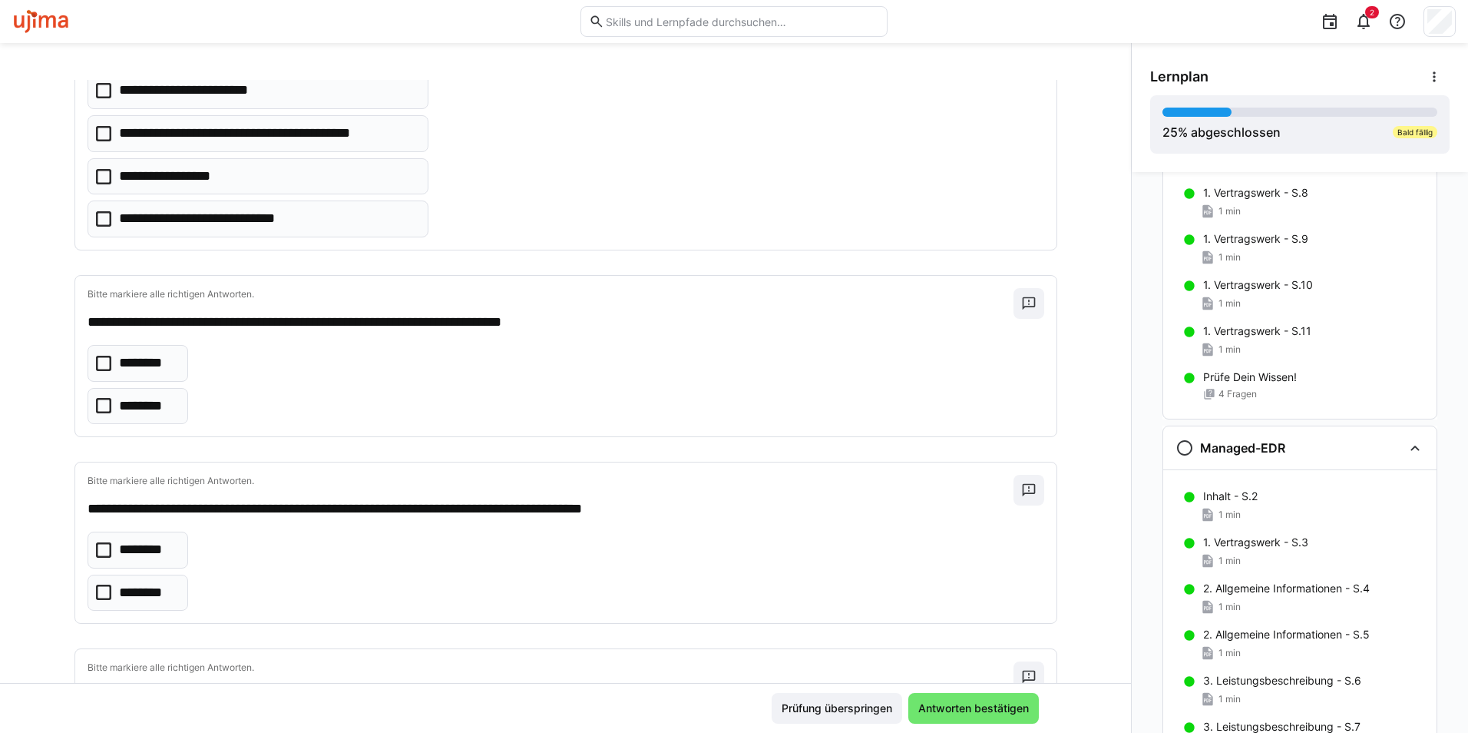
click at [144, 402] on p "********" at bounding box center [148, 406] width 58 height 20
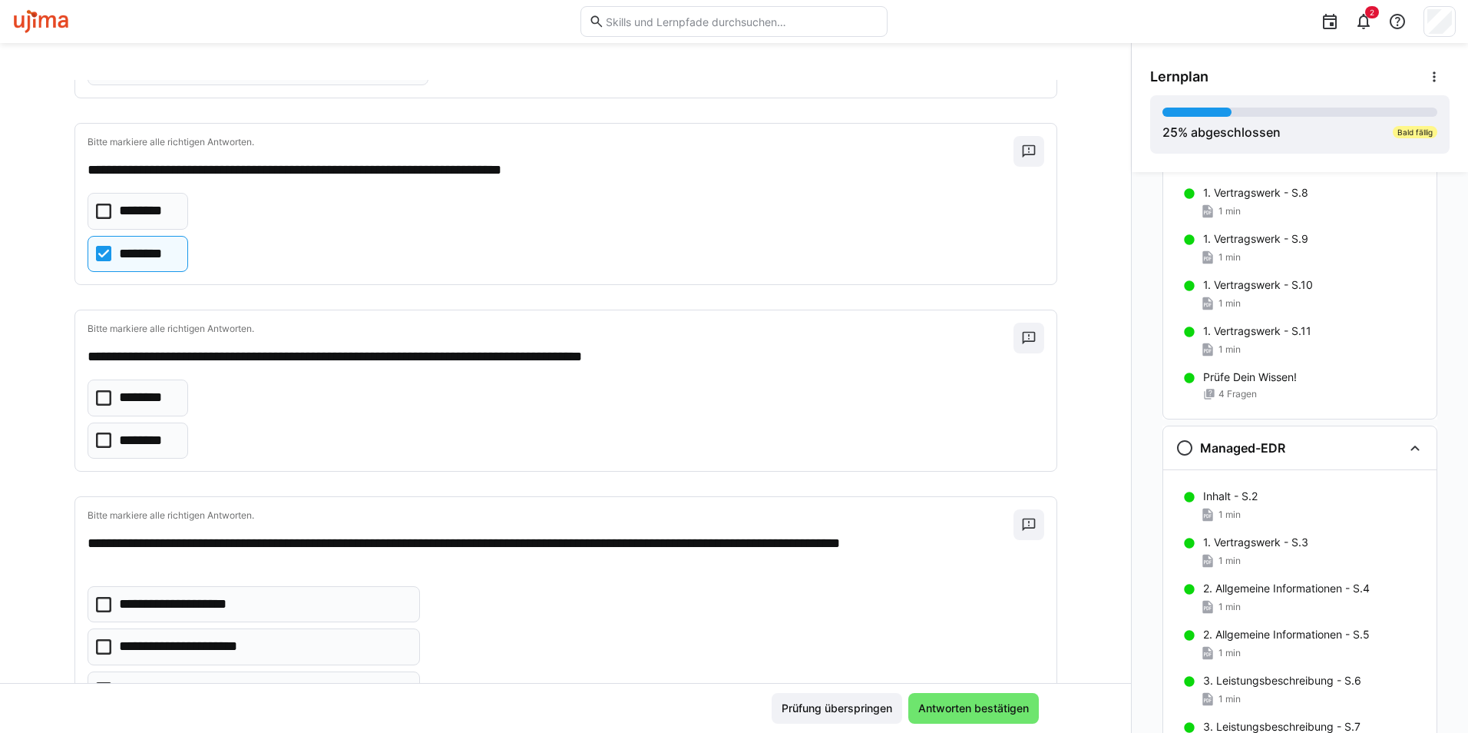
scroll to position [307, 0]
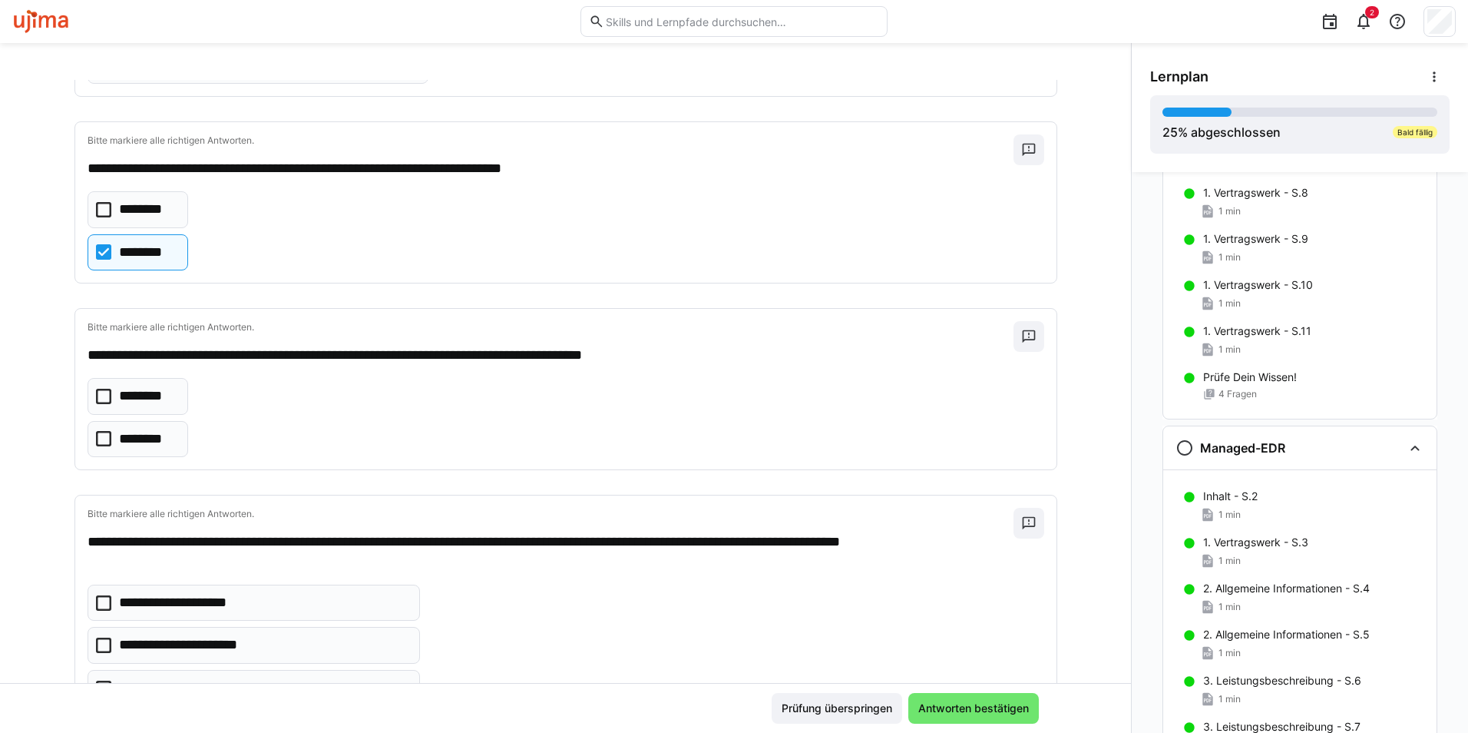
click at [157, 438] on p "********" at bounding box center [144, 439] width 51 height 20
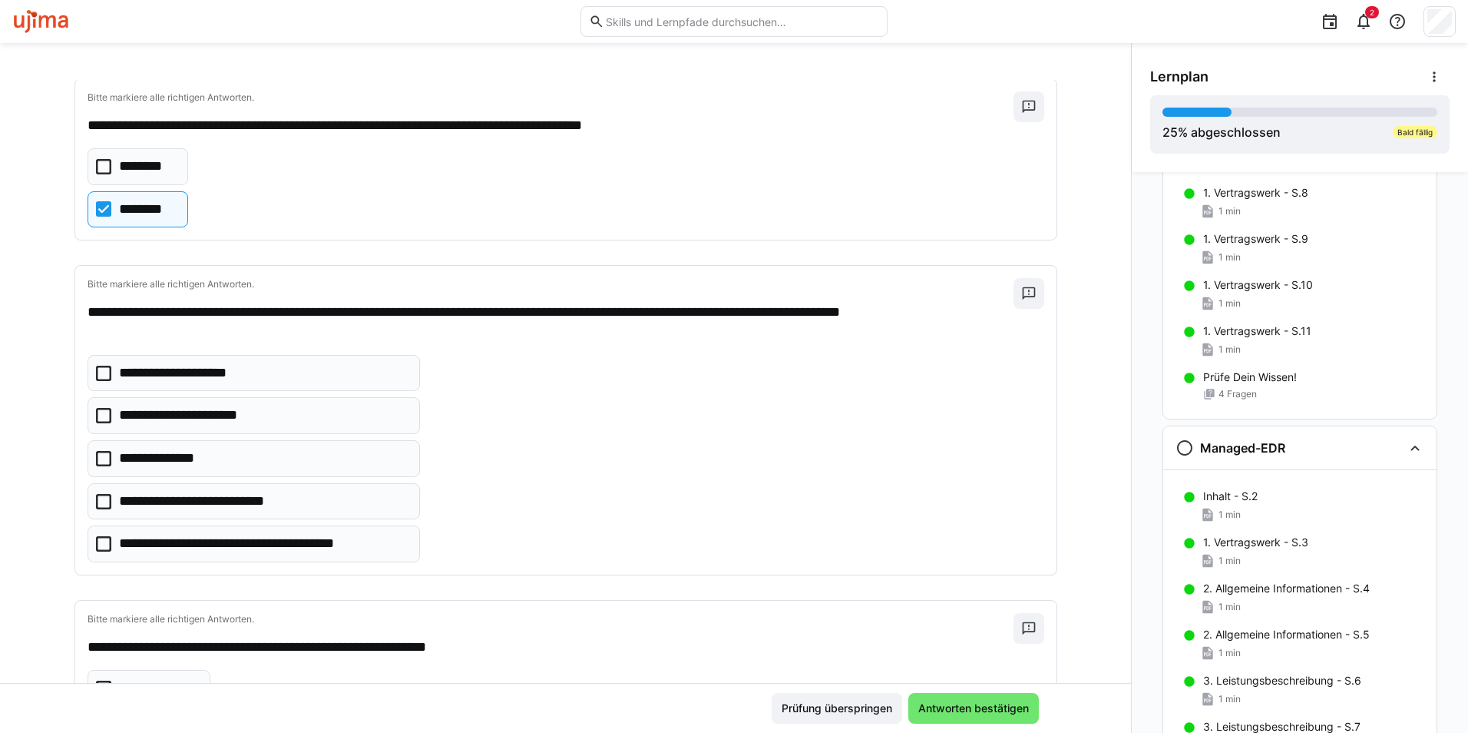
scroll to position [538, 0]
click at [96, 497] on icon at bounding box center [103, 500] width 15 height 15
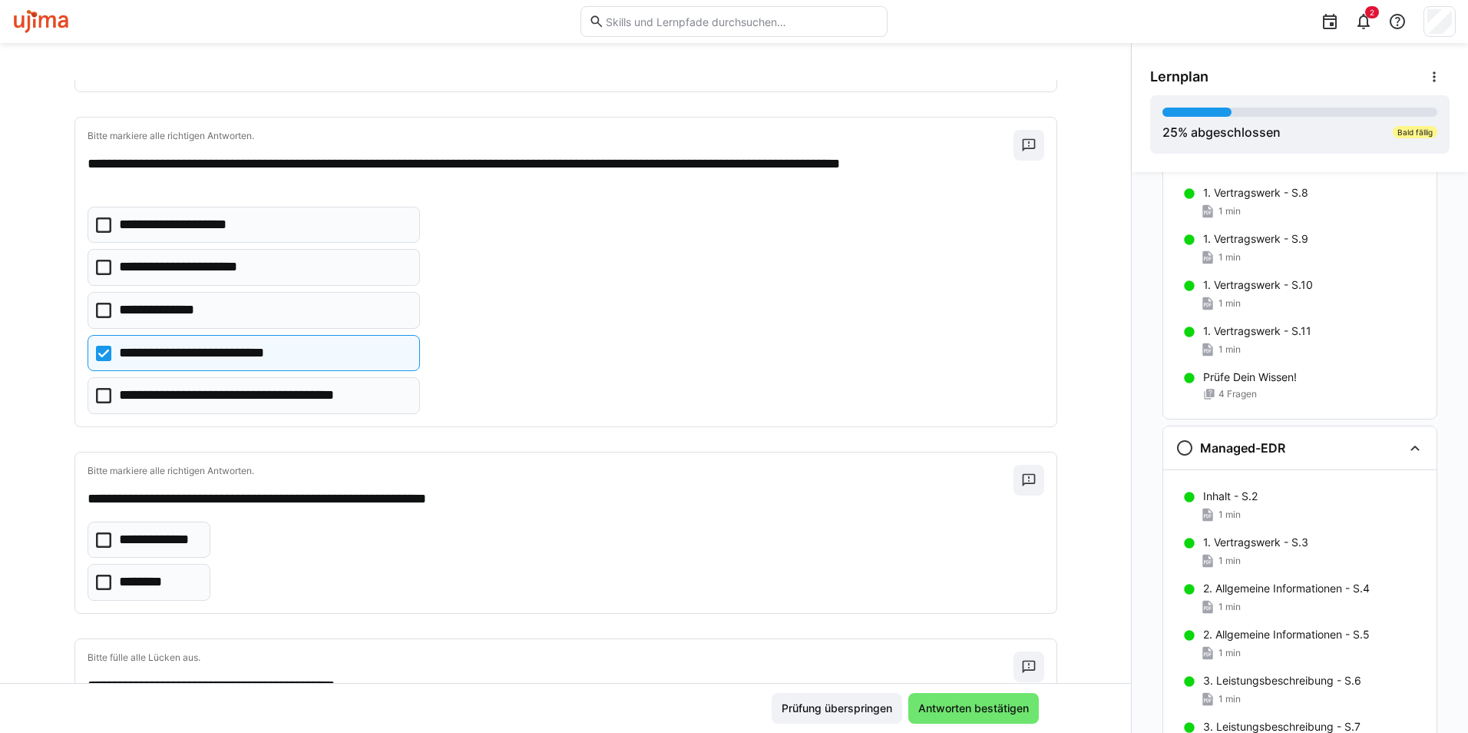
scroll to position [691, 0]
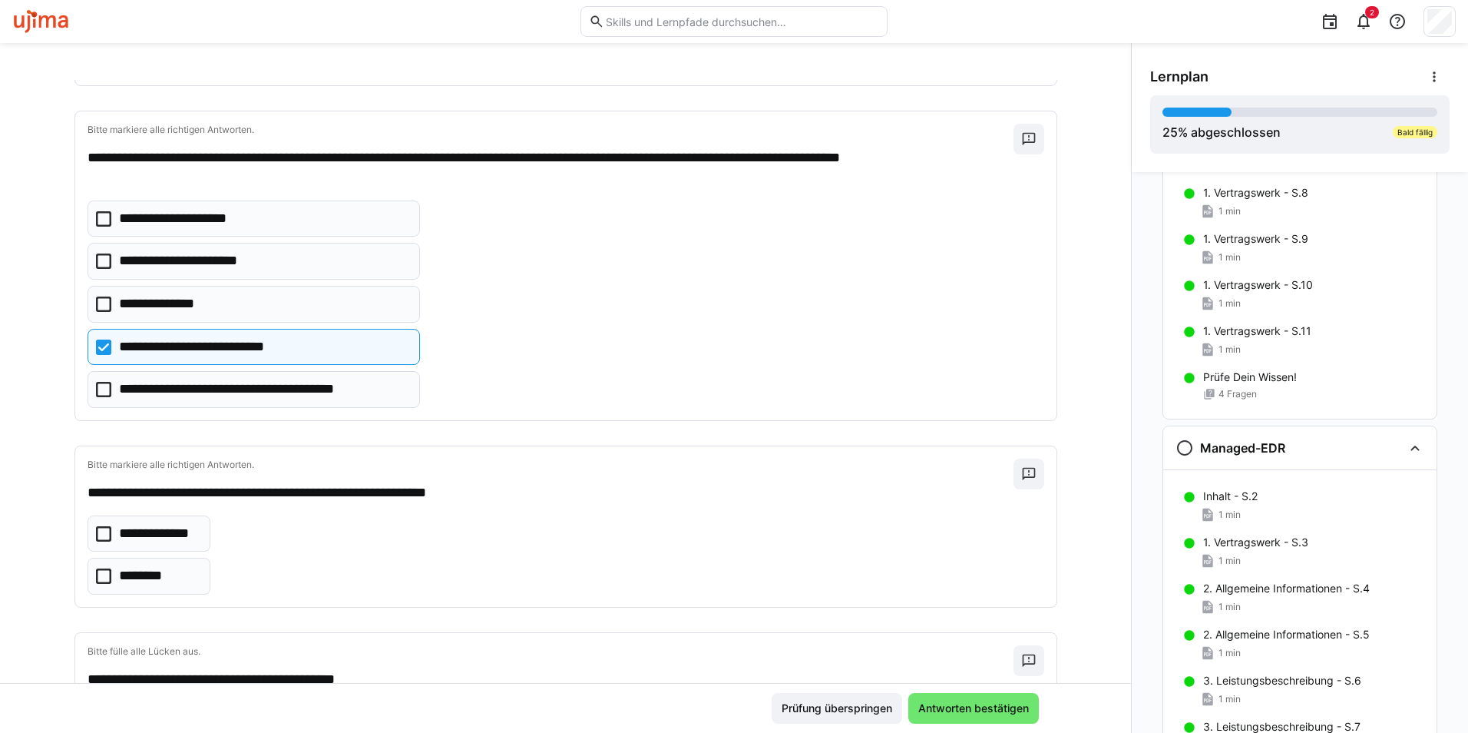
click at [157, 537] on p "**********" at bounding box center [159, 534] width 81 height 20
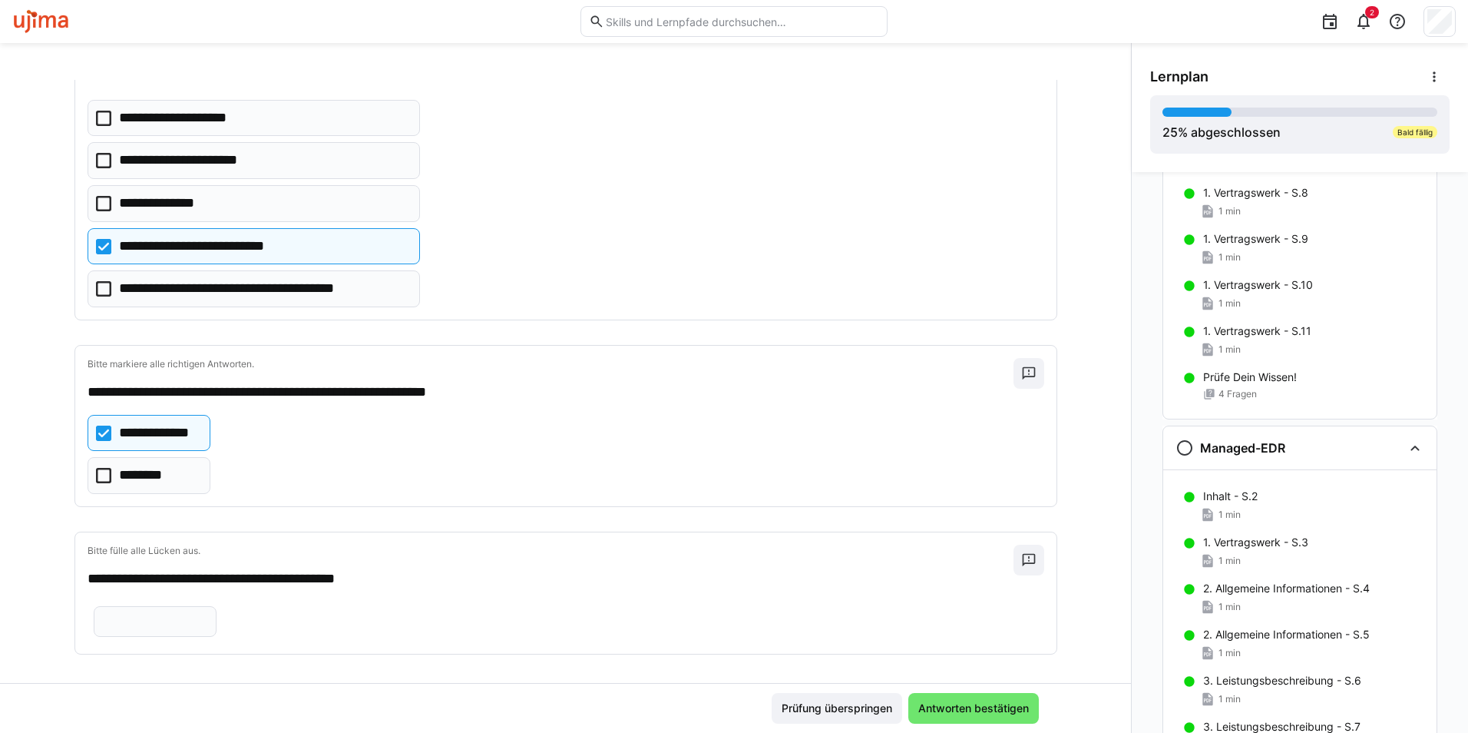
scroll to position [816, 0]
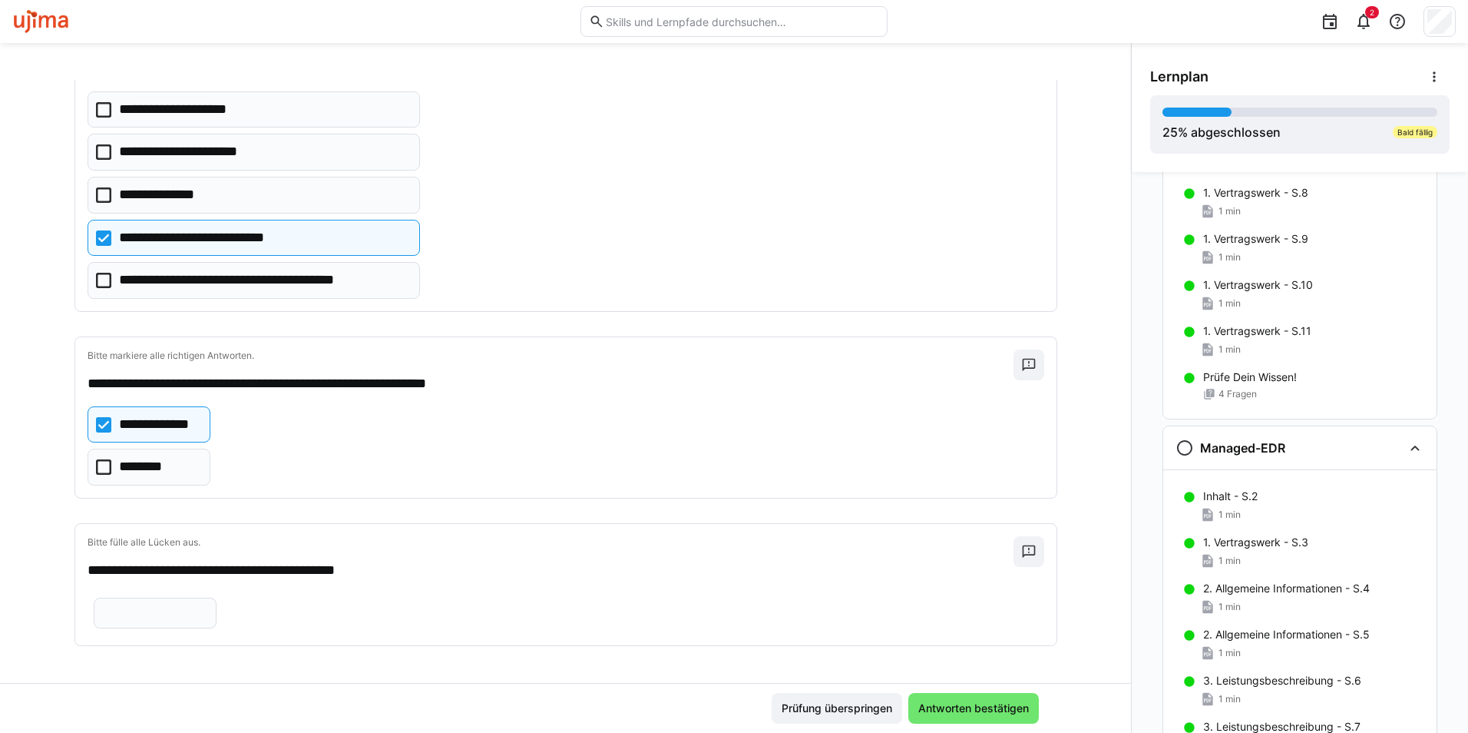
click at [208, 606] on input "text" at bounding box center [155, 613] width 106 height 14
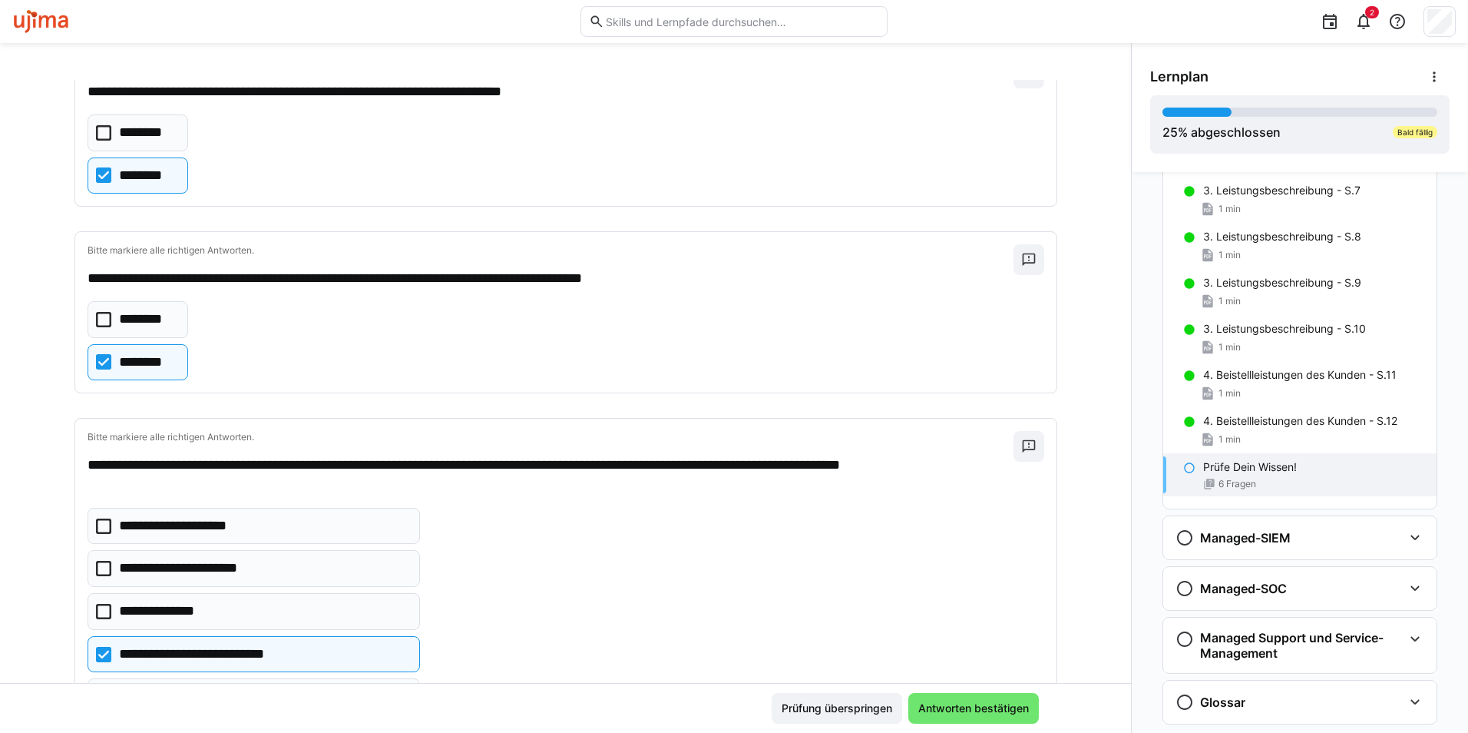
scroll to position [938, 0]
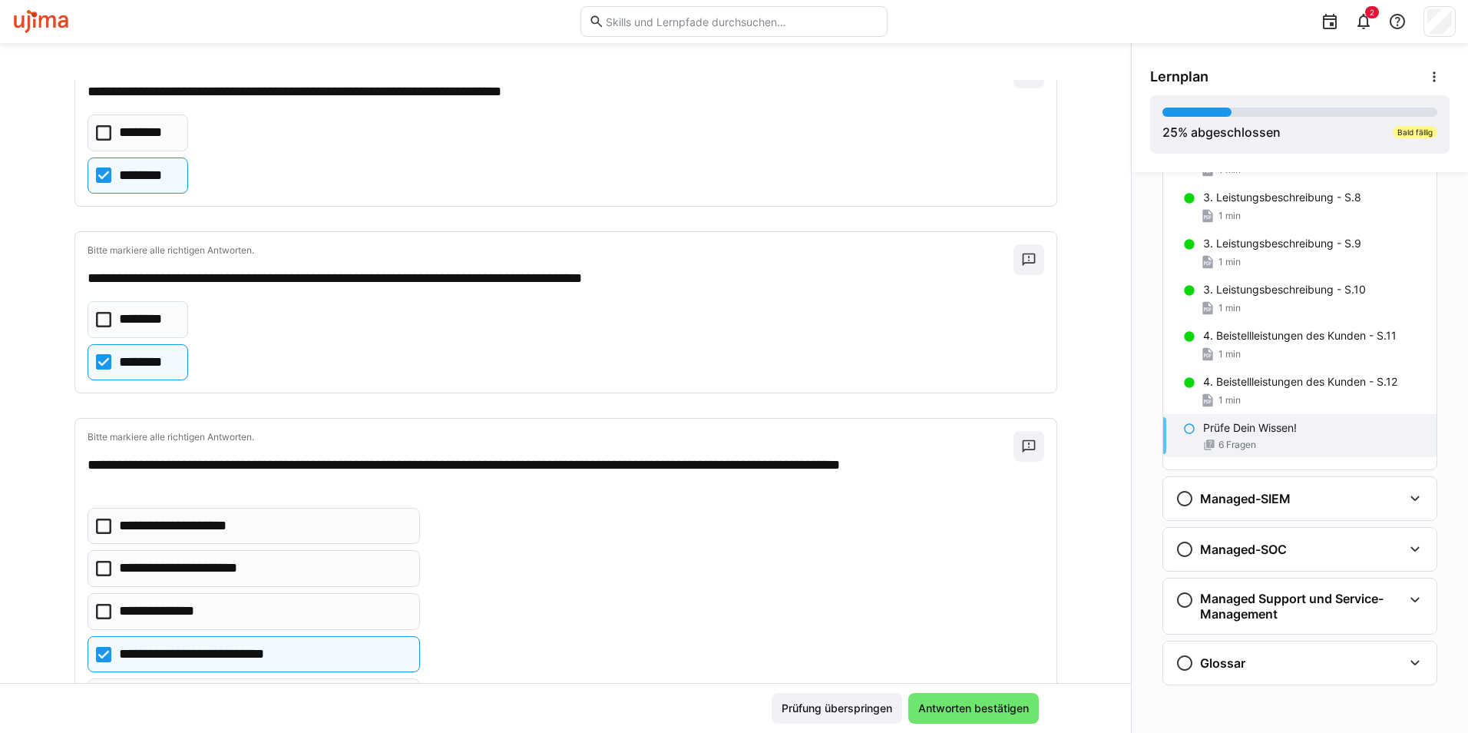
type input "**"
click at [234, 617] on eds-checkbox "**********" at bounding box center [254, 611] width 333 height 37
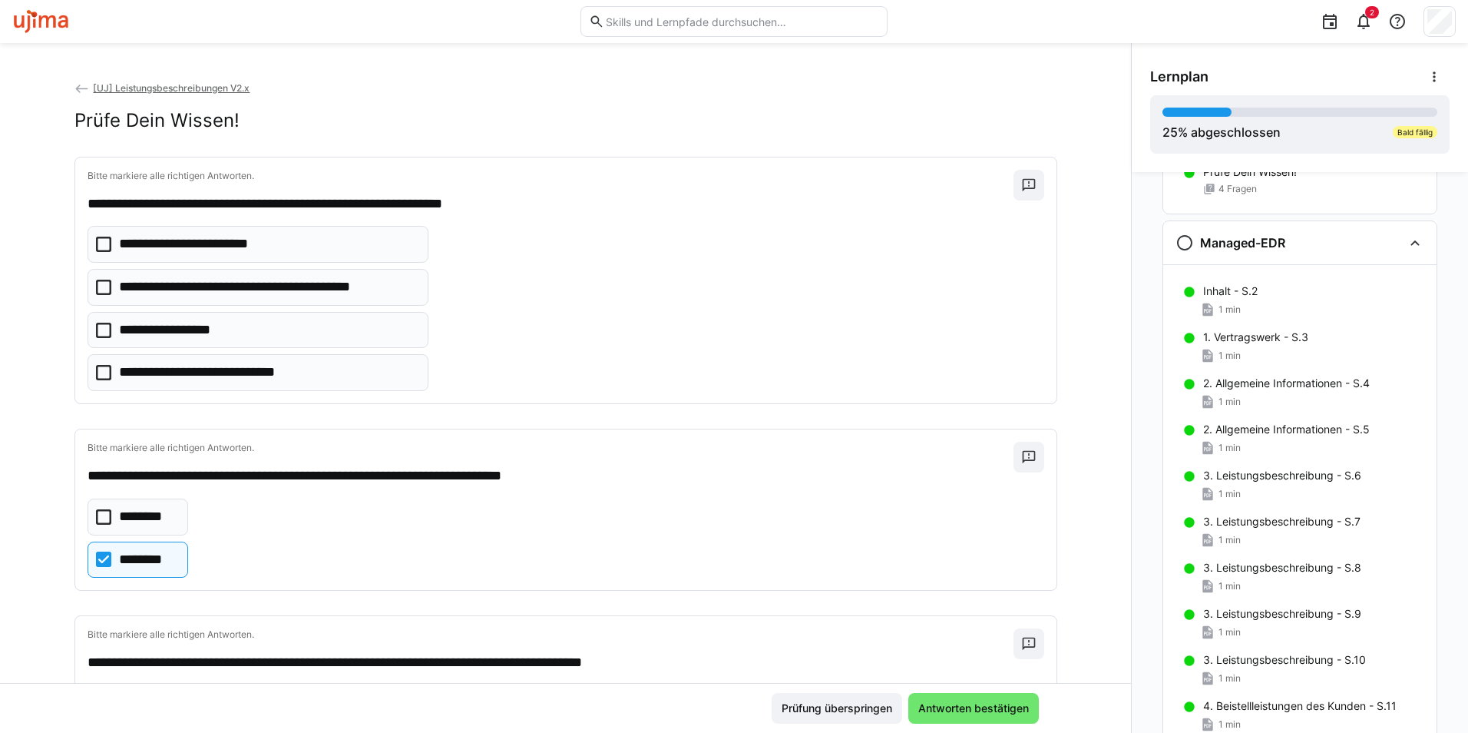
scroll to position [554, 0]
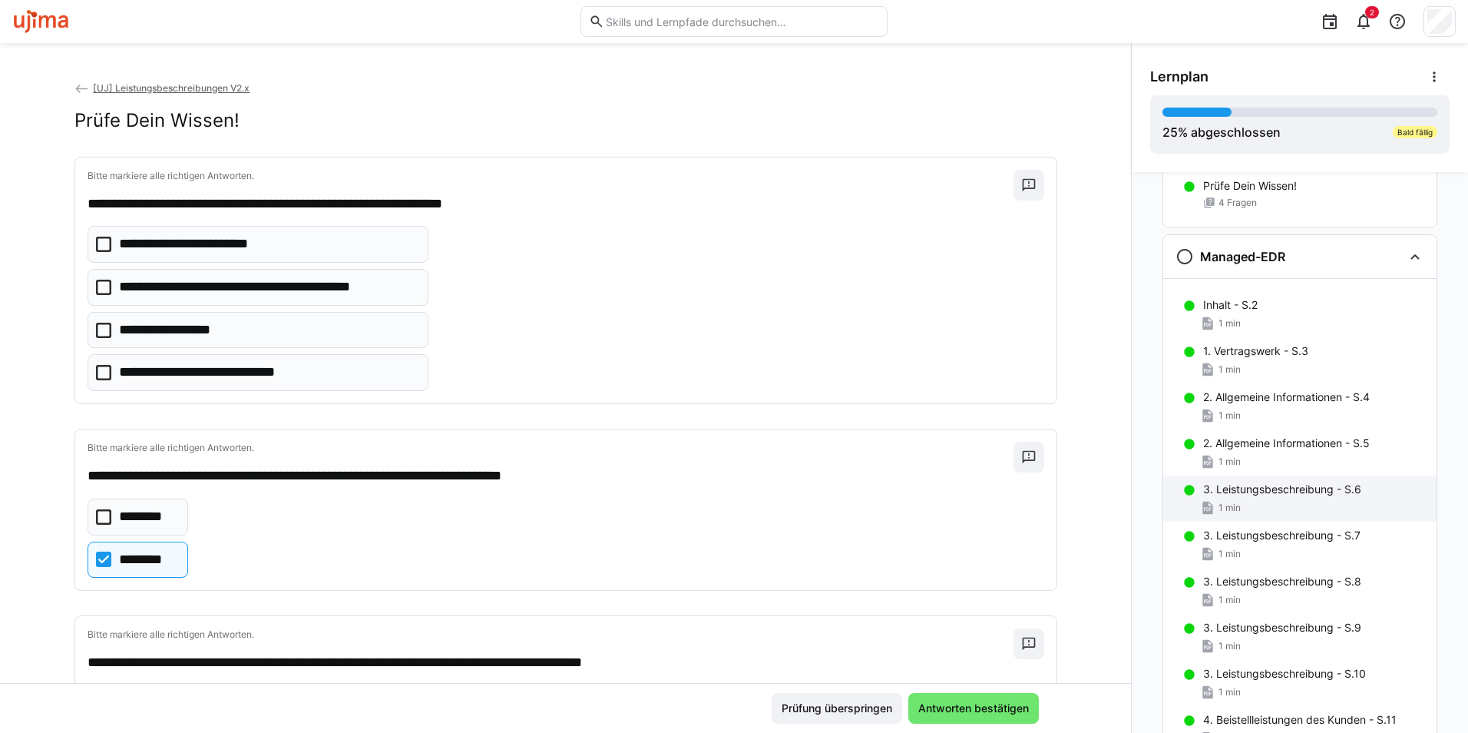
click at [1365, 488] on div "3. Leistungsbeschreibung - S.6" at bounding box center [1313, 488] width 221 height 15
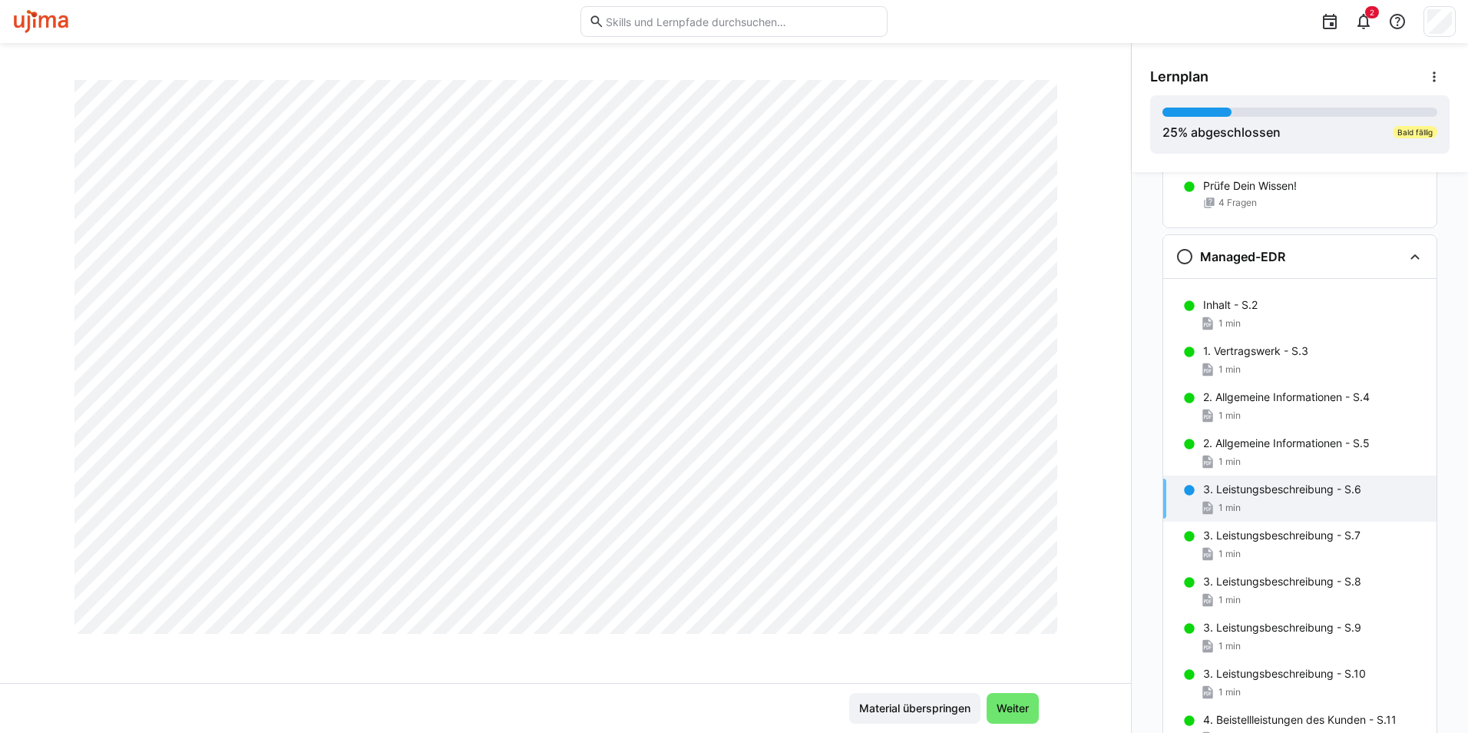
scroll to position [879, 0]
click at [1219, 533] on p "3. Leistungsbeschreibung - S.7" at bounding box center [1281, 535] width 157 height 15
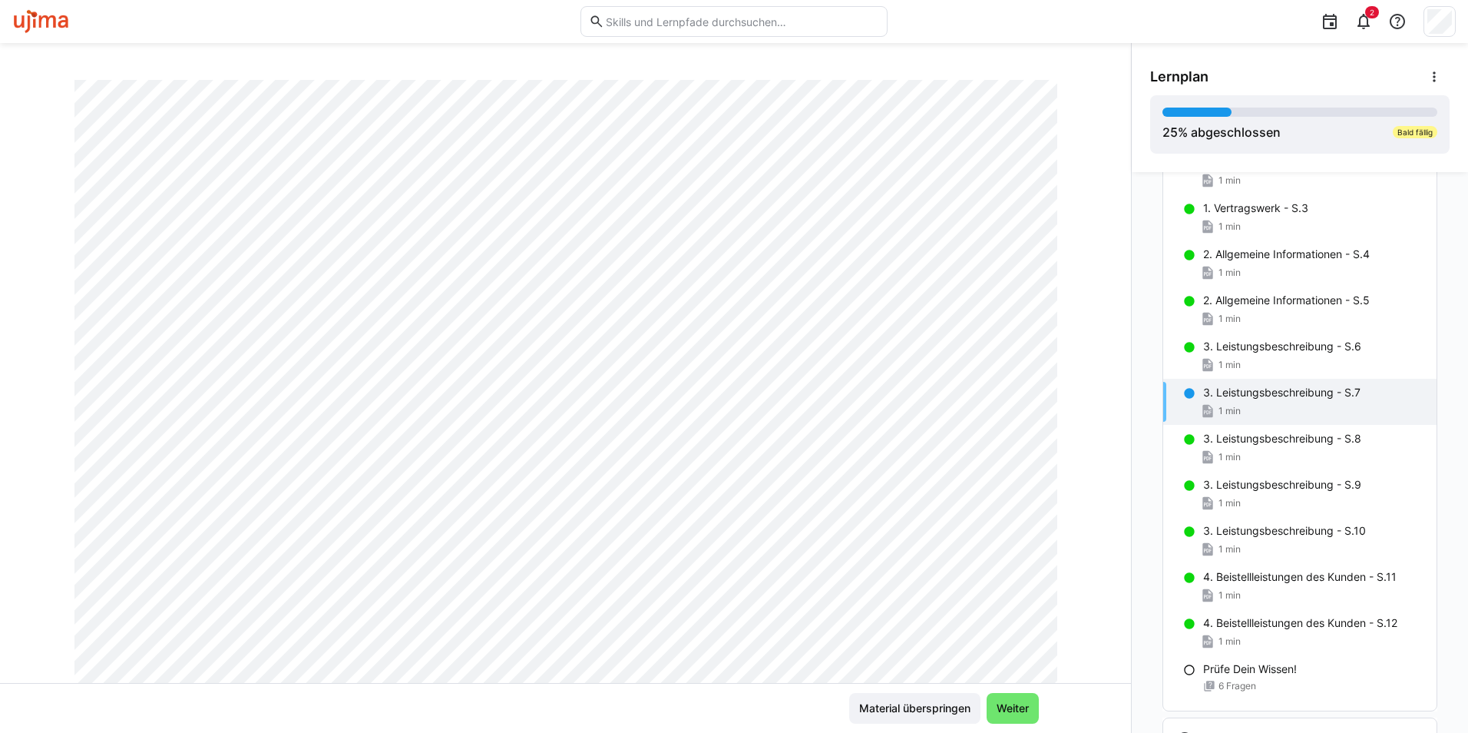
scroll to position [938, 0]
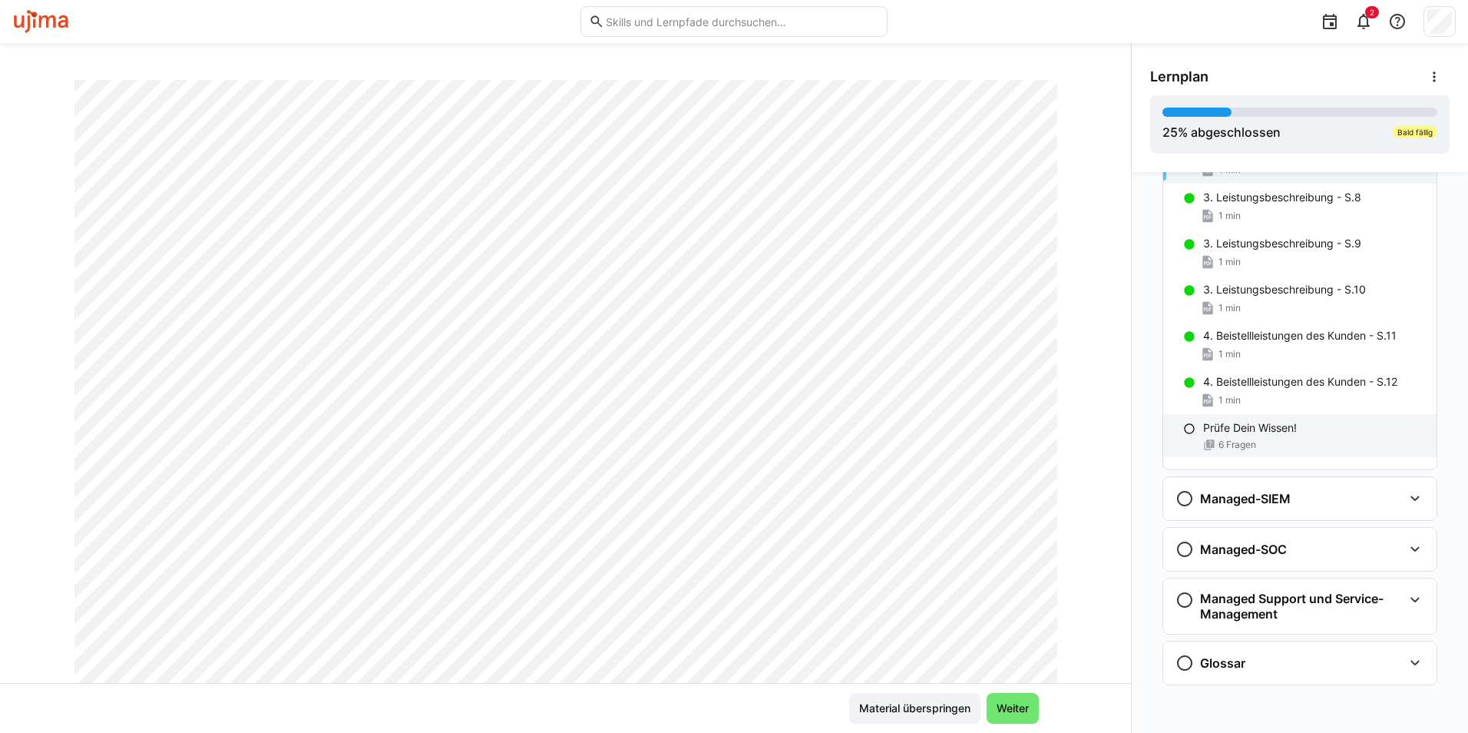
click at [1268, 435] on p "Prüfe Dein Wissen!" at bounding box center [1250, 427] width 94 height 15
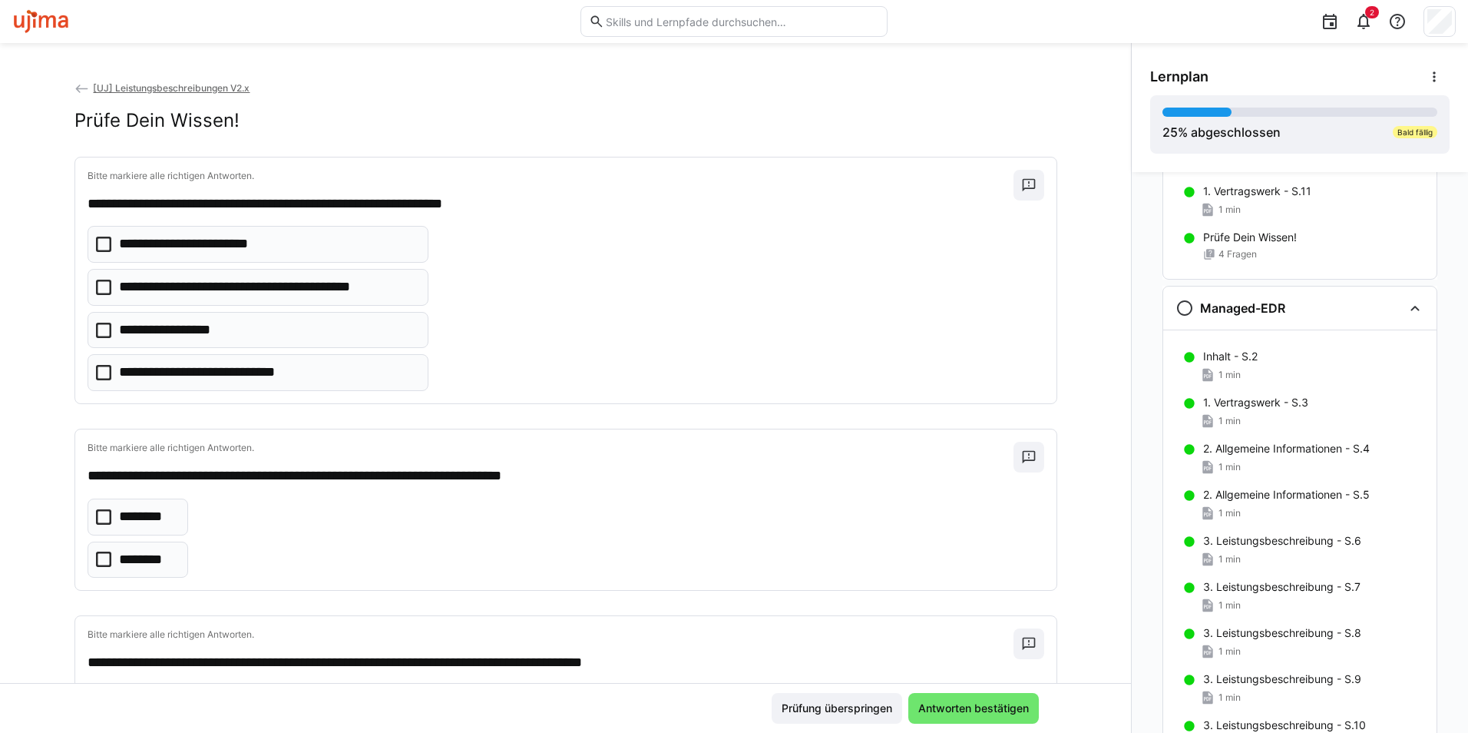
scroll to position [478, 0]
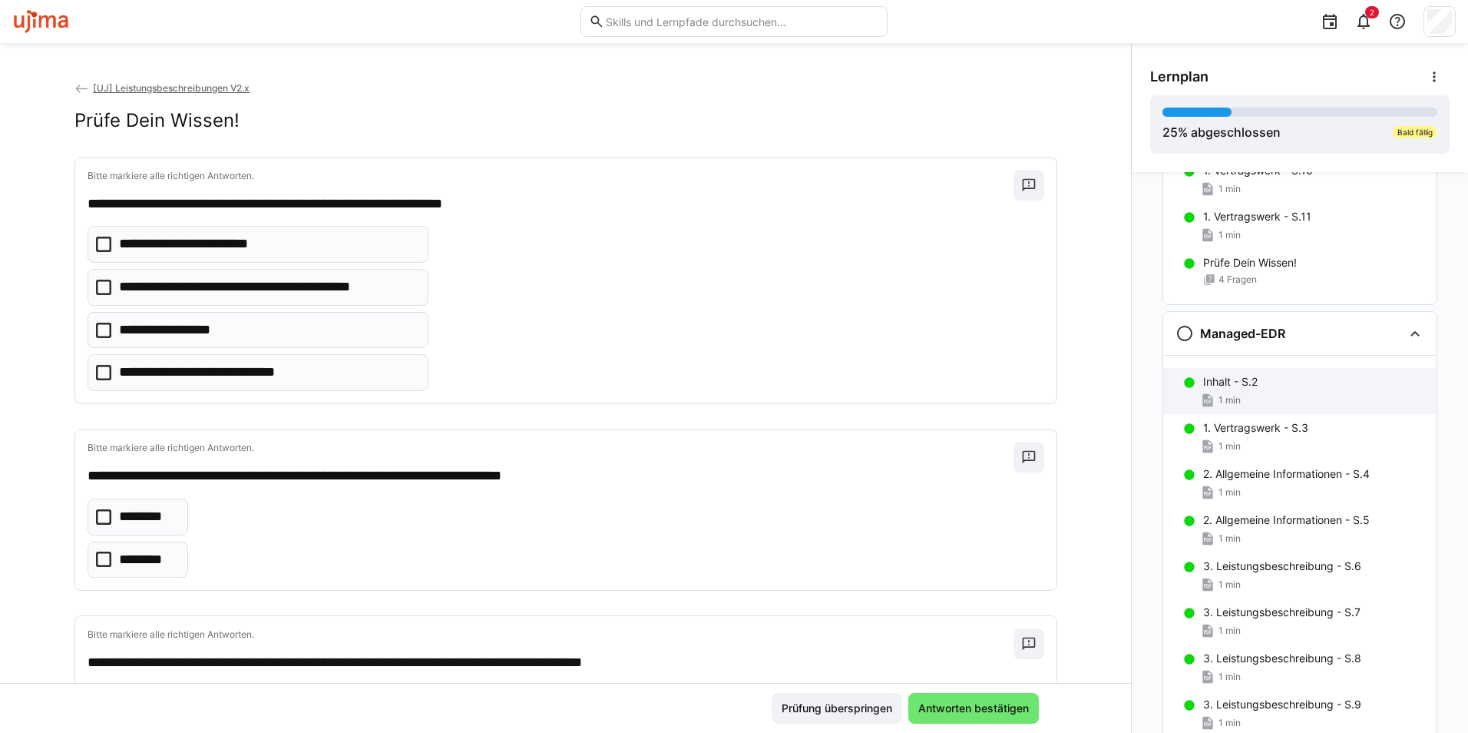
click at [1275, 373] on div "Inhalt - S.2 1 min" at bounding box center [1299, 391] width 273 height 46
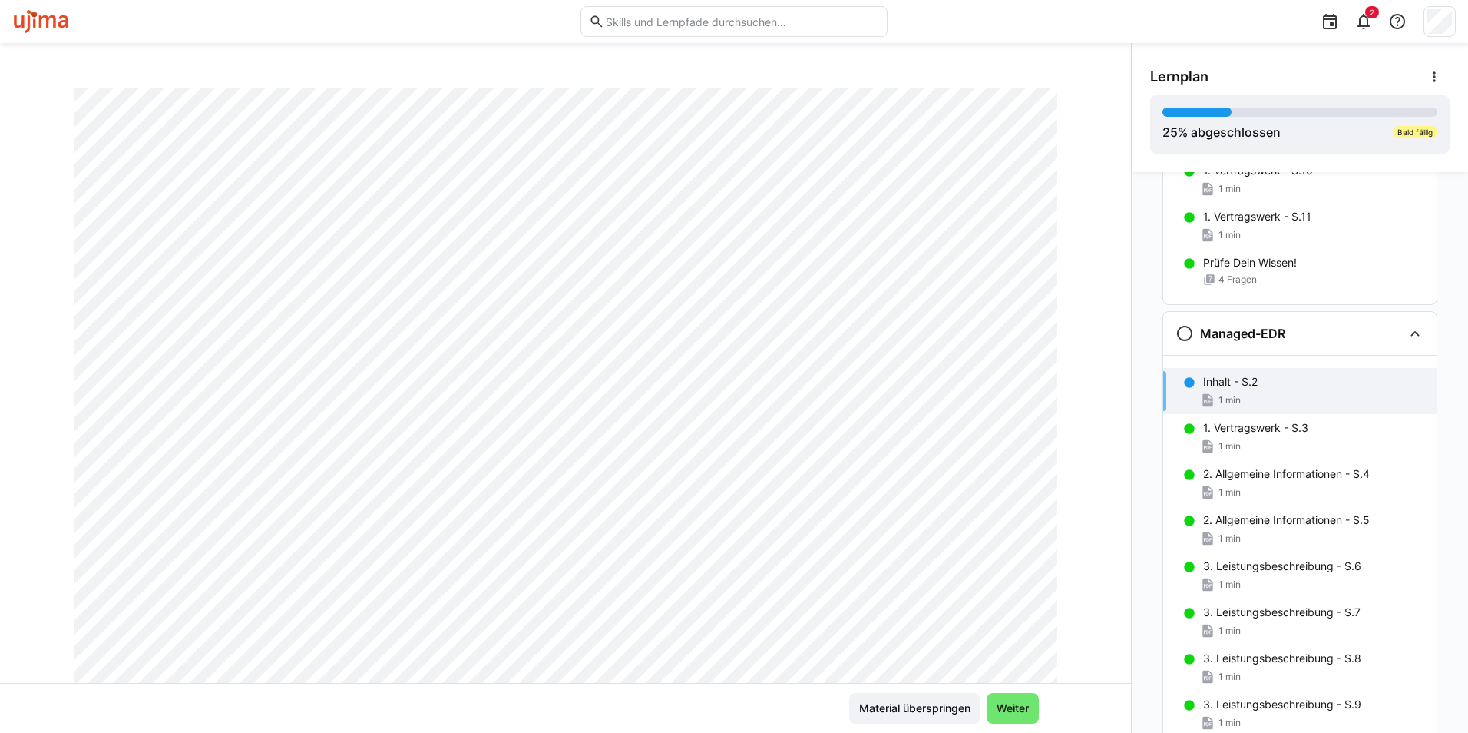
scroll to position [154, 0]
click at [1263, 435] on div "1. Vertragswerk - S.3 1 min" at bounding box center [1299, 437] width 273 height 46
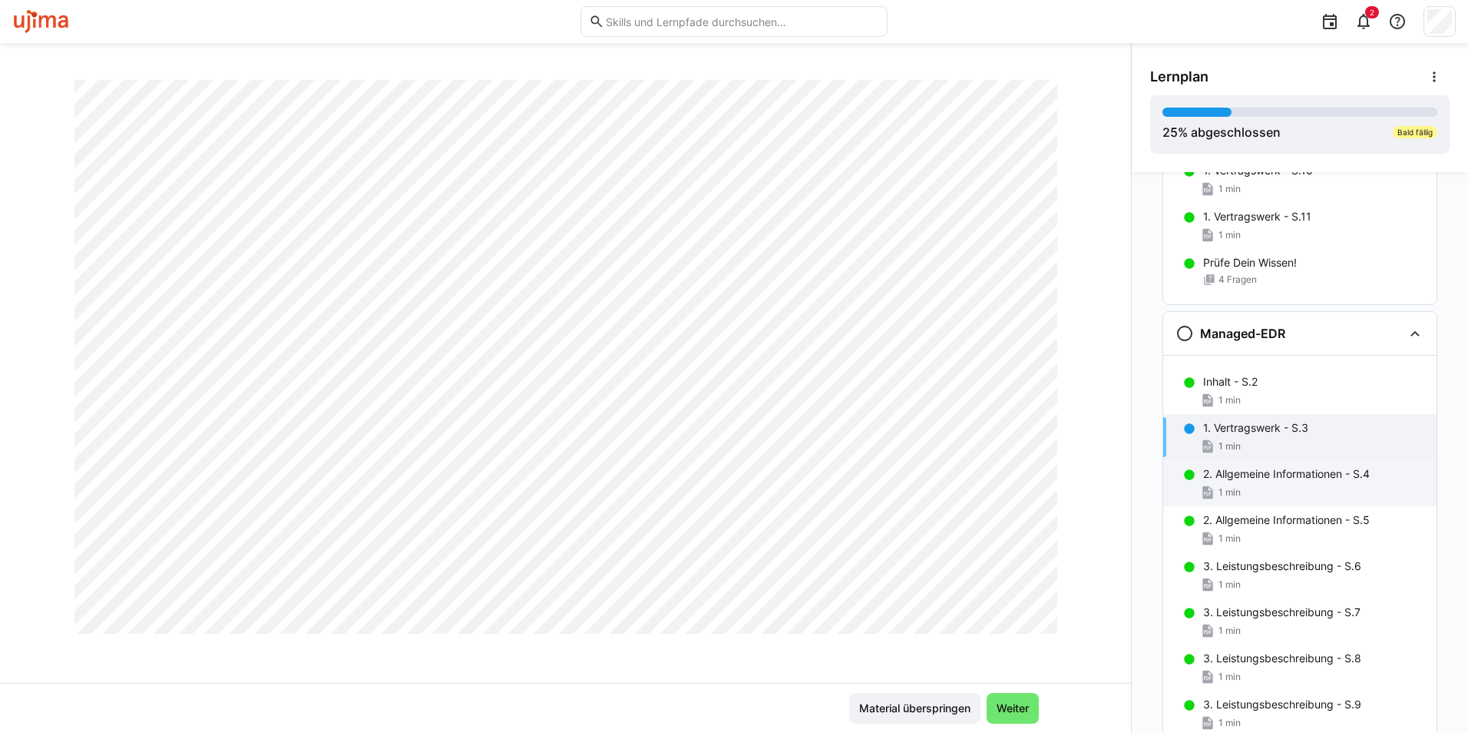
click at [1212, 469] on p "2. Allgemeine Informationen - S.4" at bounding box center [1286, 473] width 167 height 15
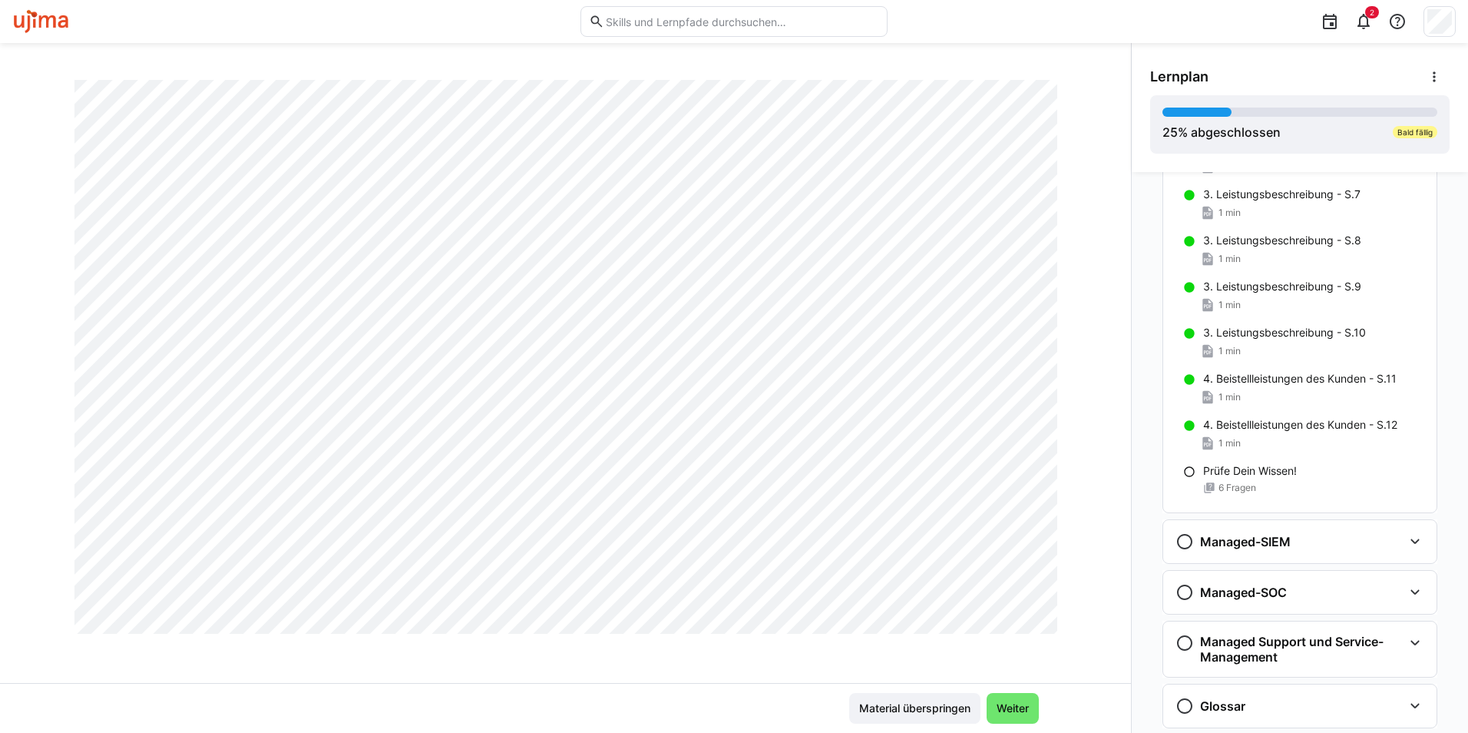
scroll to position [938, 0]
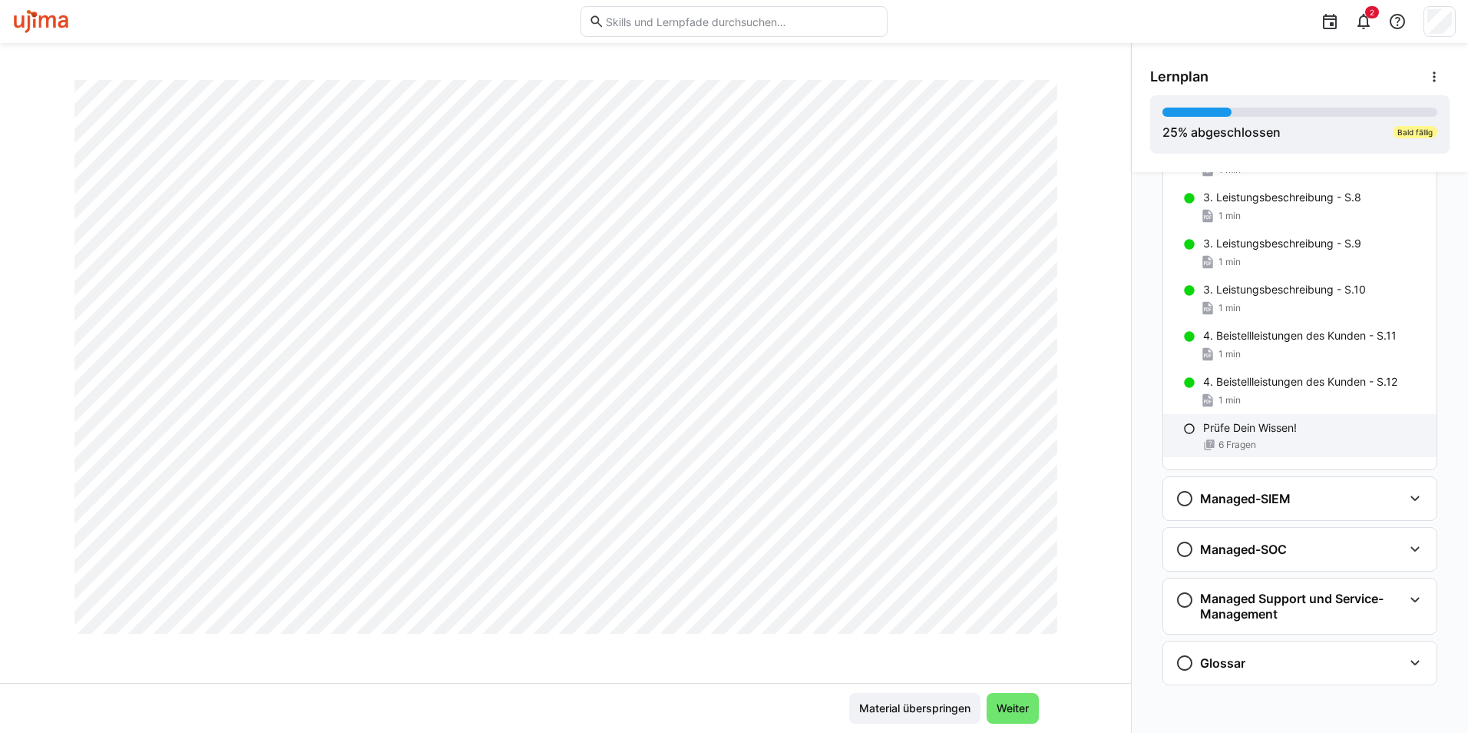
click at [1259, 433] on p "Prüfe Dein Wissen!" at bounding box center [1250, 427] width 94 height 15
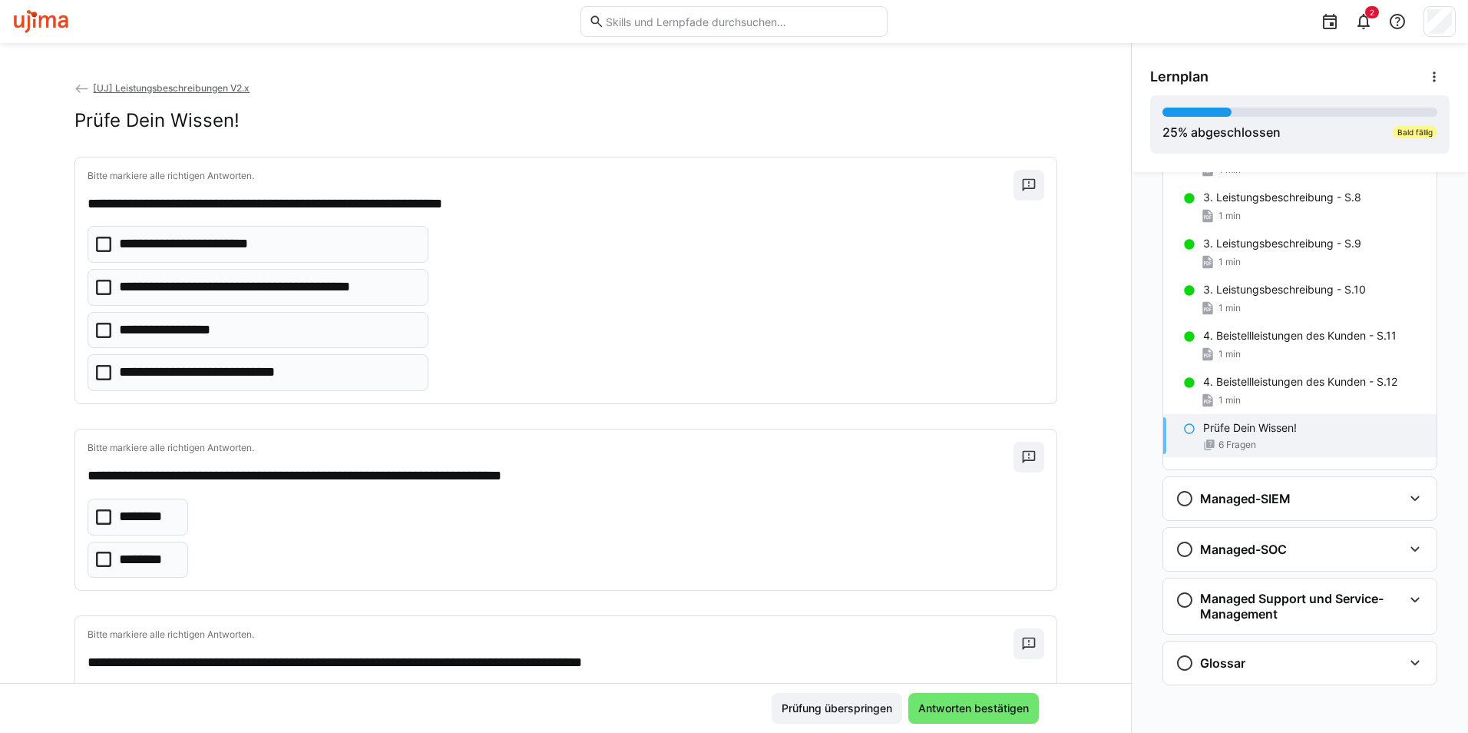
click at [277, 370] on p "**********" at bounding box center [225, 372] width 213 height 20
click at [144, 548] on eds-checkbox "********" at bounding box center [138, 559] width 101 height 37
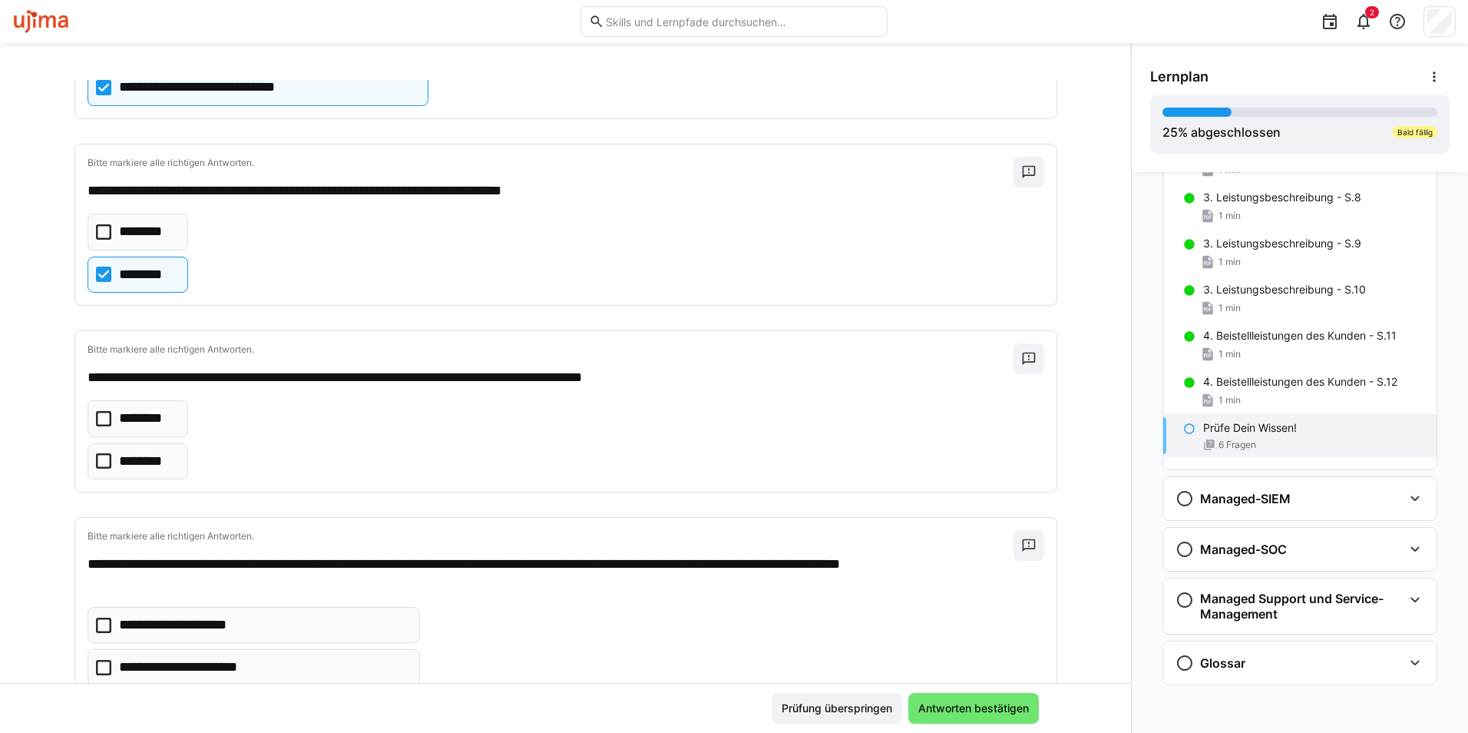
scroll to position [307, 0]
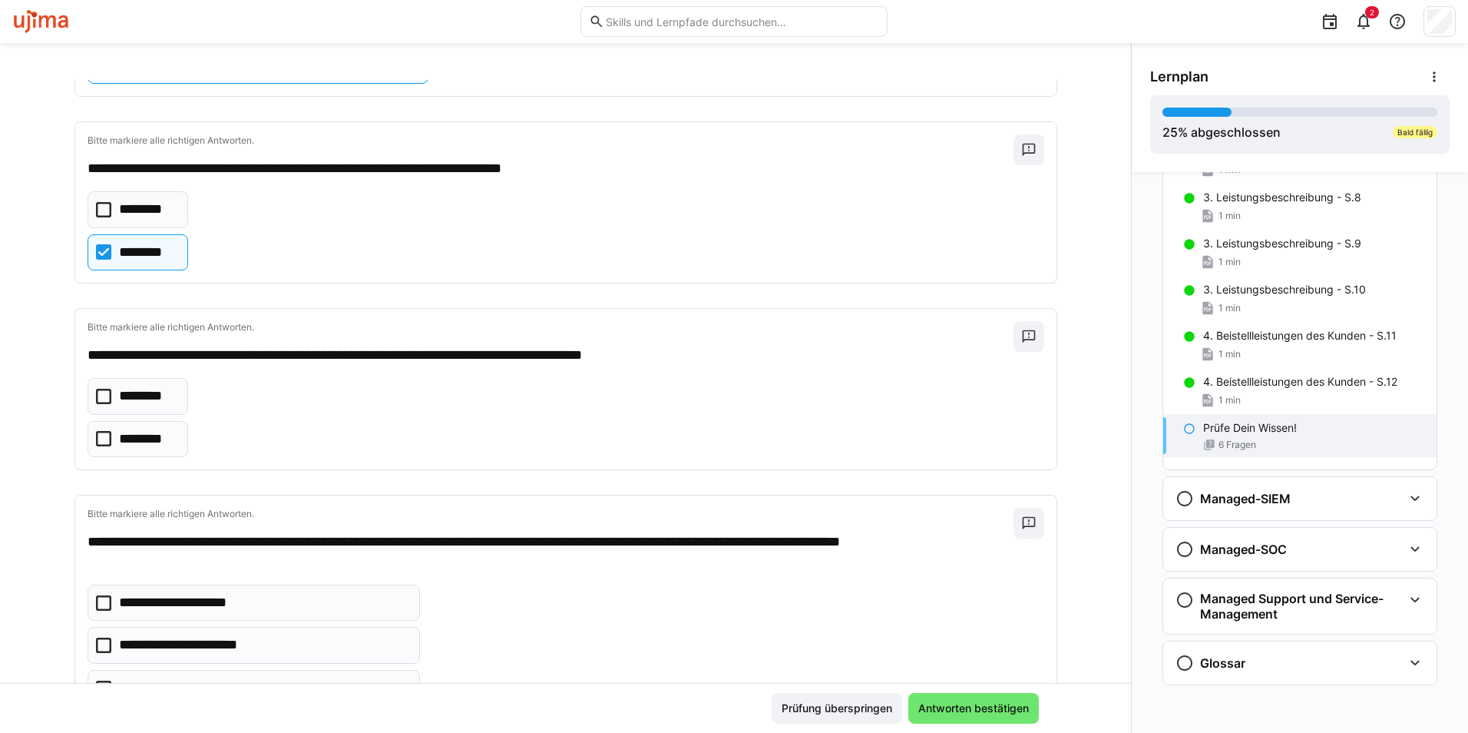
click at [134, 431] on p "********" at bounding box center [144, 439] width 51 height 20
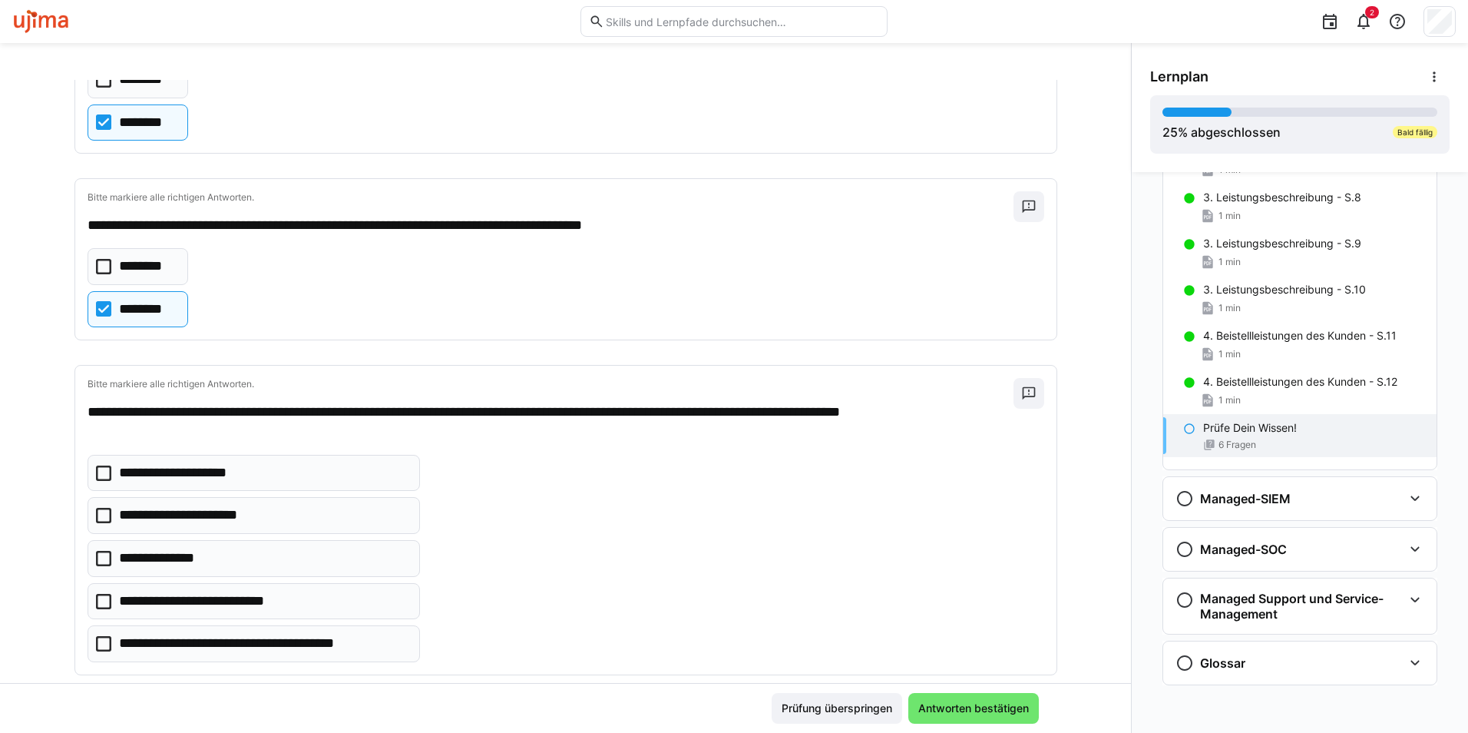
scroll to position [461, 0]
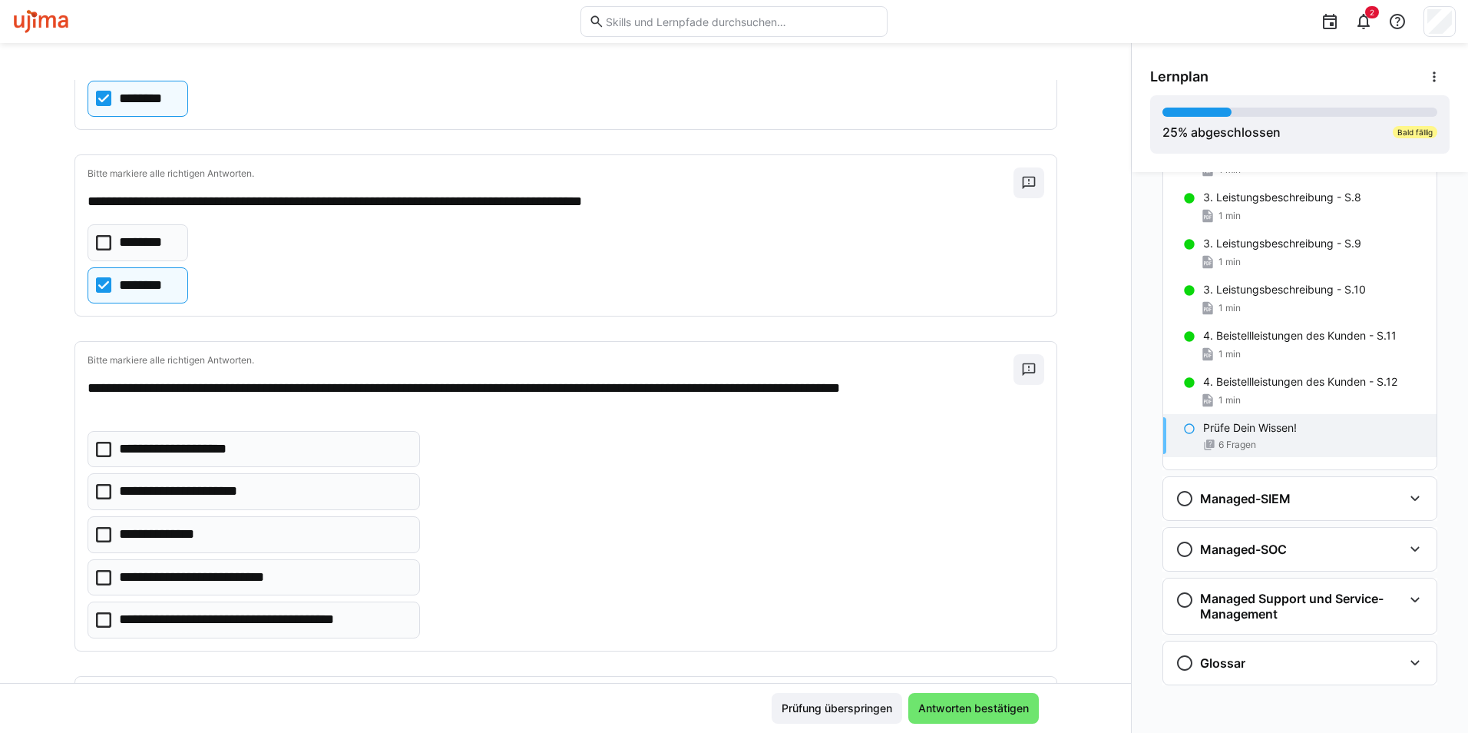
click at [218, 582] on p "**********" at bounding box center [217, 578] width 196 height 20
click at [210, 612] on p "**********" at bounding box center [264, 620] width 290 height 20
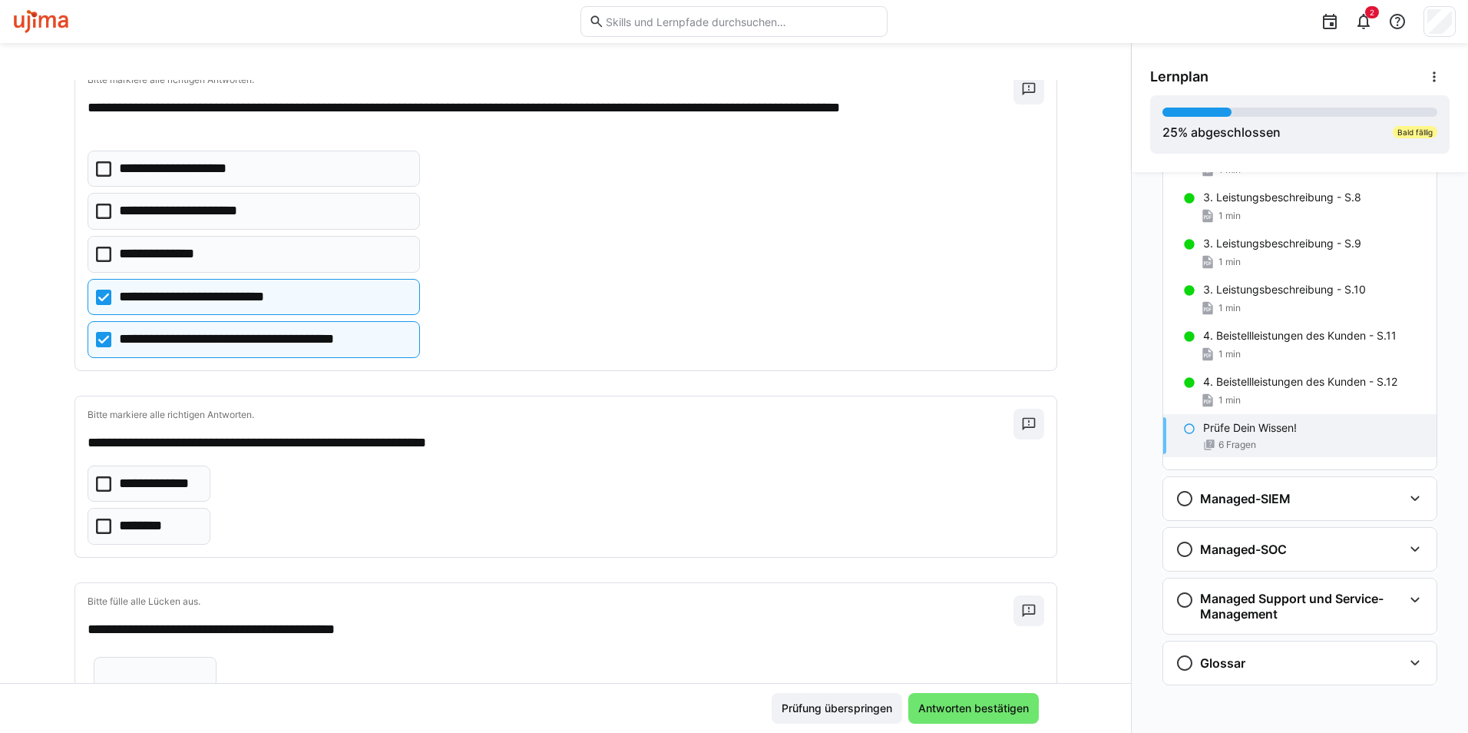
scroll to position [768, 0]
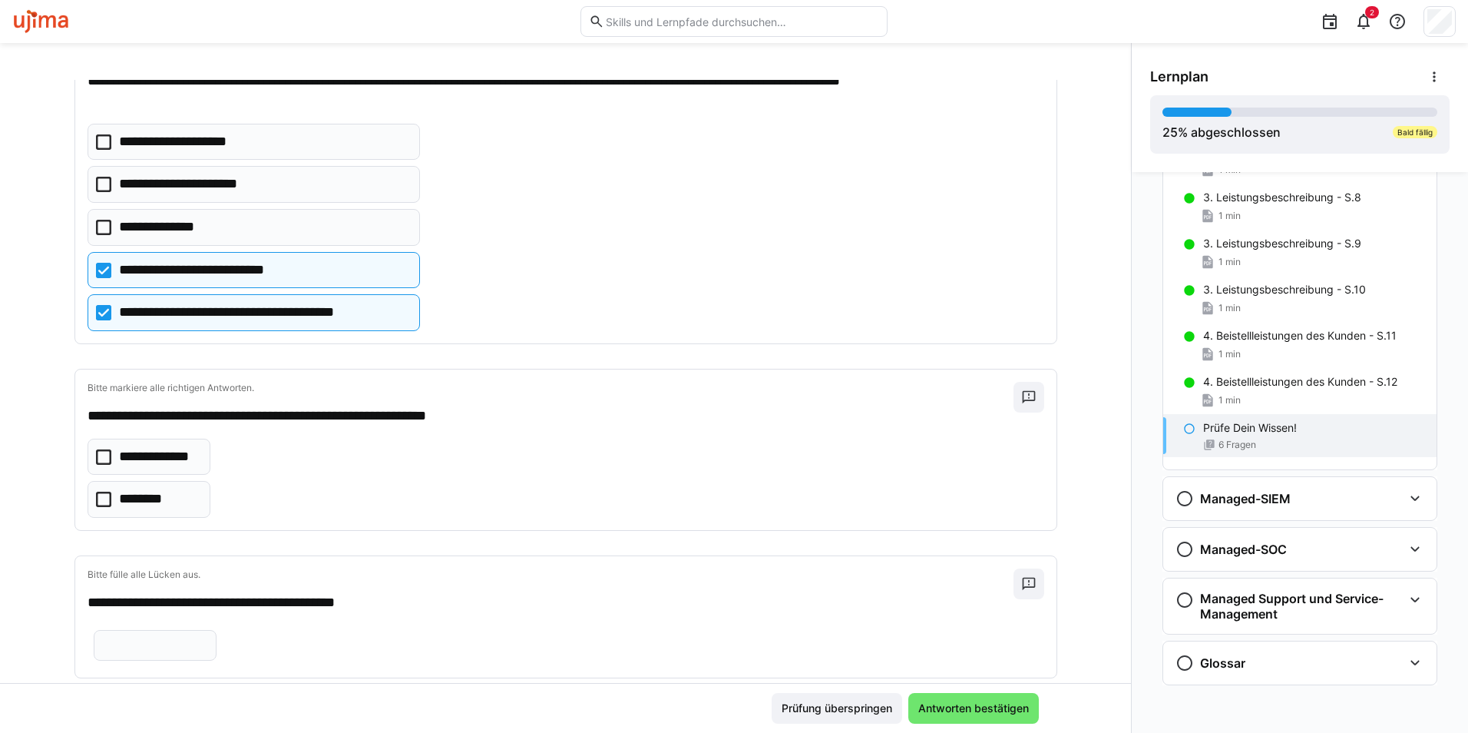
click at [154, 453] on p "**********" at bounding box center [159, 457] width 81 height 20
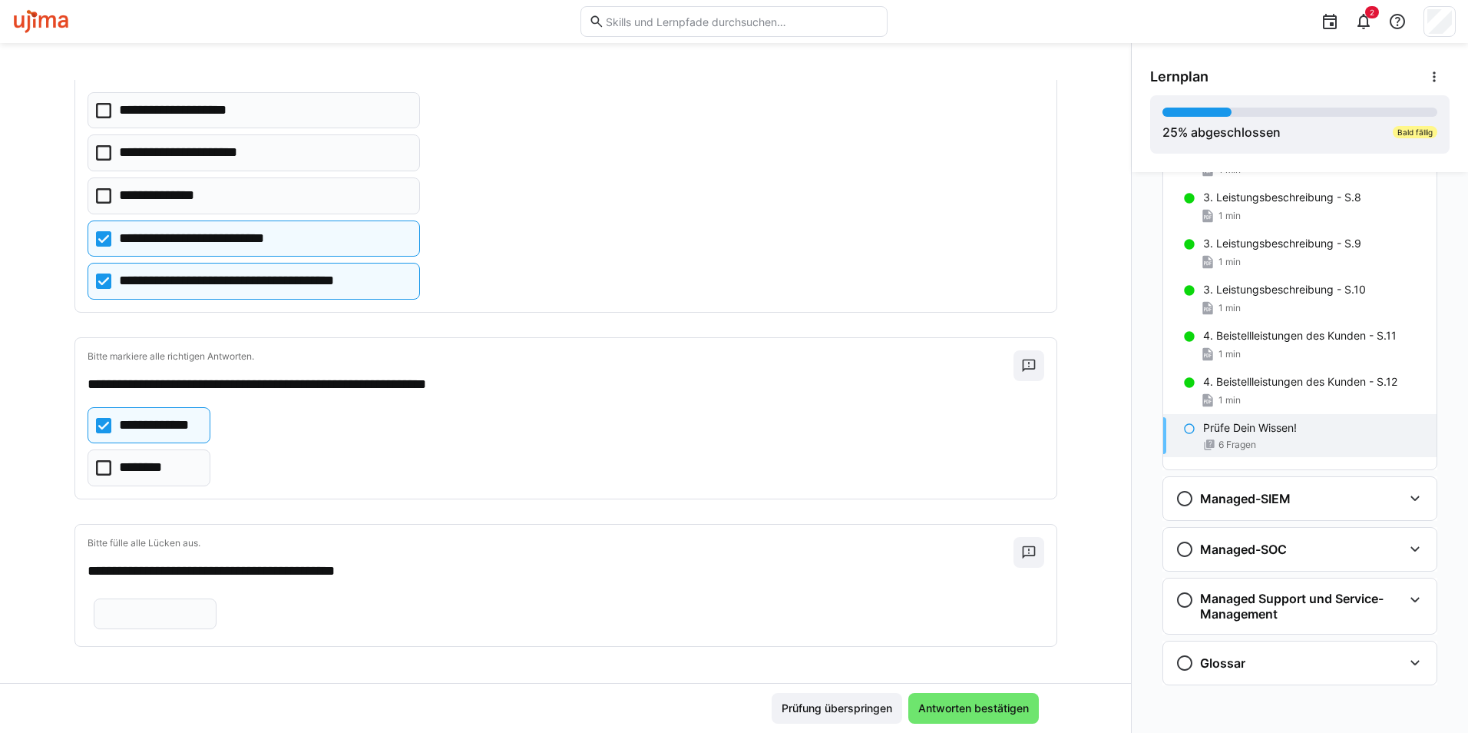
scroll to position [816, 0]
click at [208, 606] on input "text" at bounding box center [155, 613] width 106 height 14
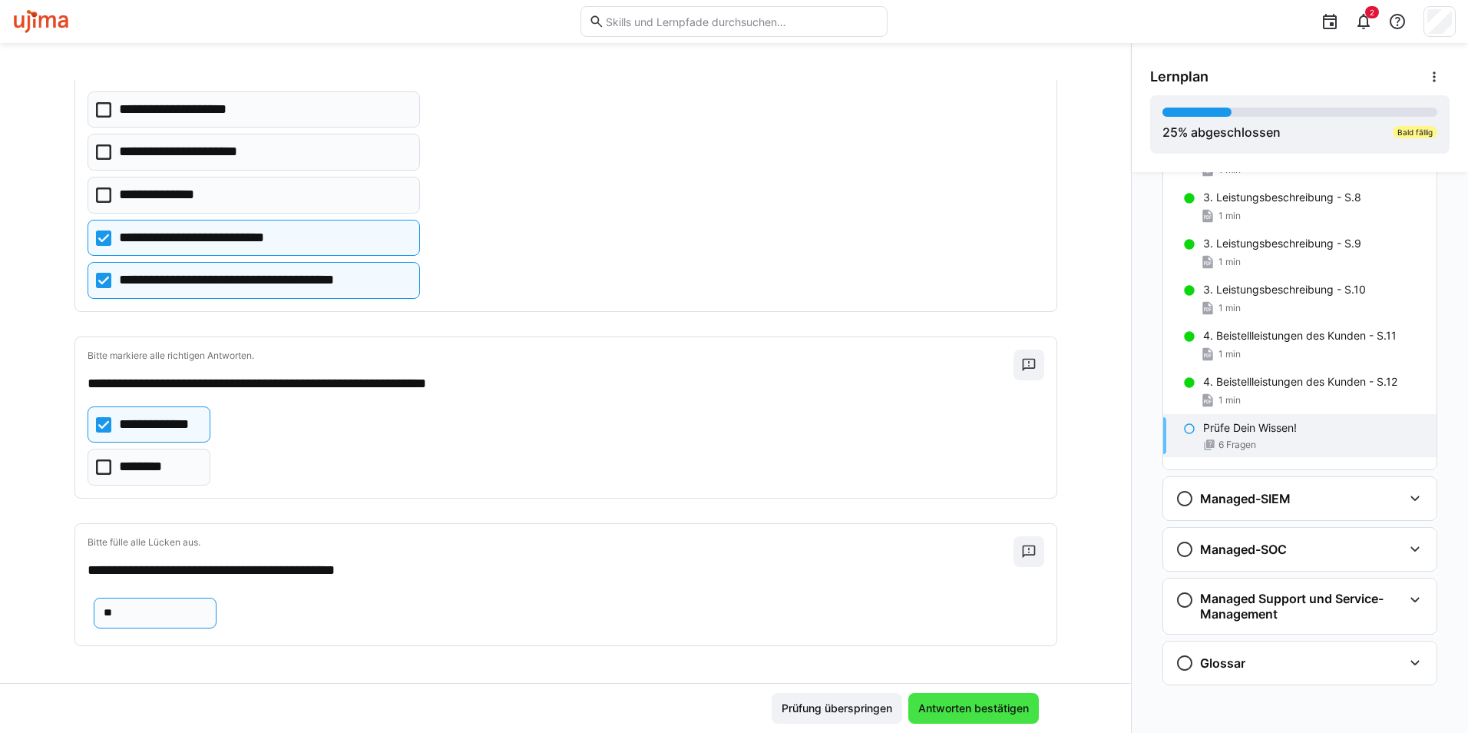
type input "**"
click at [955, 710] on span "Antworten bestätigen" at bounding box center [973, 707] width 115 height 15
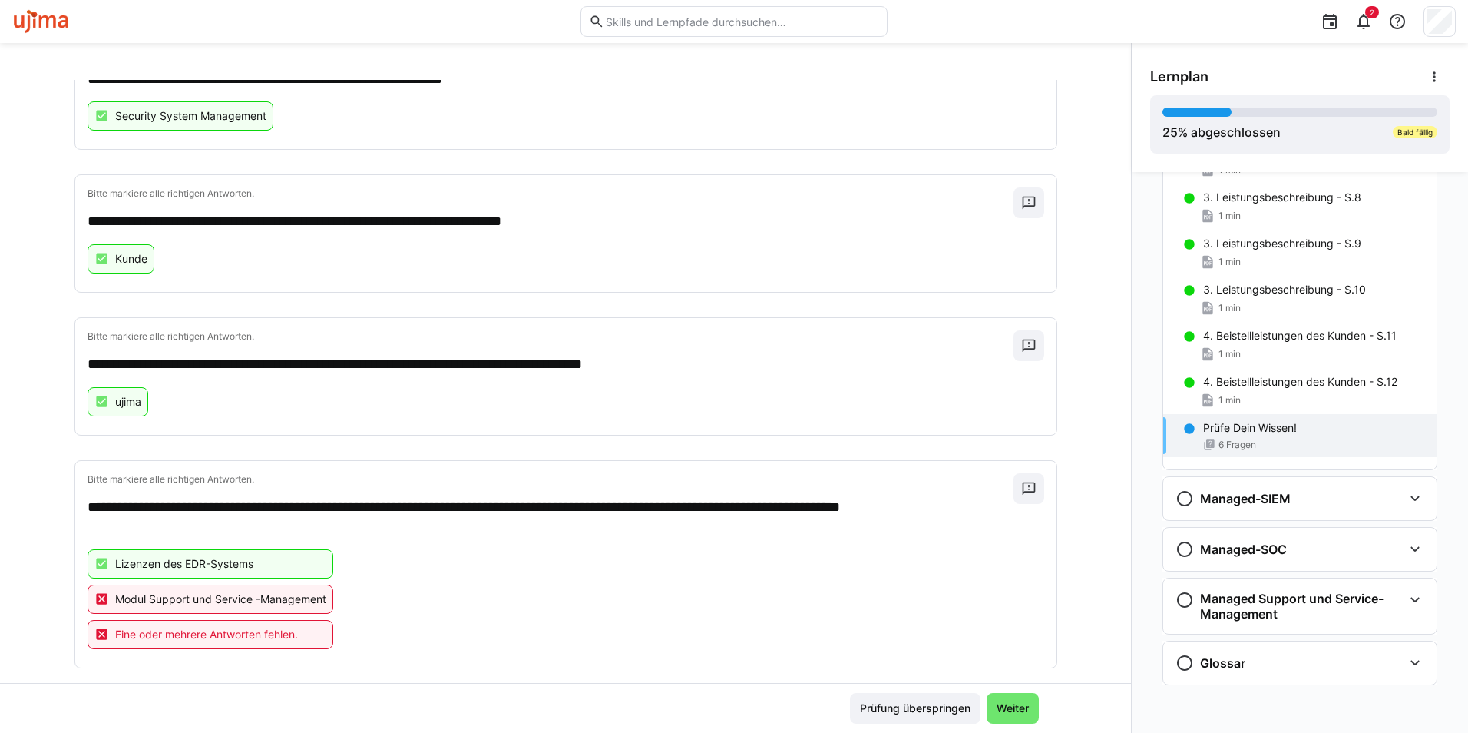
scroll to position [384, 0]
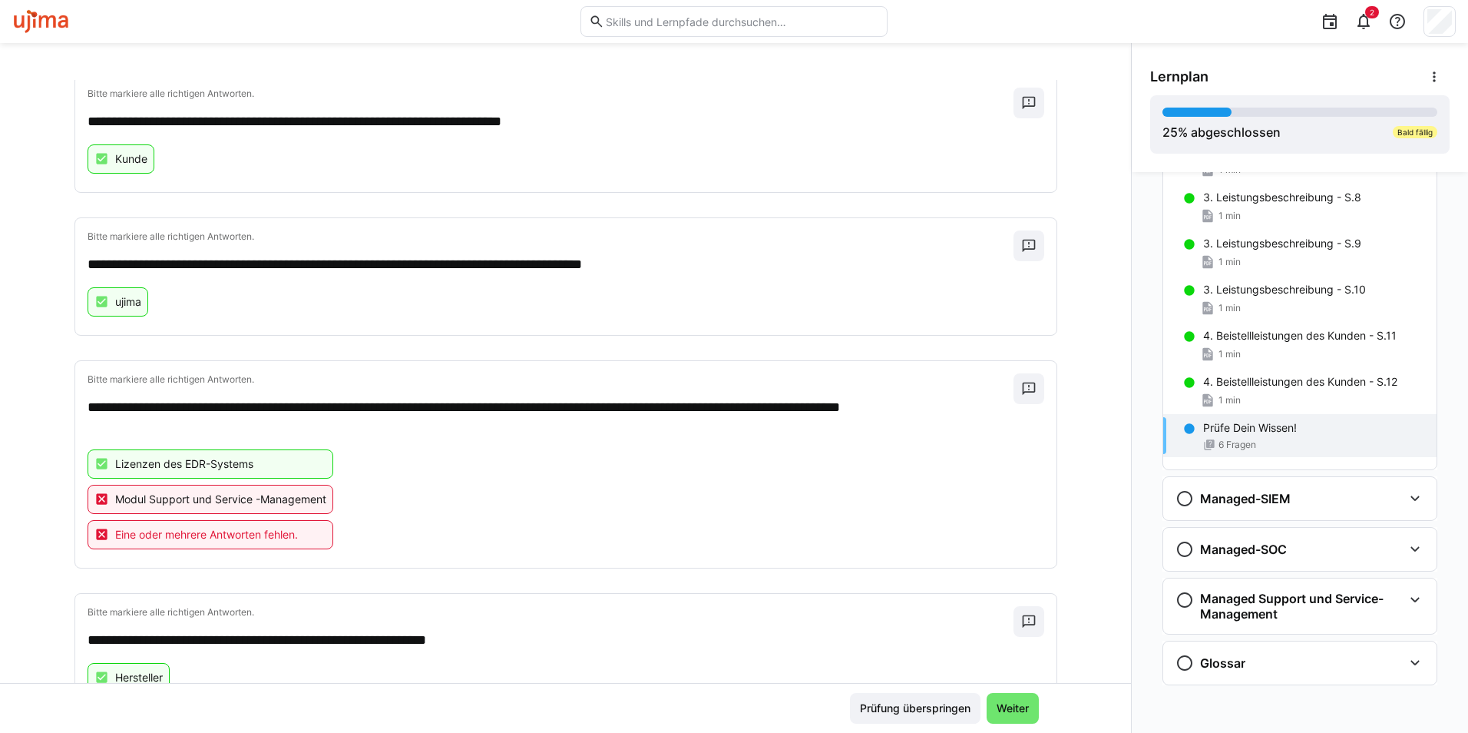
click at [1203, 430] on p "Prüfe Dein Wissen!" at bounding box center [1250, 427] width 94 height 15
click at [1233, 388] on p "4. Beistellleistungen des Kunden - S.12" at bounding box center [1300, 381] width 194 height 15
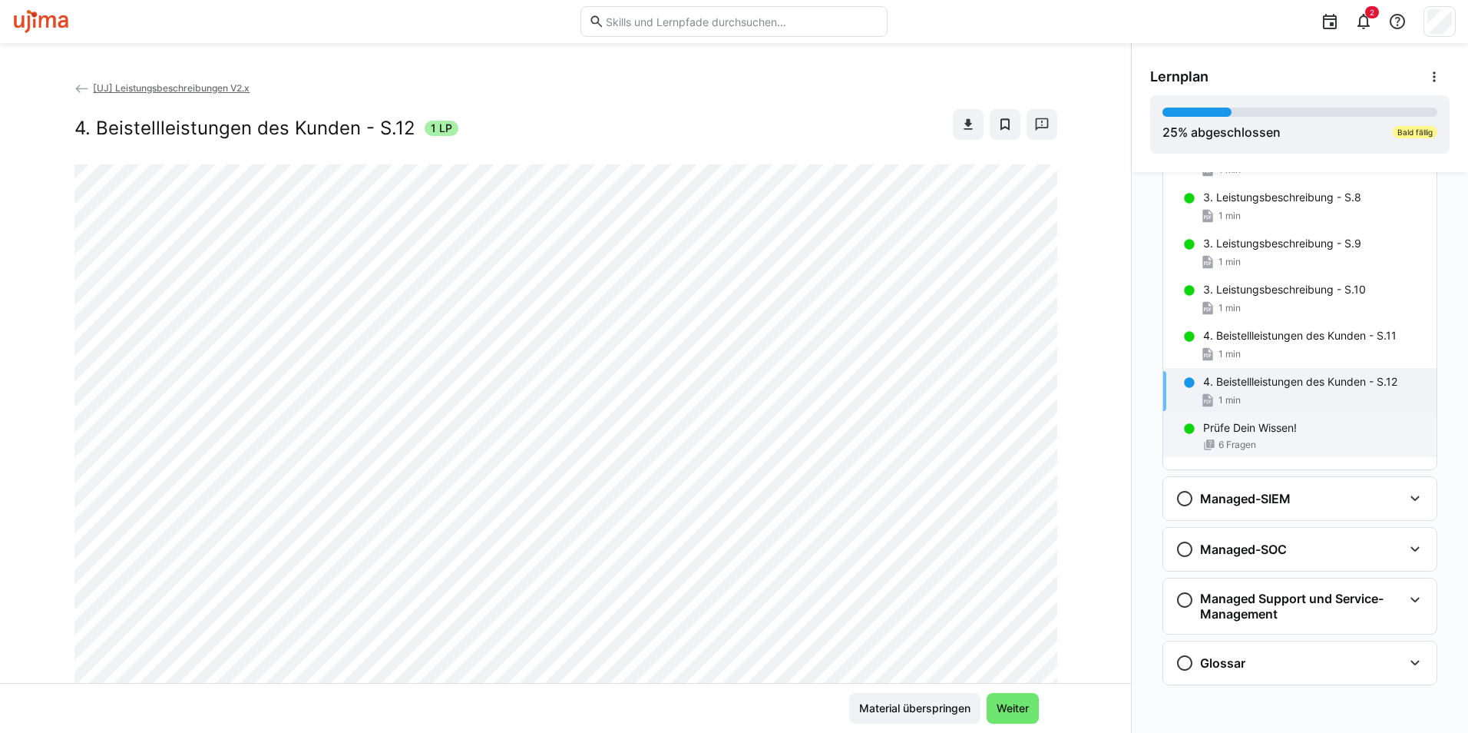
click at [1239, 424] on p "Prüfe Dein Wissen!" at bounding box center [1250, 427] width 94 height 15
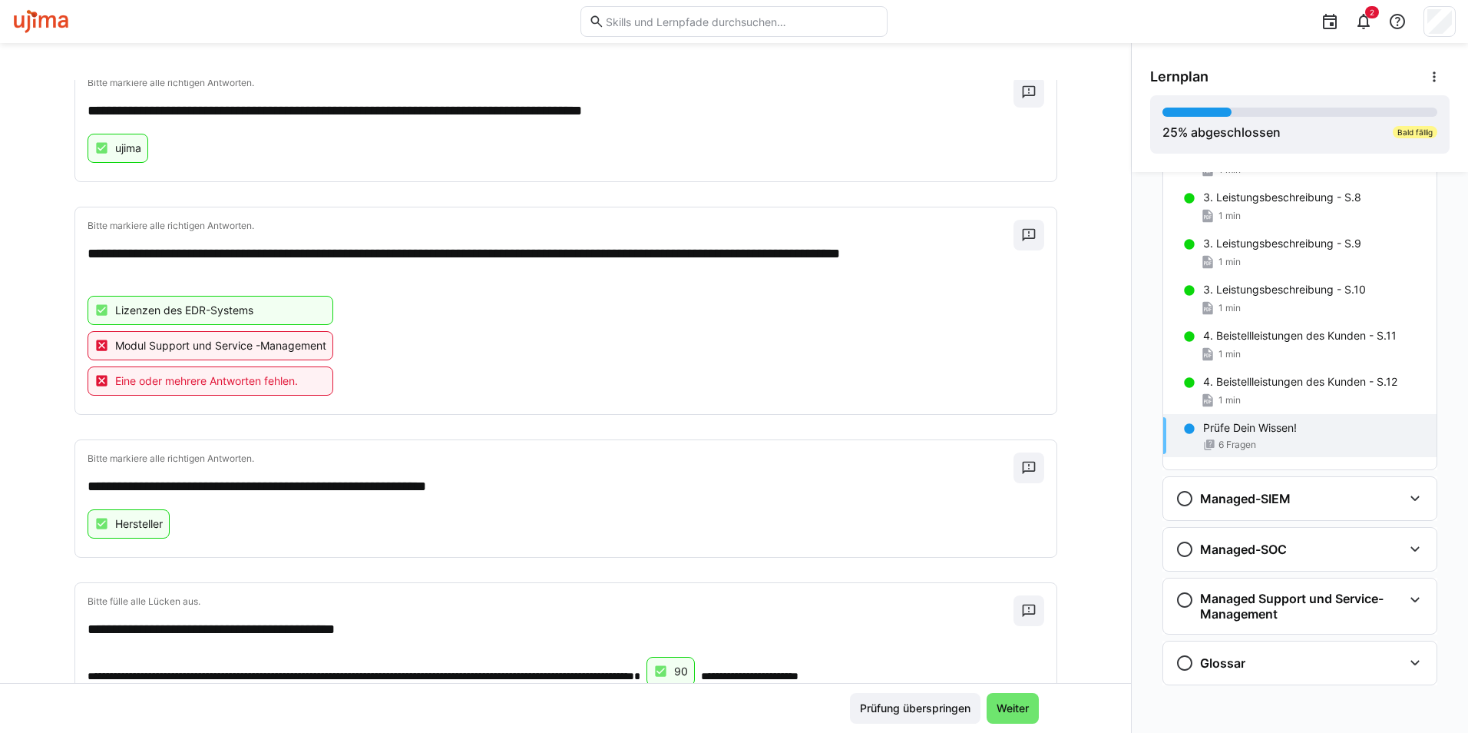
scroll to position [595, 0]
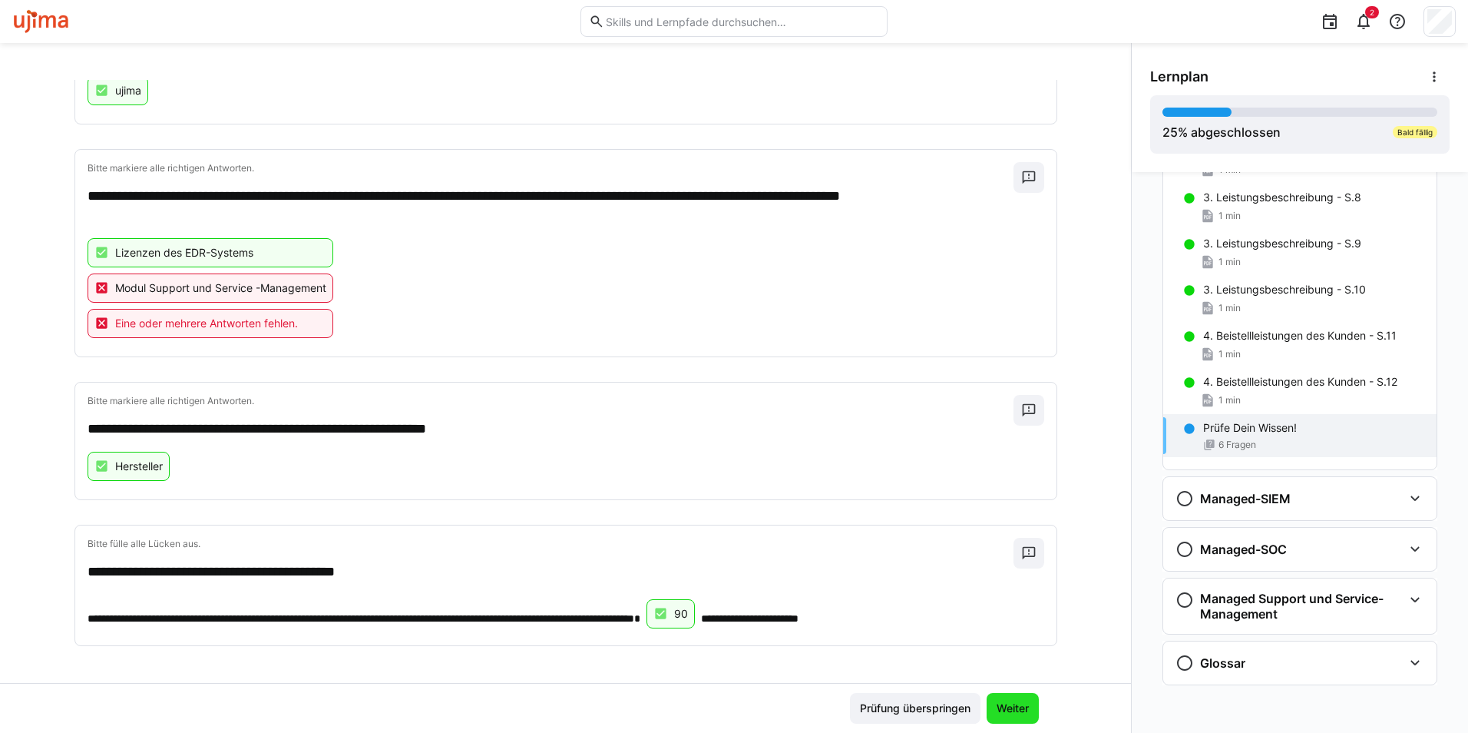
click at [1021, 713] on span "Weiter" at bounding box center [1012, 707] width 37 height 15
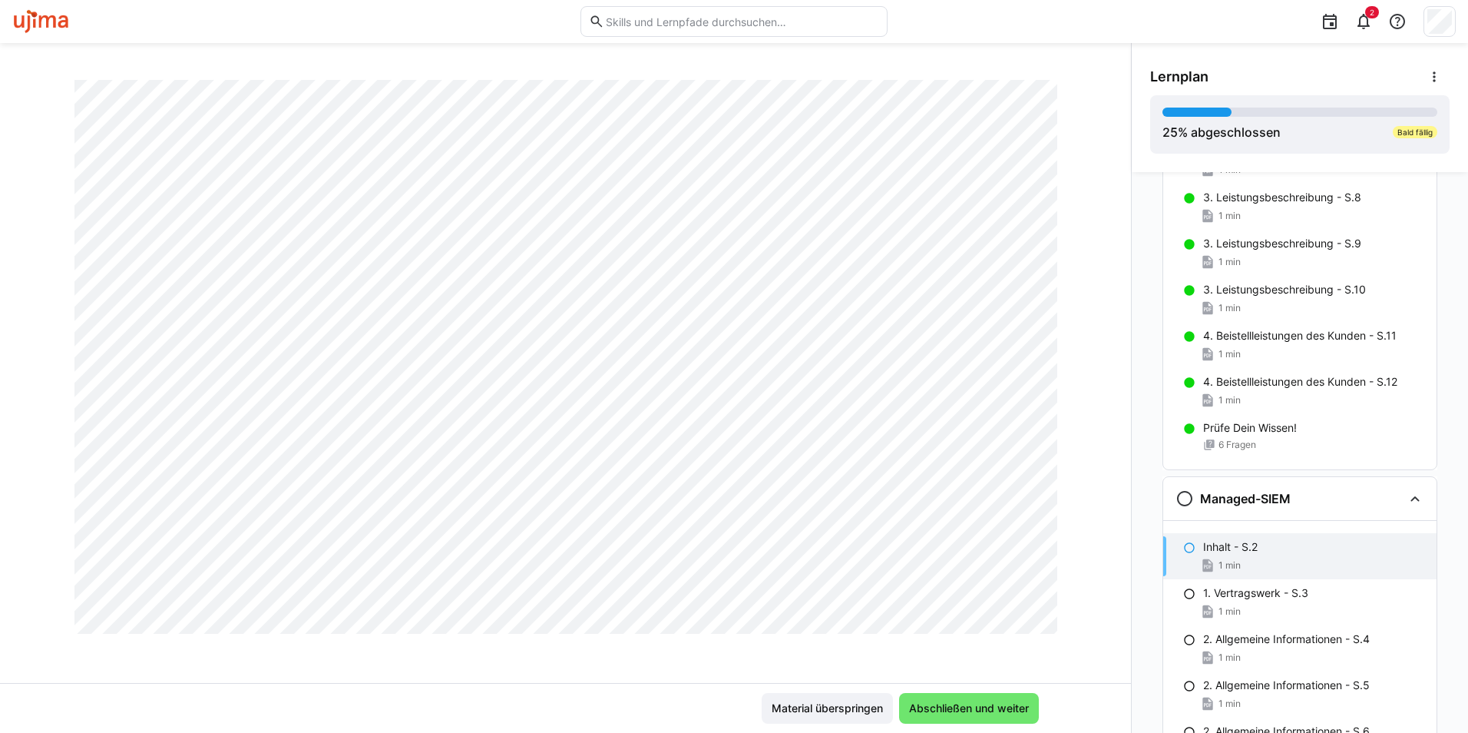
scroll to position [188, 0]
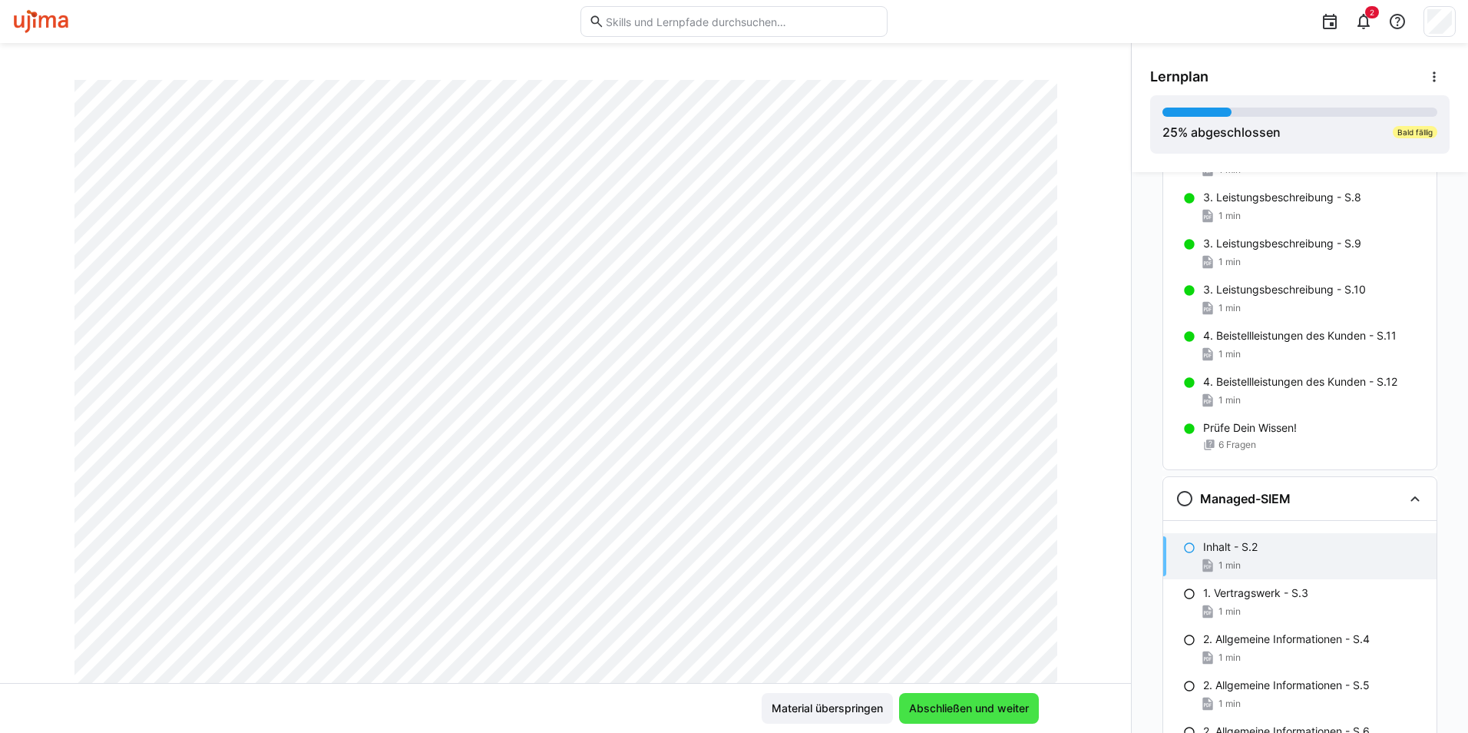
click at [963, 706] on span "Abschließen und weiter" at bounding box center [969, 707] width 124 height 15
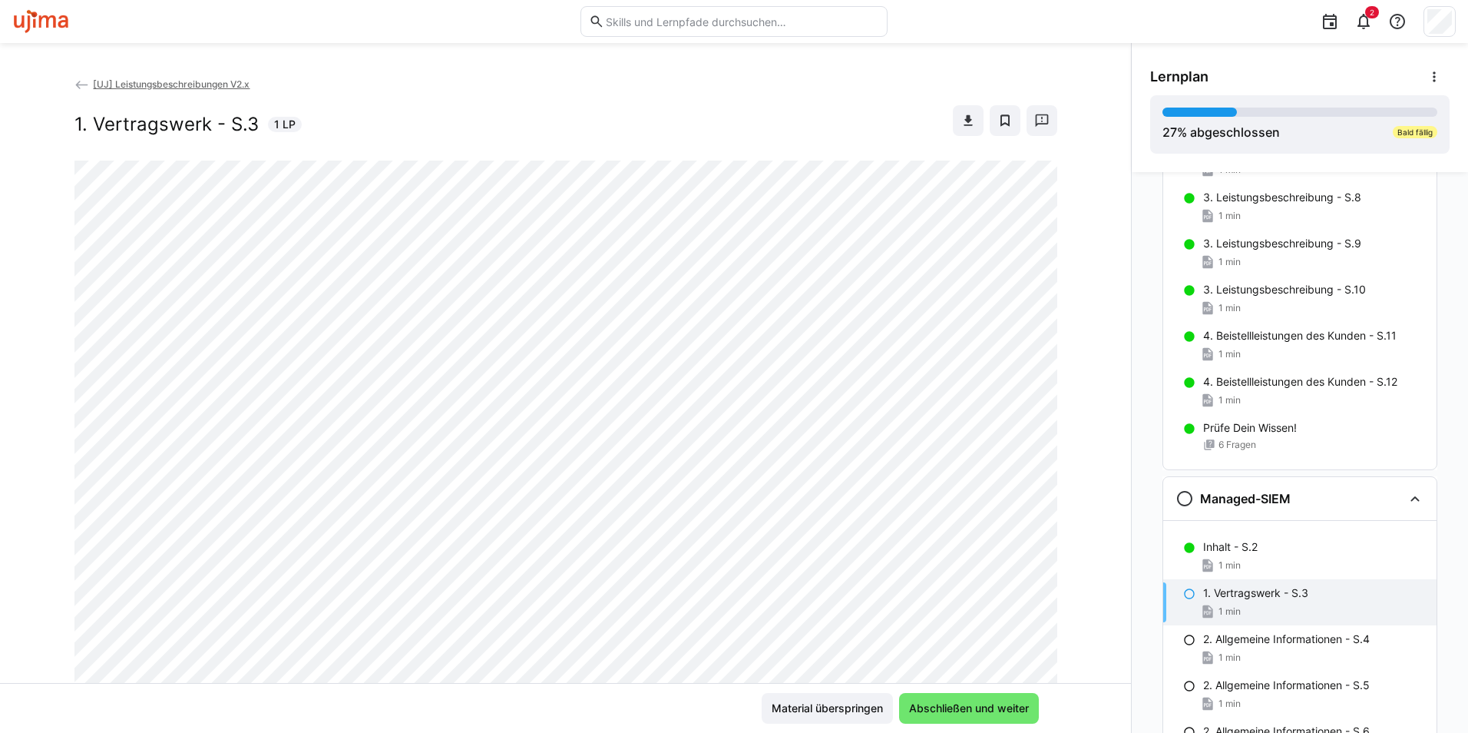
scroll to position [0, 0]
click at [948, 703] on span "Abschließen und weiter" at bounding box center [969, 707] width 124 height 15
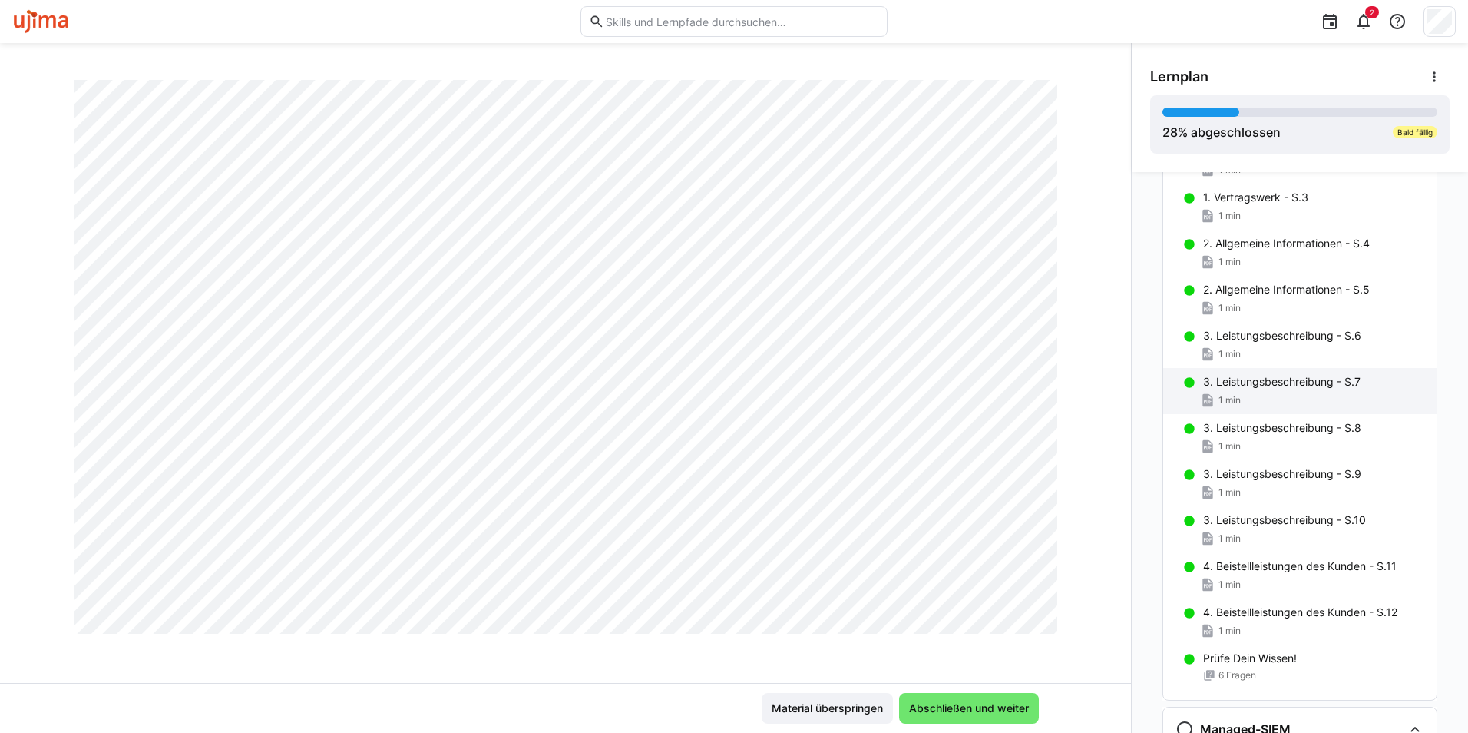
scroll to position [862, 0]
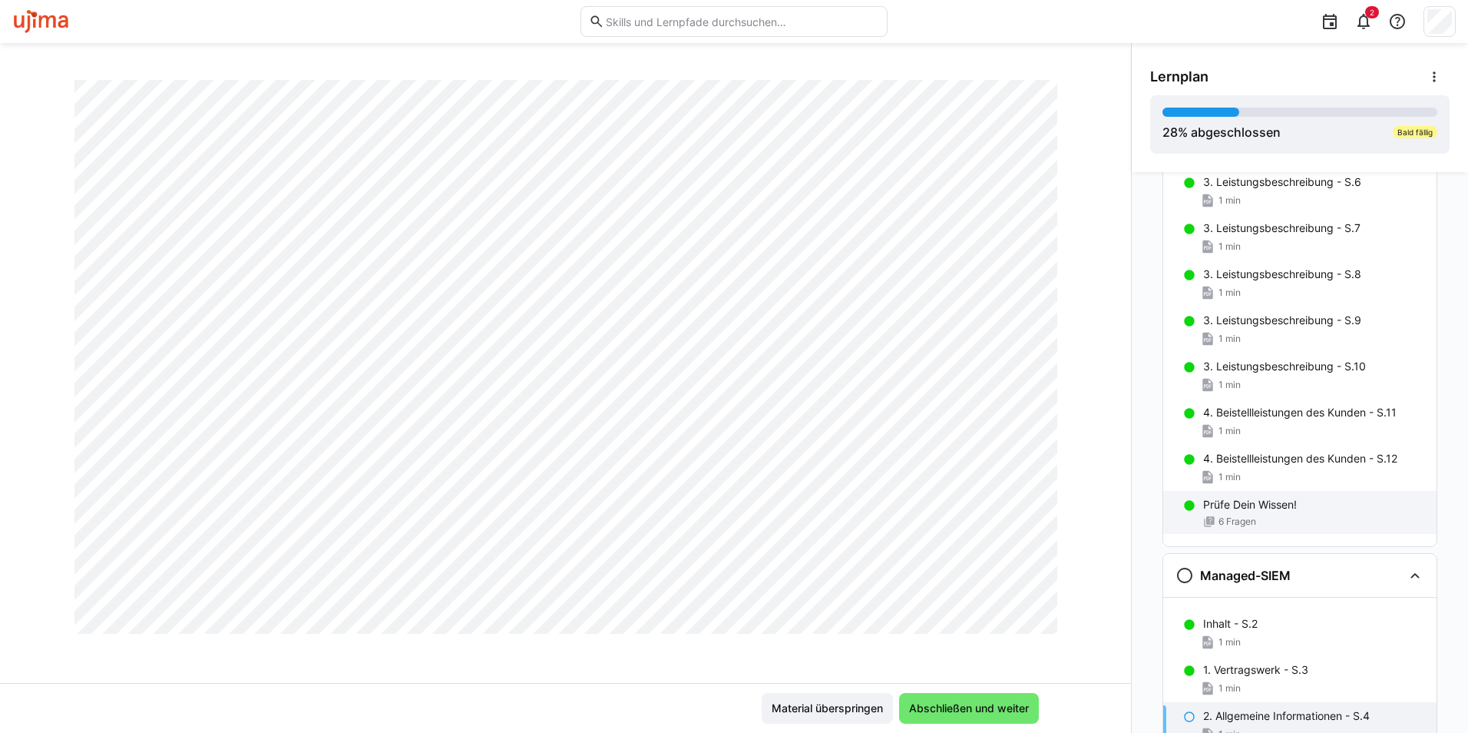
click at [1269, 514] on div "Prüfe Dein Wissen! 6 Fragen" at bounding box center [1299, 512] width 273 height 43
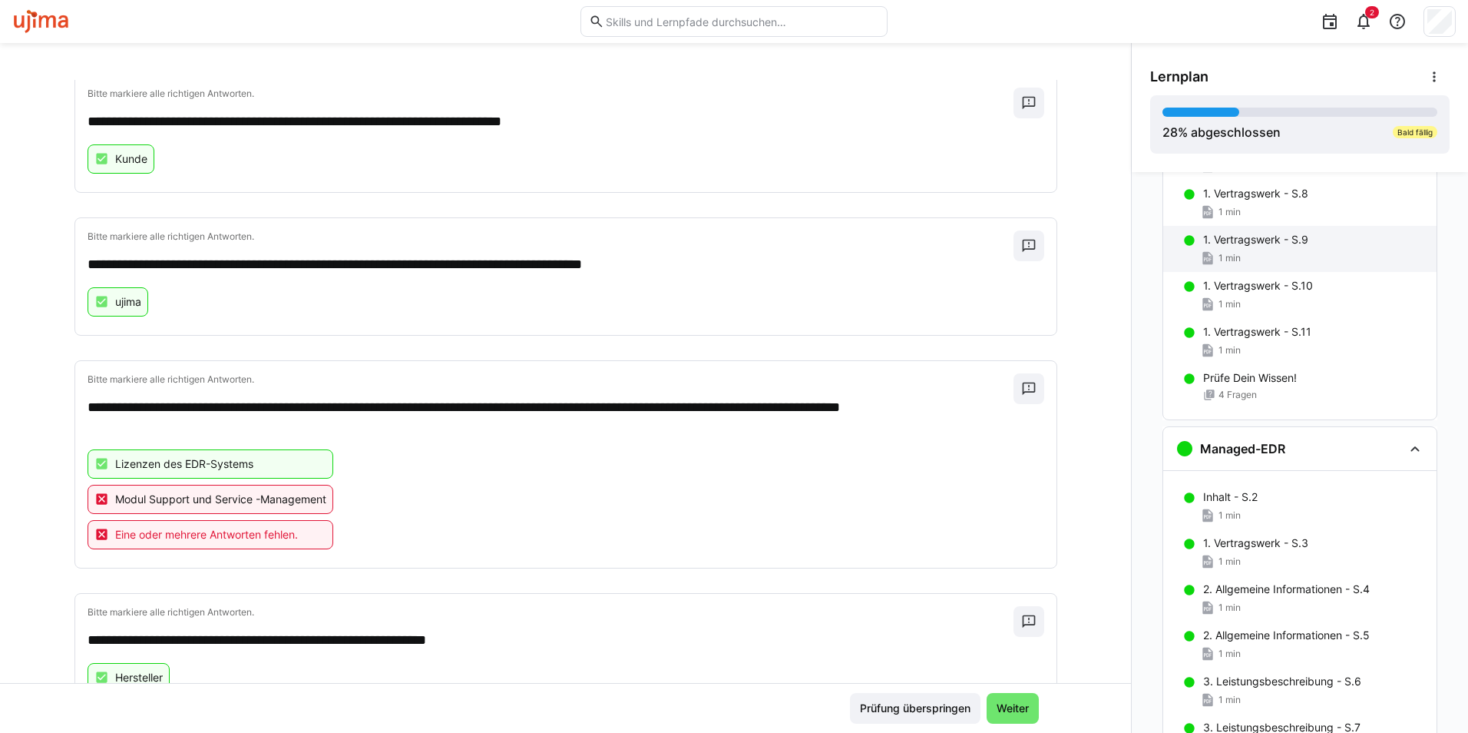
scroll to position [463, 0]
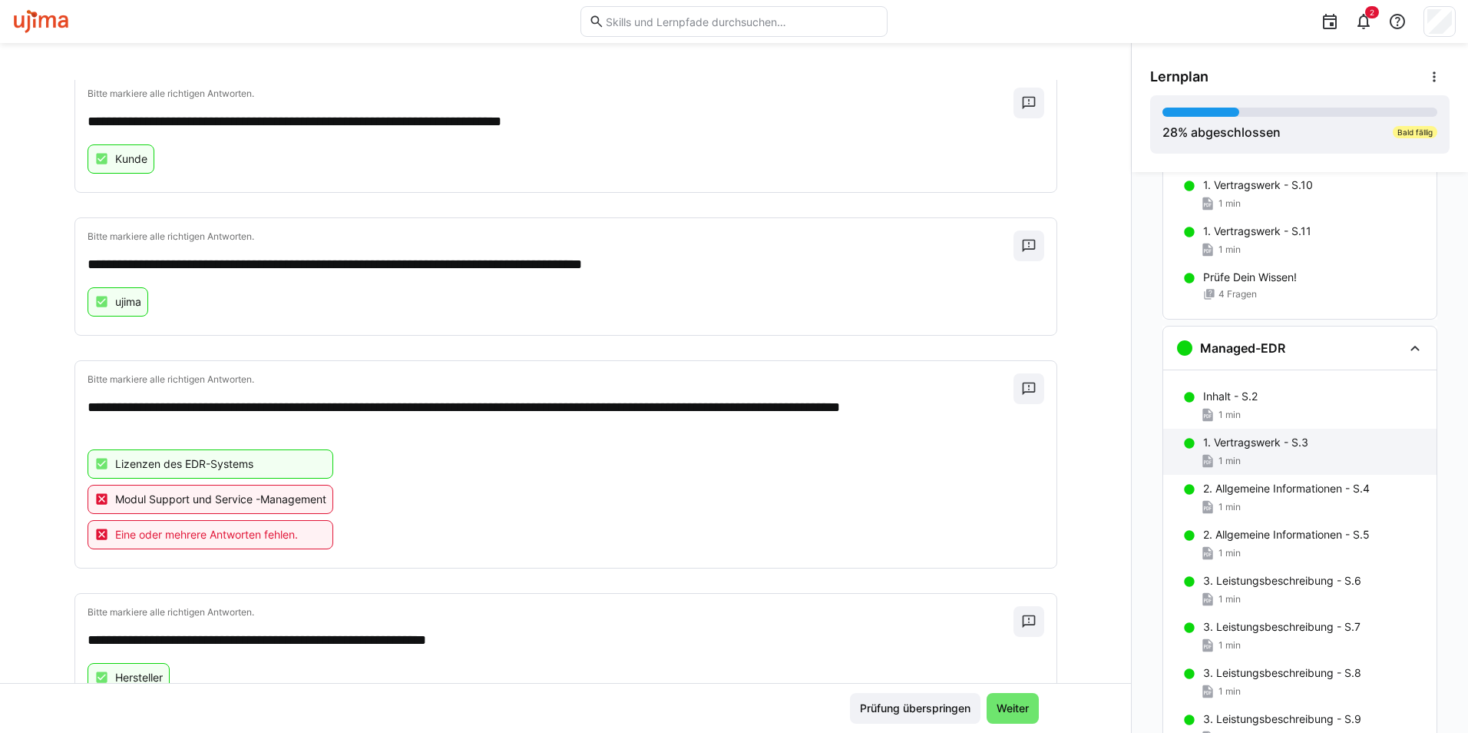
click at [1281, 452] on div "1. Vertragswerk - S.3 1 min" at bounding box center [1299, 452] width 273 height 46
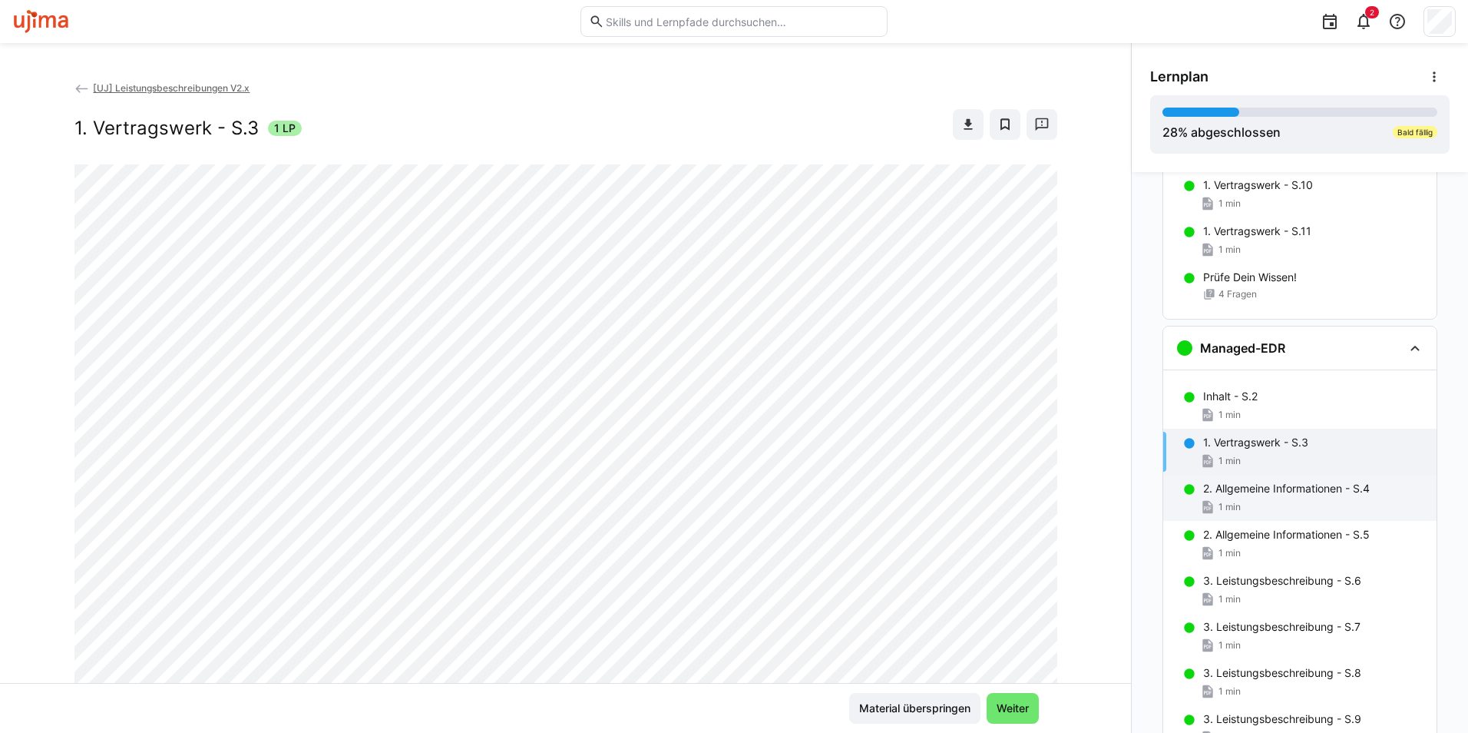
click at [1256, 488] on p "2. Allgemeine Informationen - S.4" at bounding box center [1286, 488] width 167 height 15
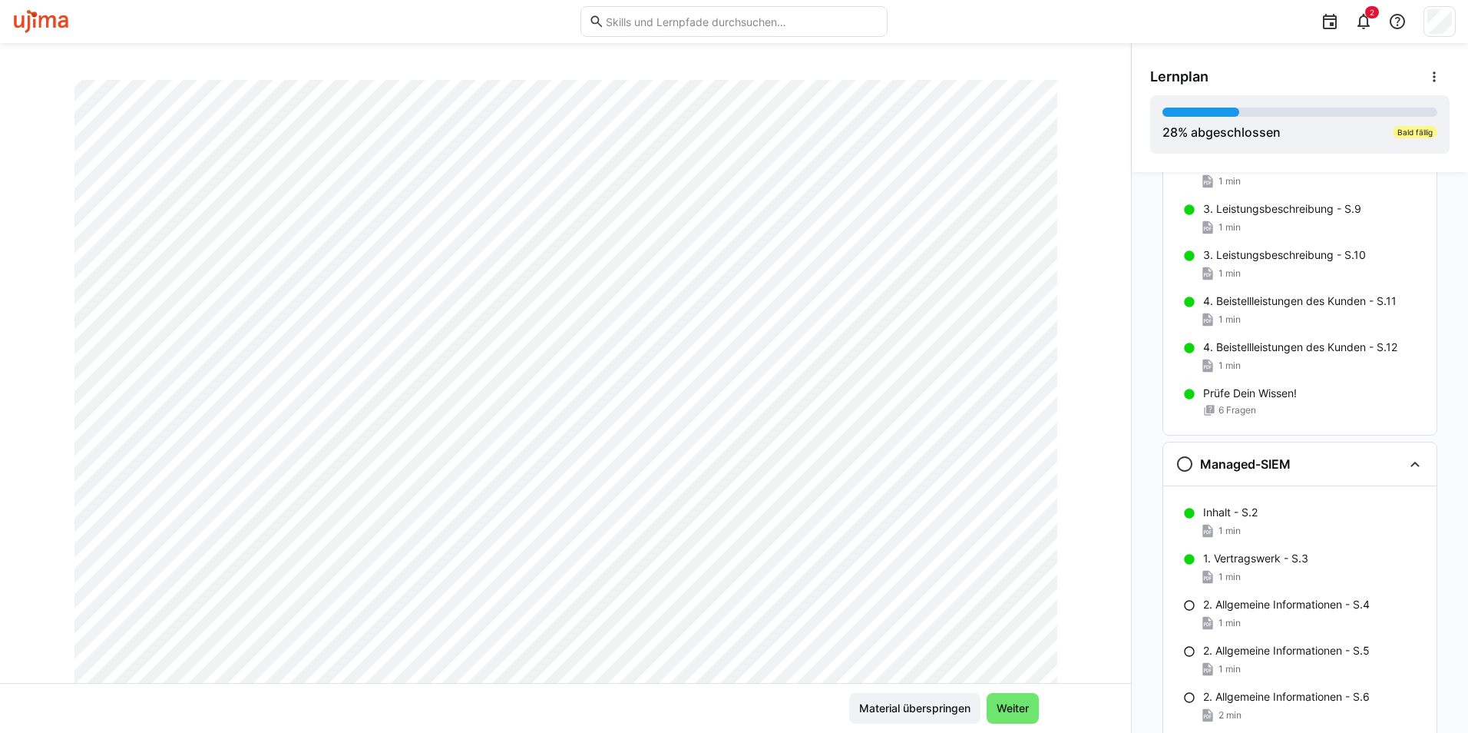
scroll to position [1001, 0]
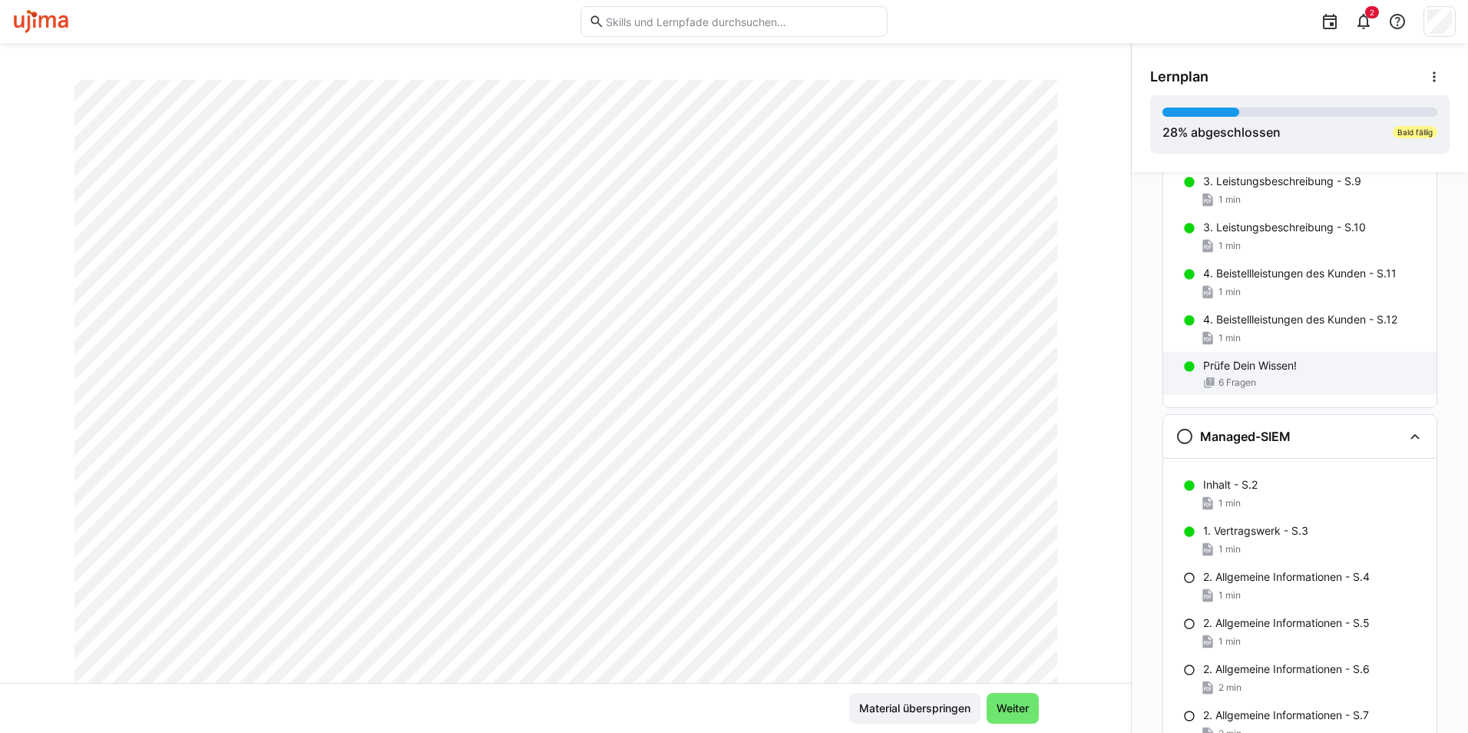
click at [1252, 379] on div "6 Fragen" at bounding box center [1313, 382] width 221 height 12
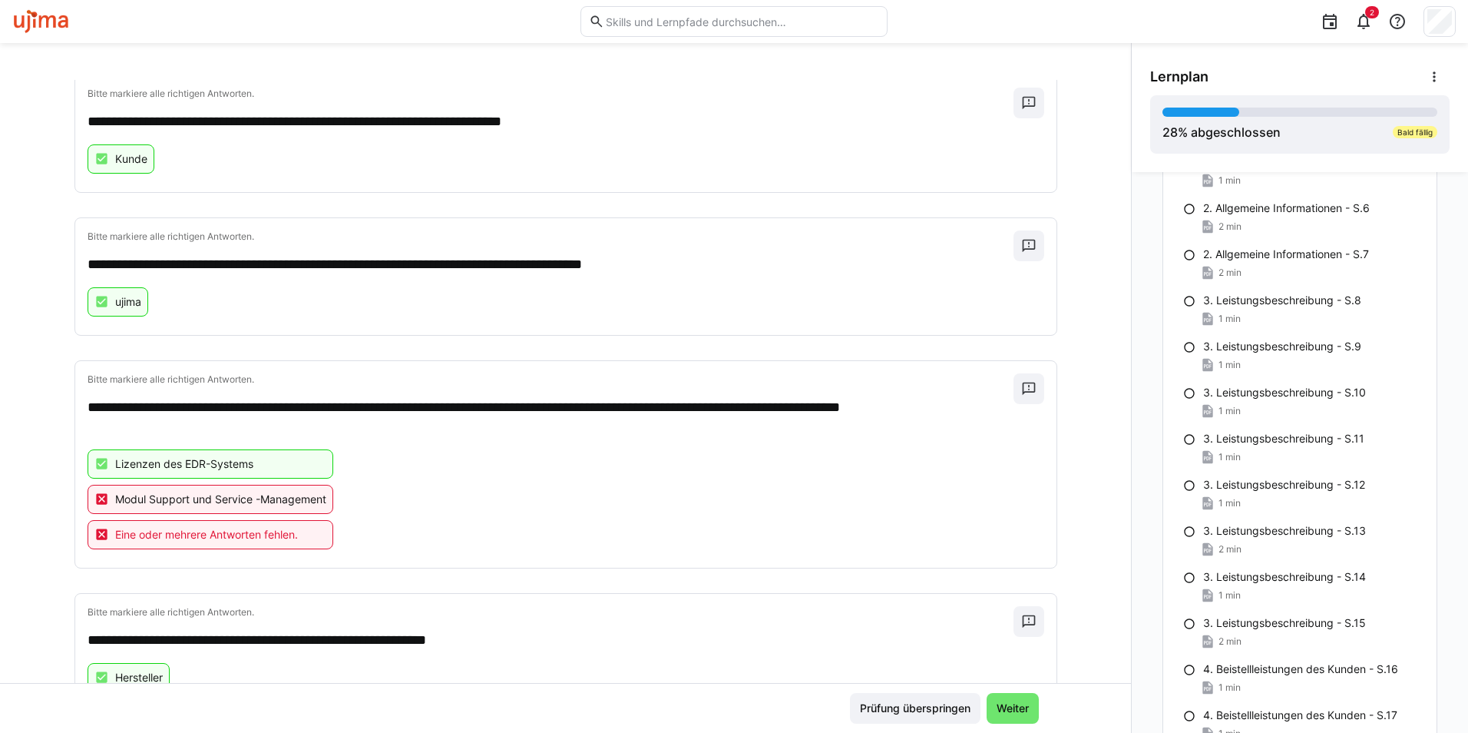
scroll to position [1154, 0]
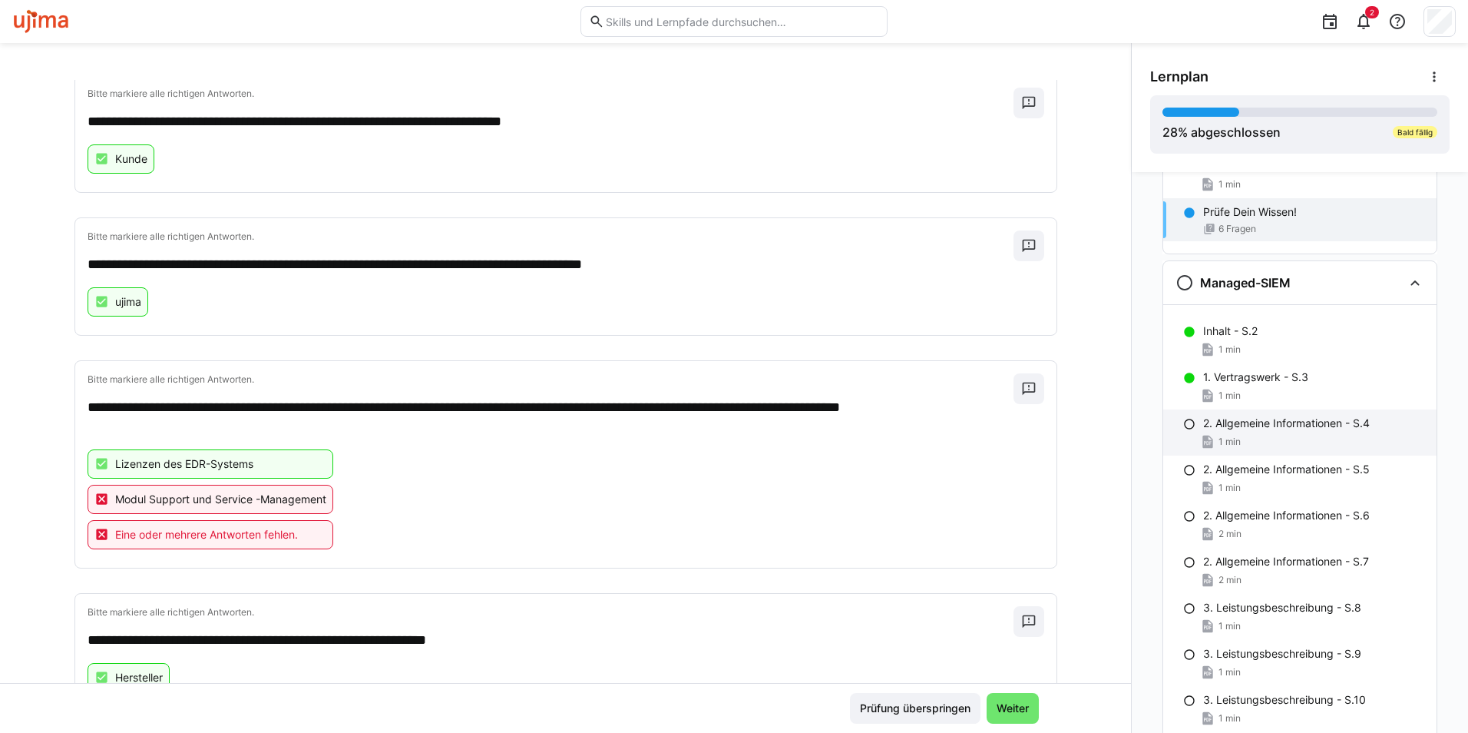
click at [1236, 431] on div "2. Allgemeine Informationen - S.4 1 min" at bounding box center [1299, 432] width 273 height 46
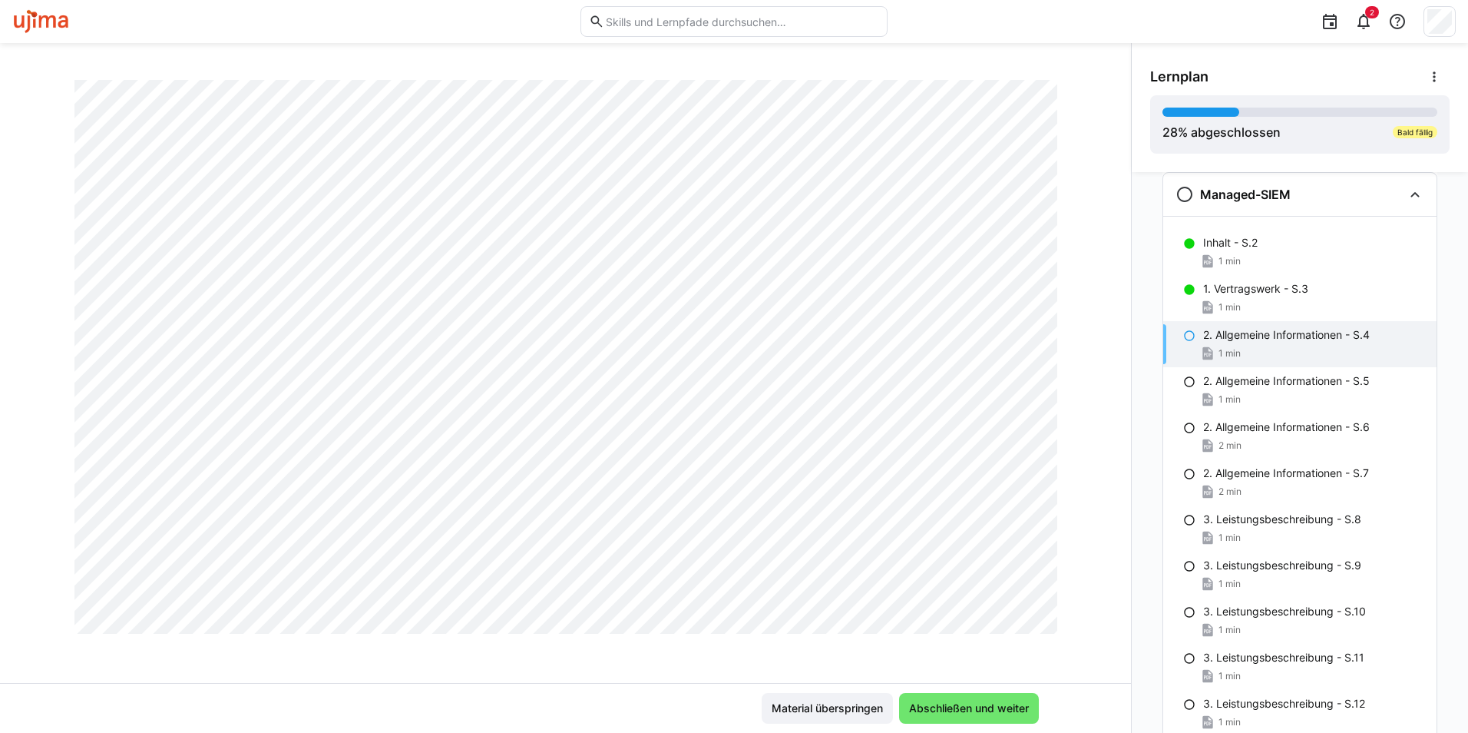
scroll to position [419, 0]
click at [970, 695] on span "Abschließen und weiter" at bounding box center [969, 708] width 140 height 31
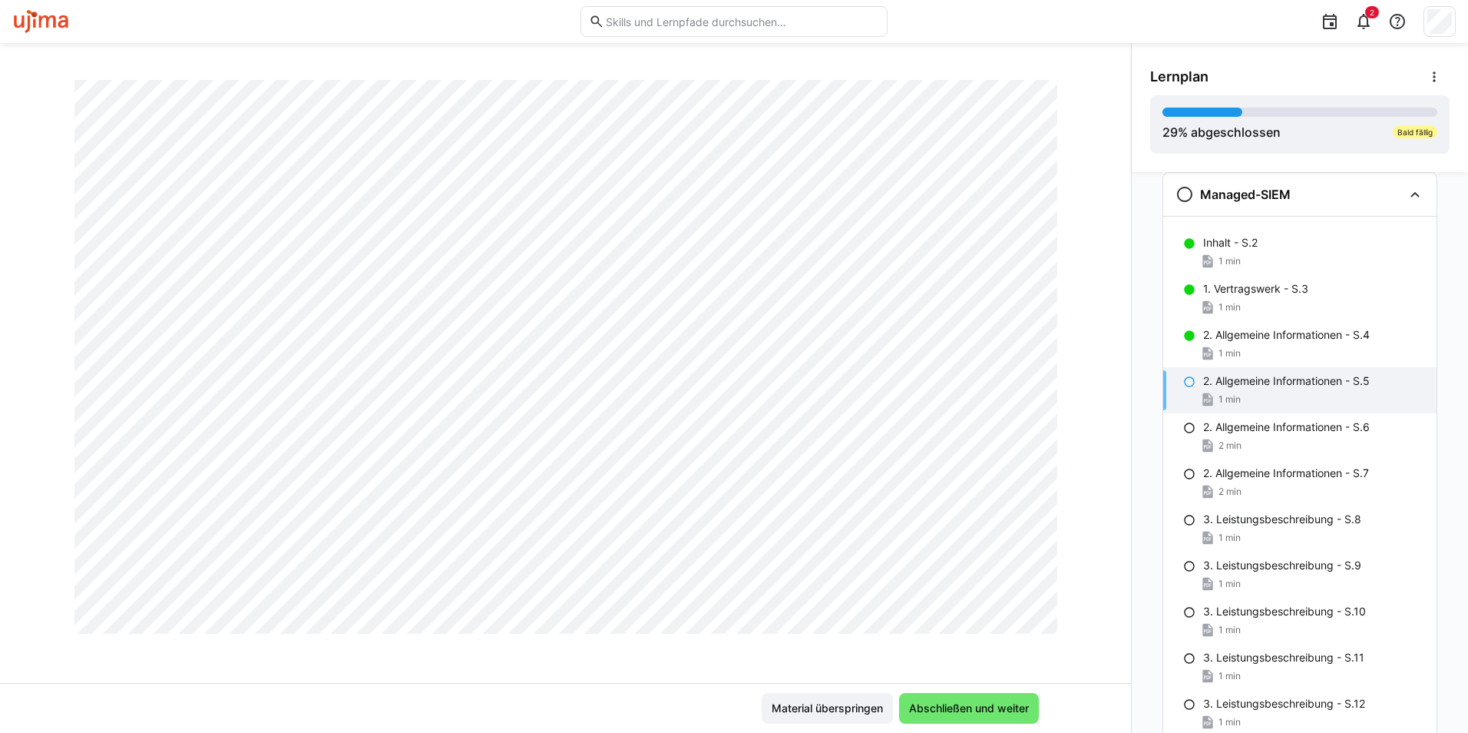
scroll to position [879, 0]
click at [978, 702] on span "Abschließen und weiter" at bounding box center [969, 707] width 124 height 15
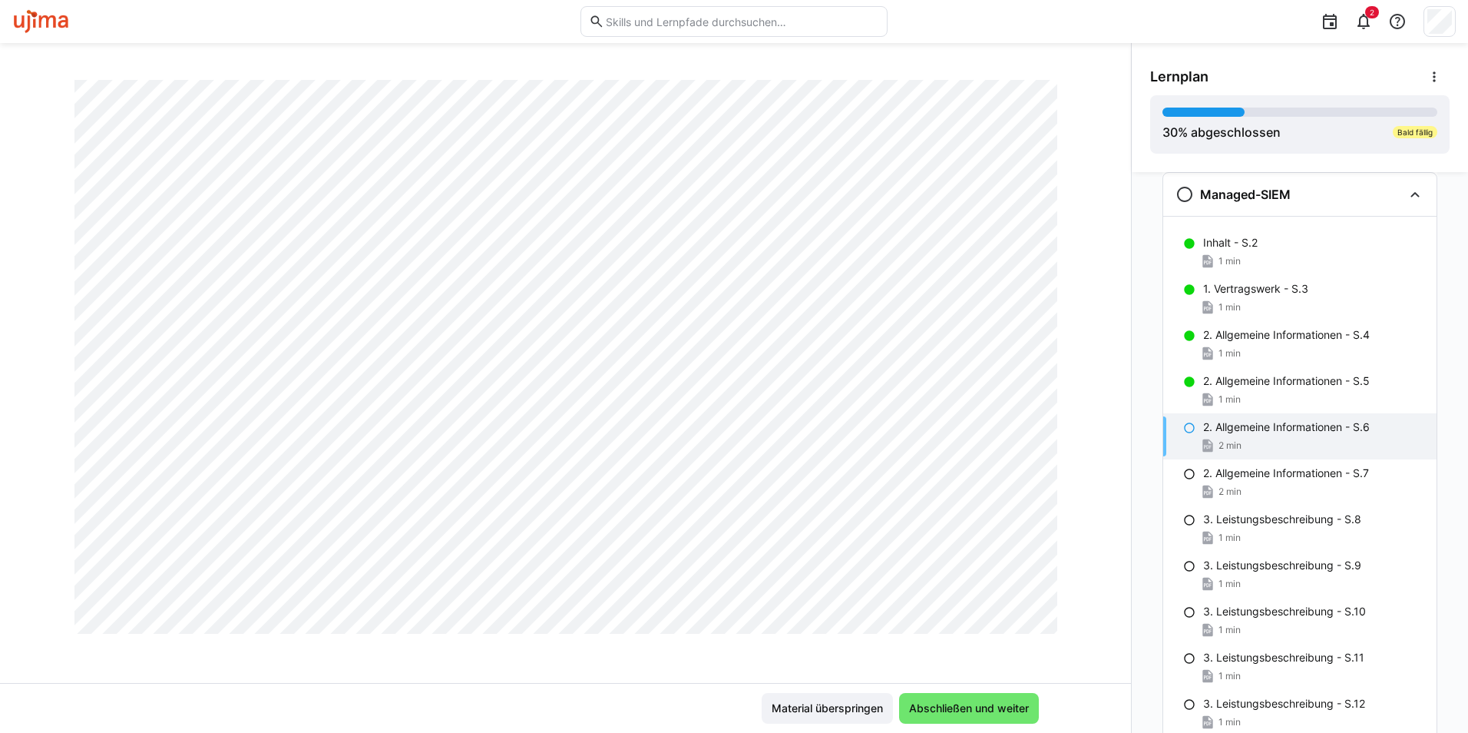
scroll to position [649, 0]
click at [967, 705] on span "Abschließen und weiter" at bounding box center [969, 707] width 124 height 15
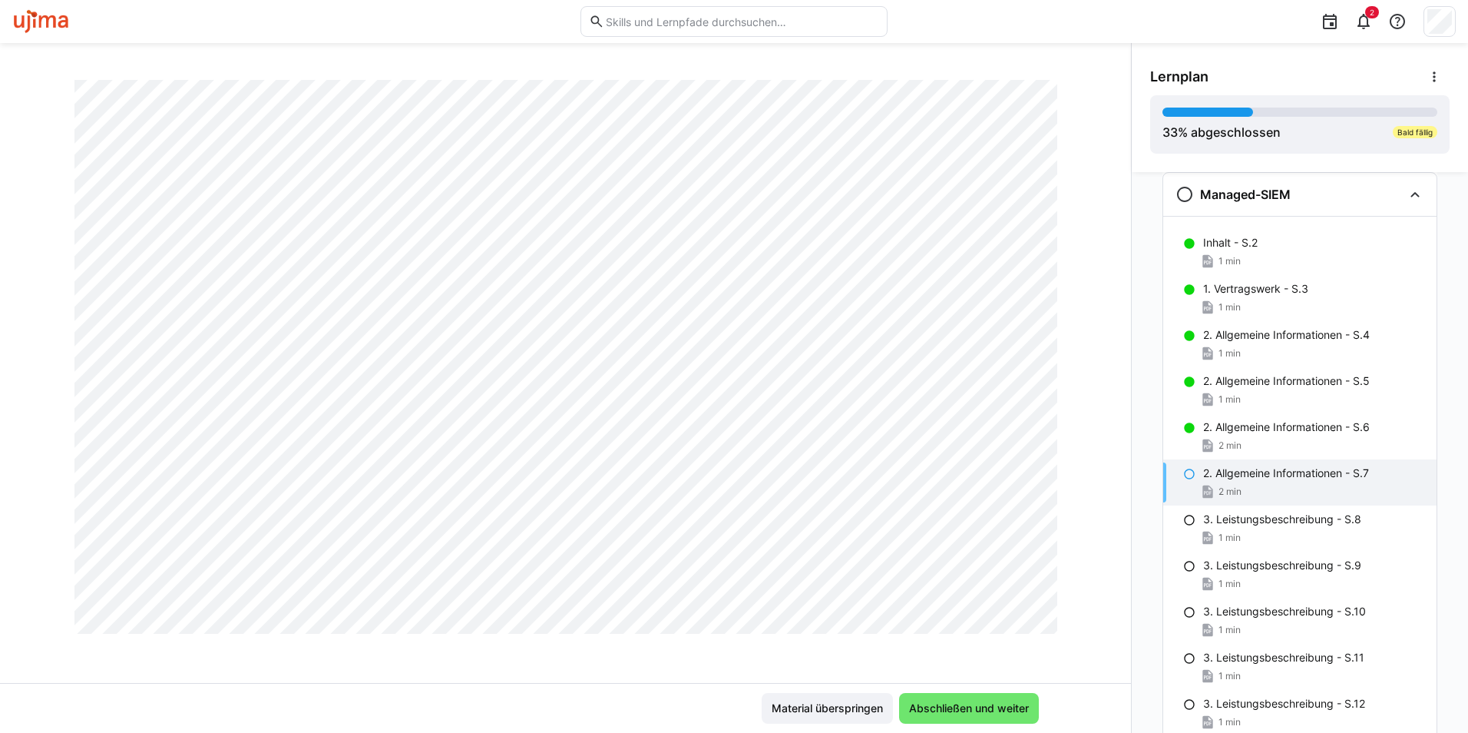
scroll to position [879, 0]
click at [919, 700] on span "Abschließen und weiter" at bounding box center [969, 707] width 124 height 15
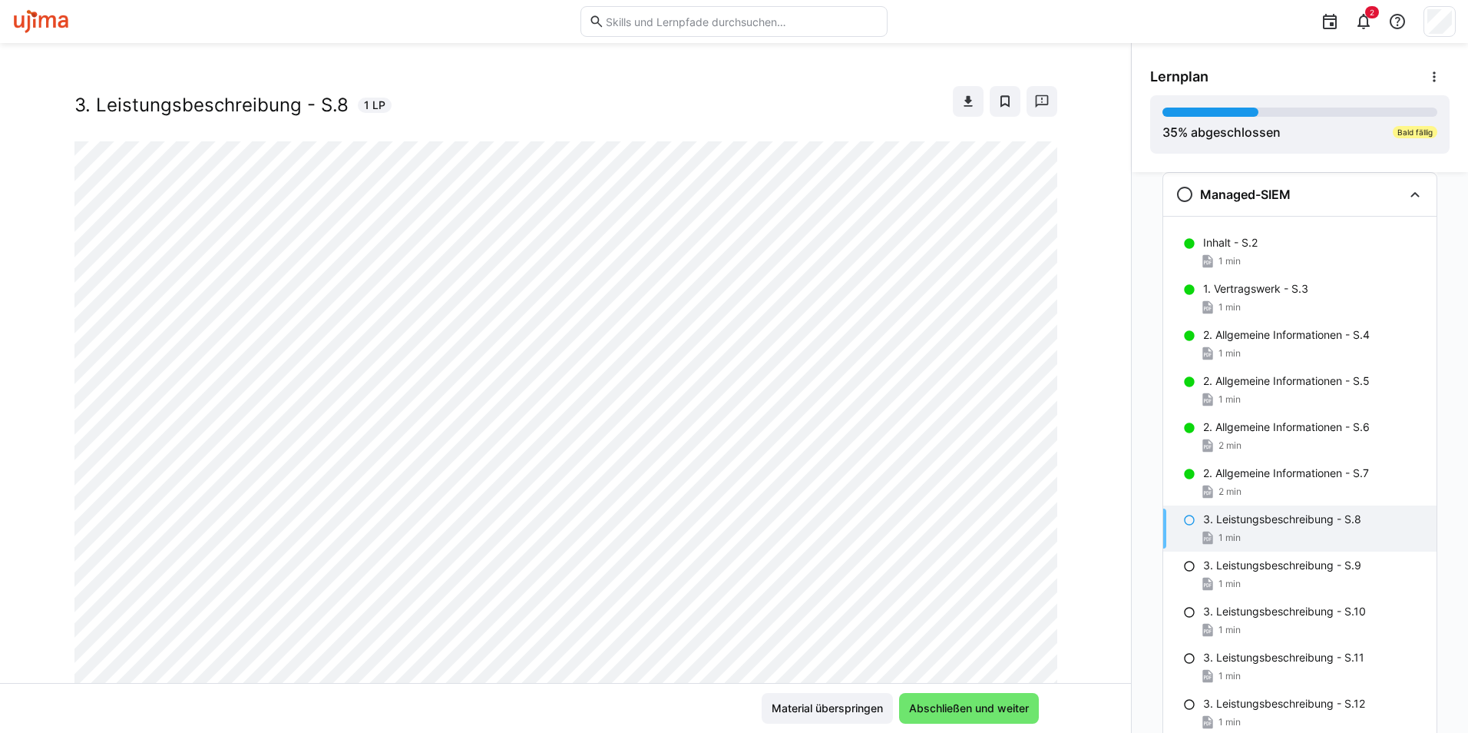
scroll to position [0, 0]
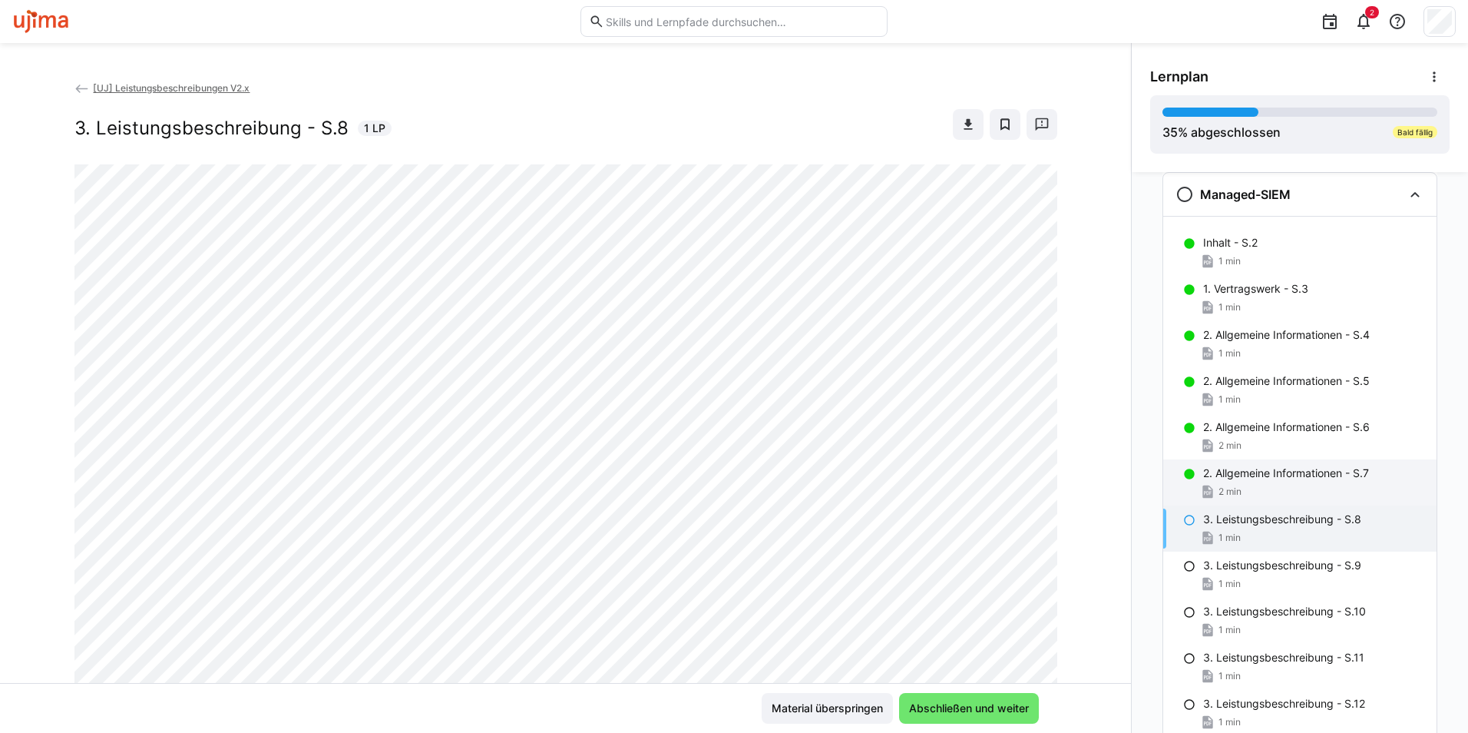
click at [1240, 488] on div "2 min" at bounding box center [1313, 491] width 221 height 15
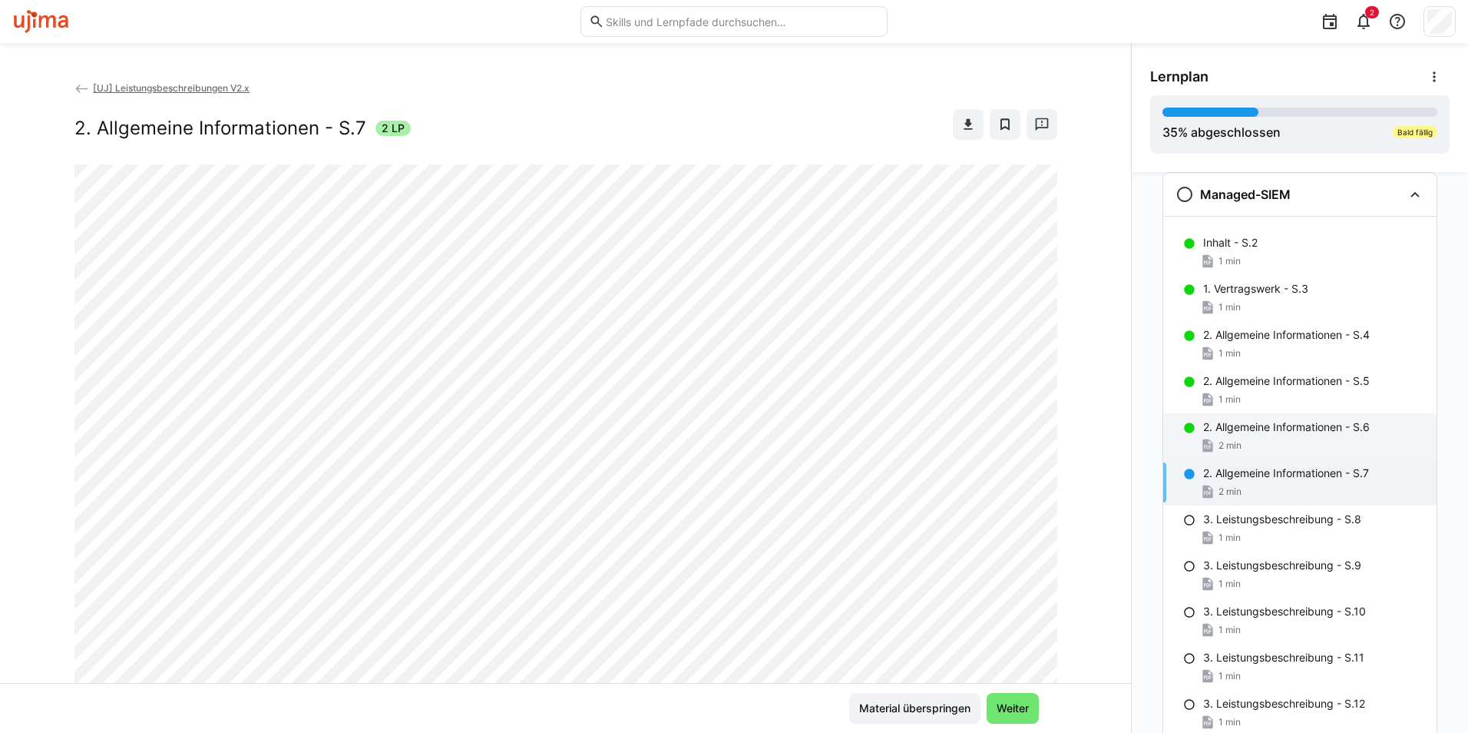
click at [1246, 422] on p "2. Allgemeine Informationen - S.6" at bounding box center [1286, 426] width 167 height 15
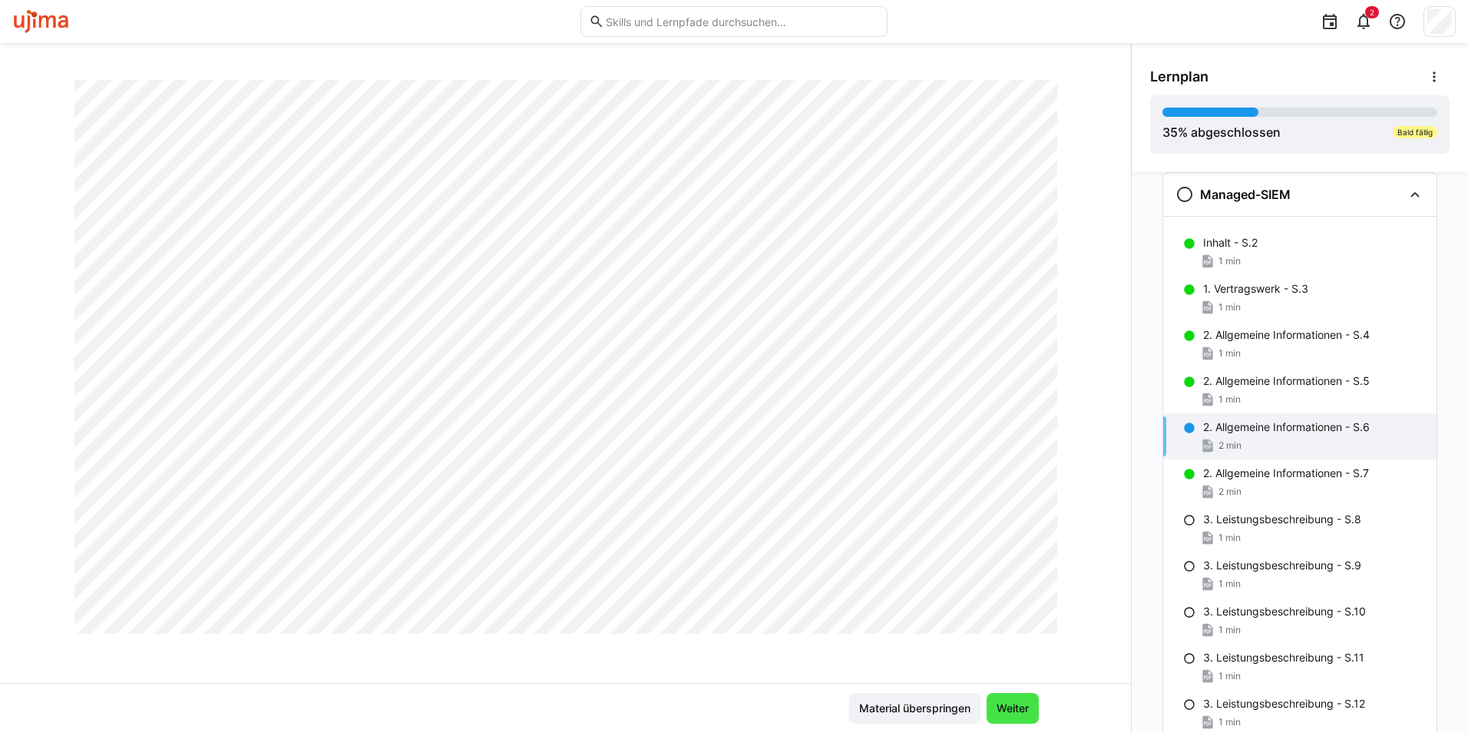
click at [1022, 714] on span "Weiter" at bounding box center [1012, 707] width 37 height 15
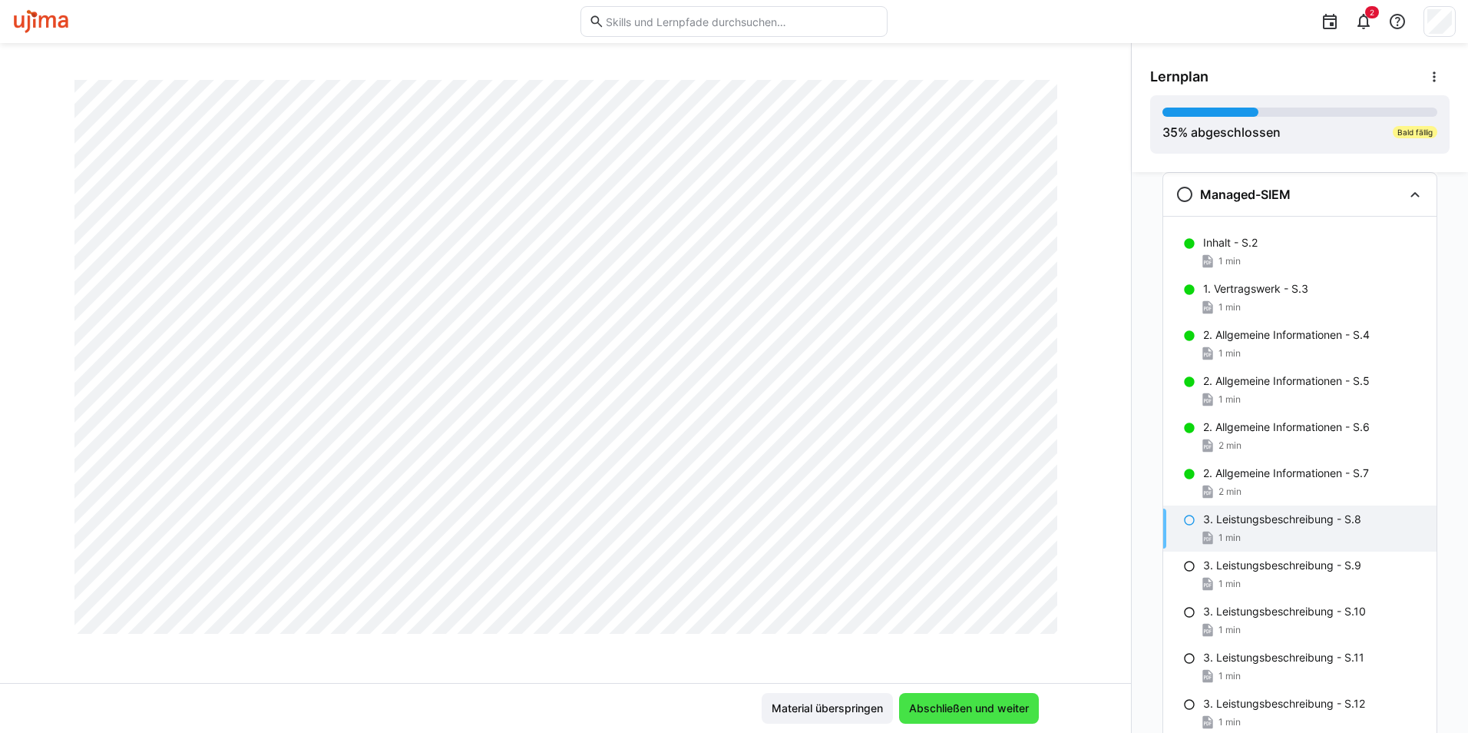
scroll to position [879, 0]
click at [1296, 464] on div "2. Allgemeine Informationen - S.7 2 min" at bounding box center [1299, 482] width 273 height 46
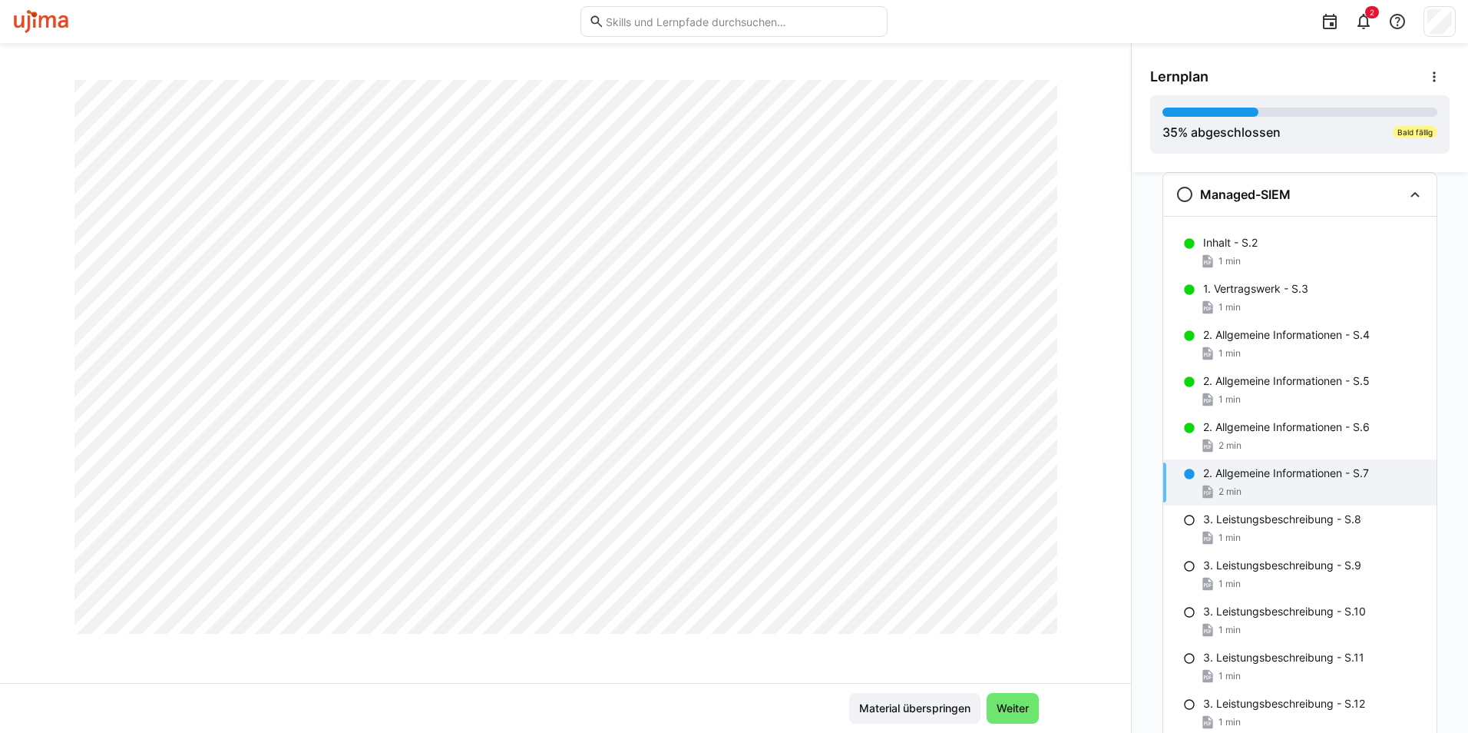
scroll to position [384, 0]
click at [1013, 710] on span "Weiter" at bounding box center [1012, 707] width 37 height 15
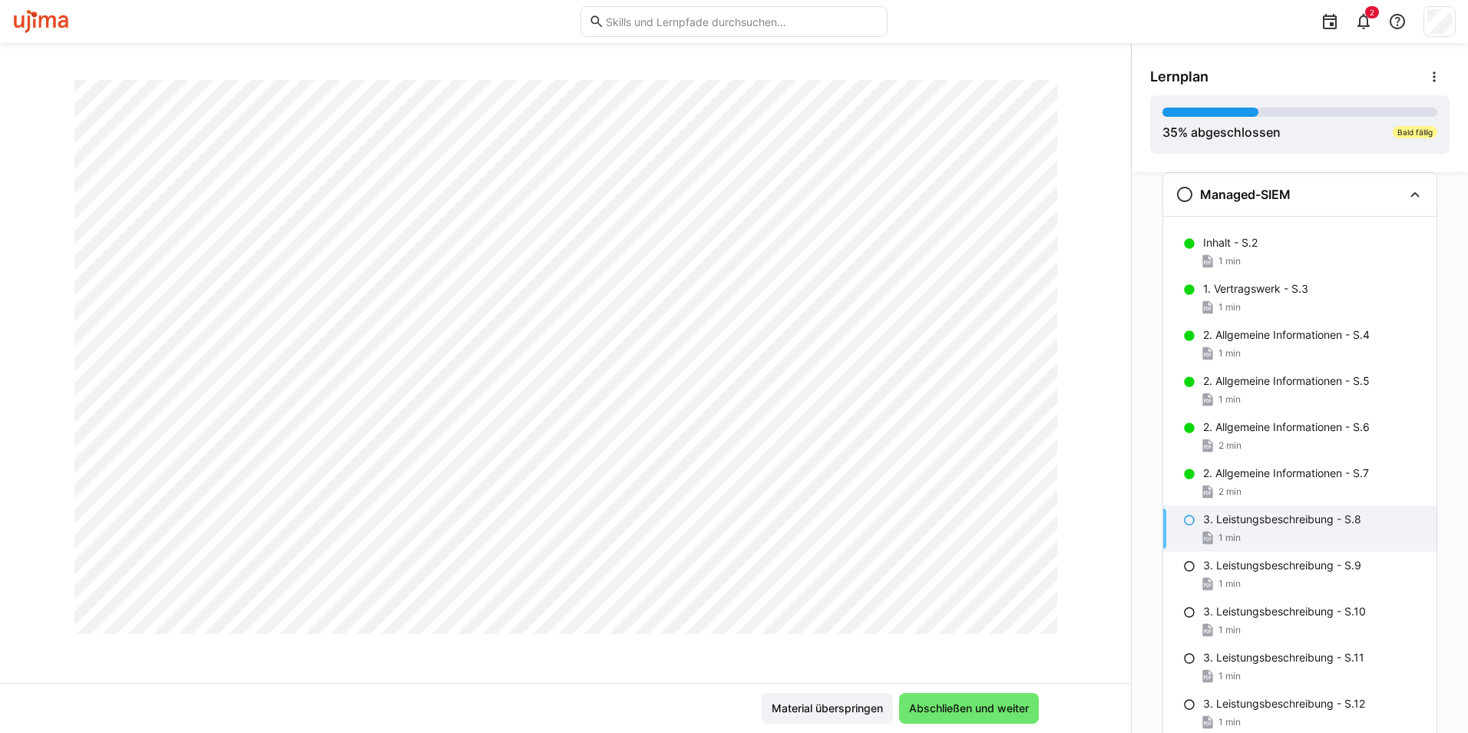
scroll to position [768, 0]
click at [970, 697] on span "Abschließen und weiter" at bounding box center [969, 708] width 140 height 31
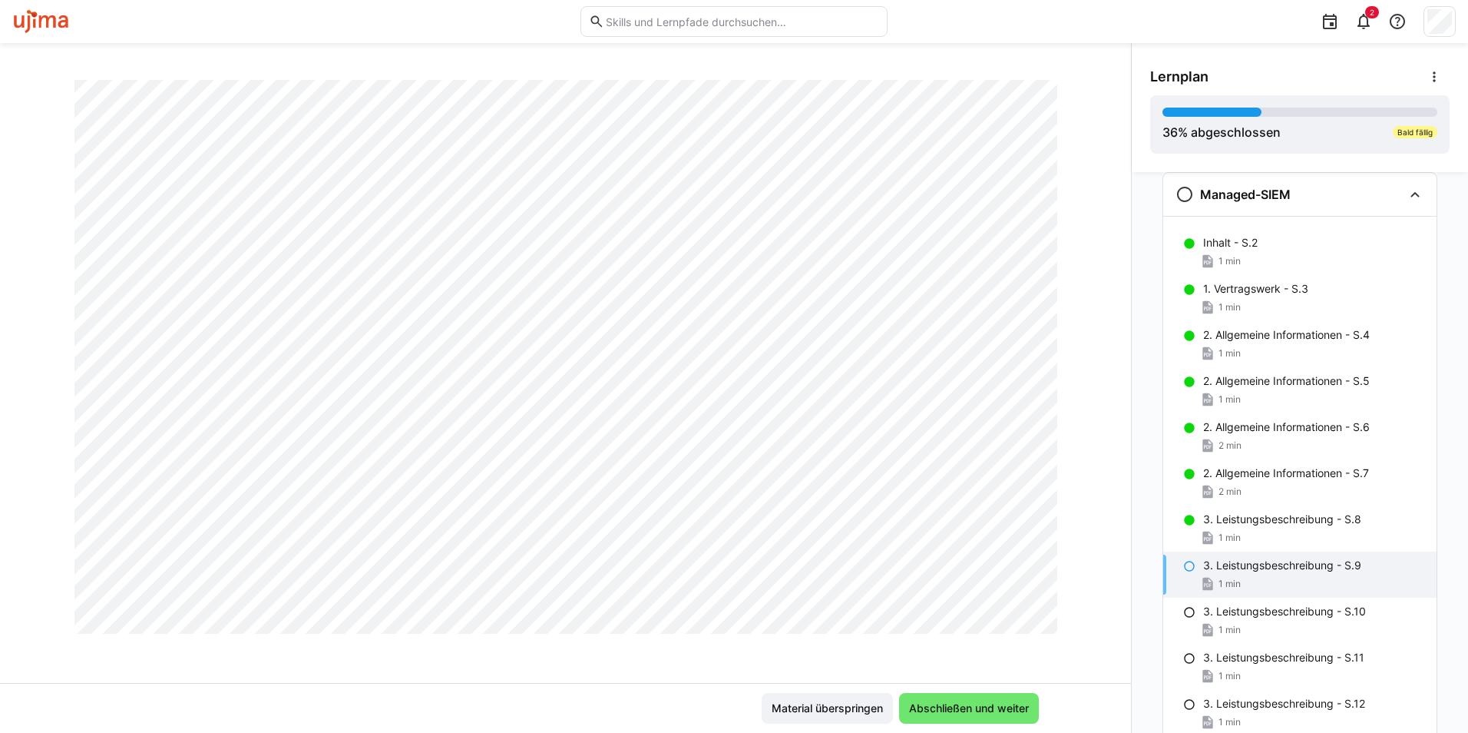
scroll to position [879, 0]
click at [935, 700] on span "Abschließen und weiter" at bounding box center [969, 708] width 140 height 31
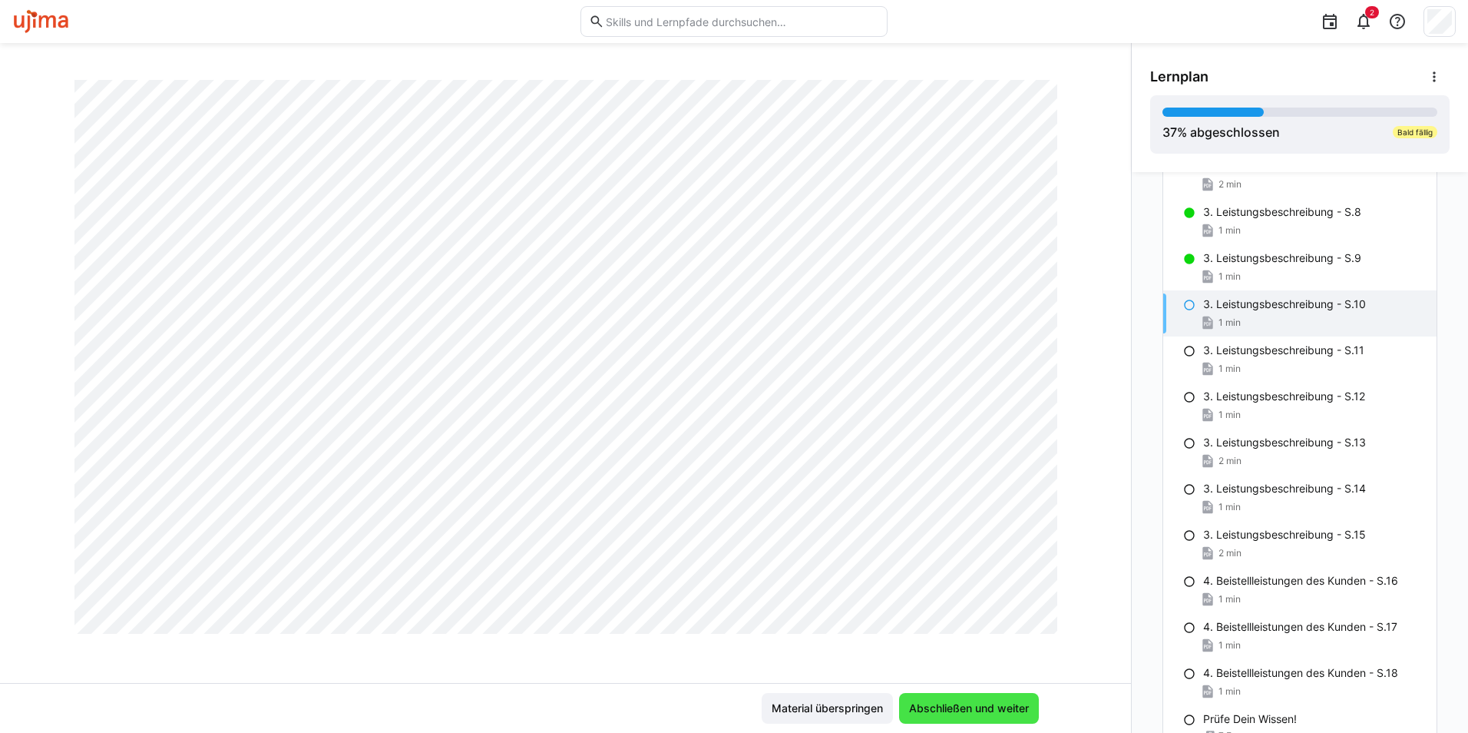
click at [962, 710] on span "Abschließen und weiter" at bounding box center [969, 707] width 124 height 15
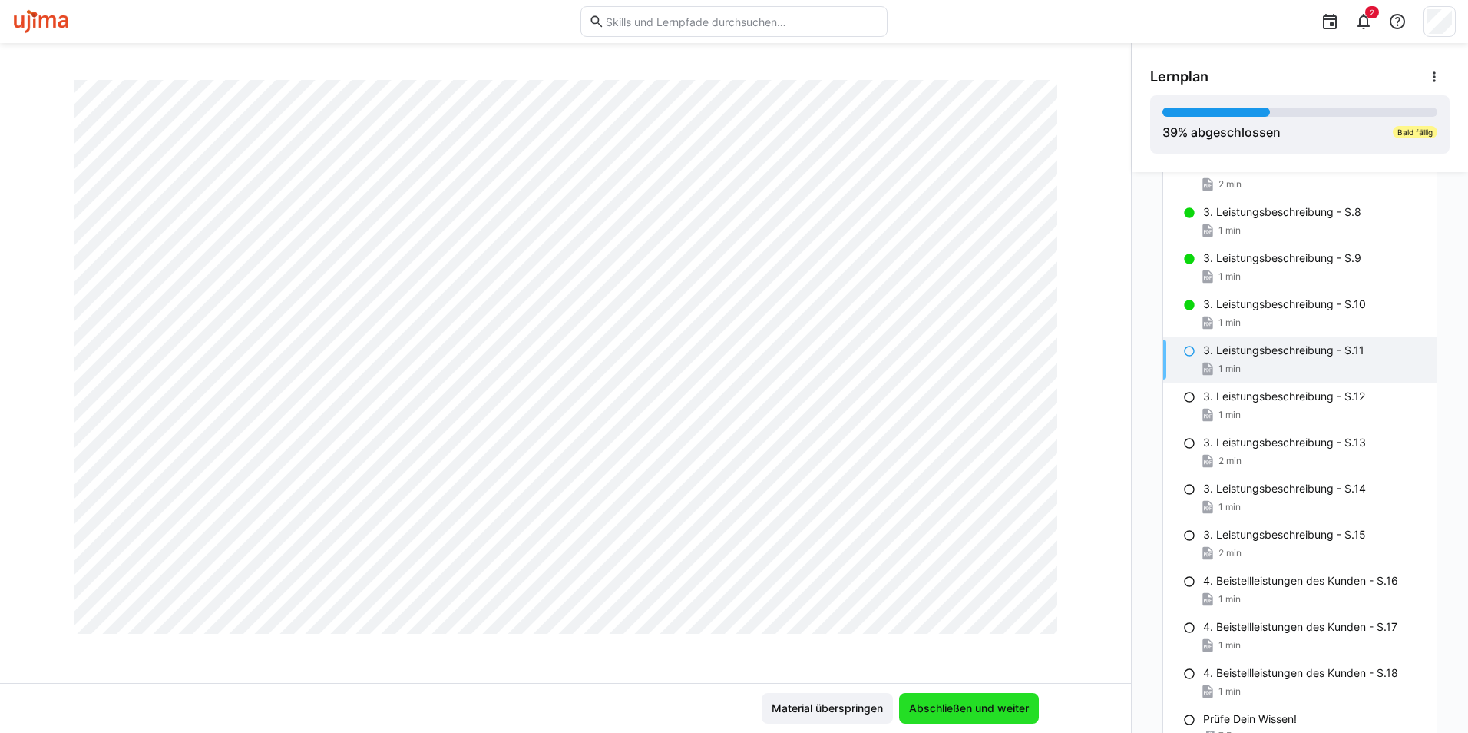
click at [927, 695] on span "Abschließen und weiter" at bounding box center [969, 708] width 140 height 31
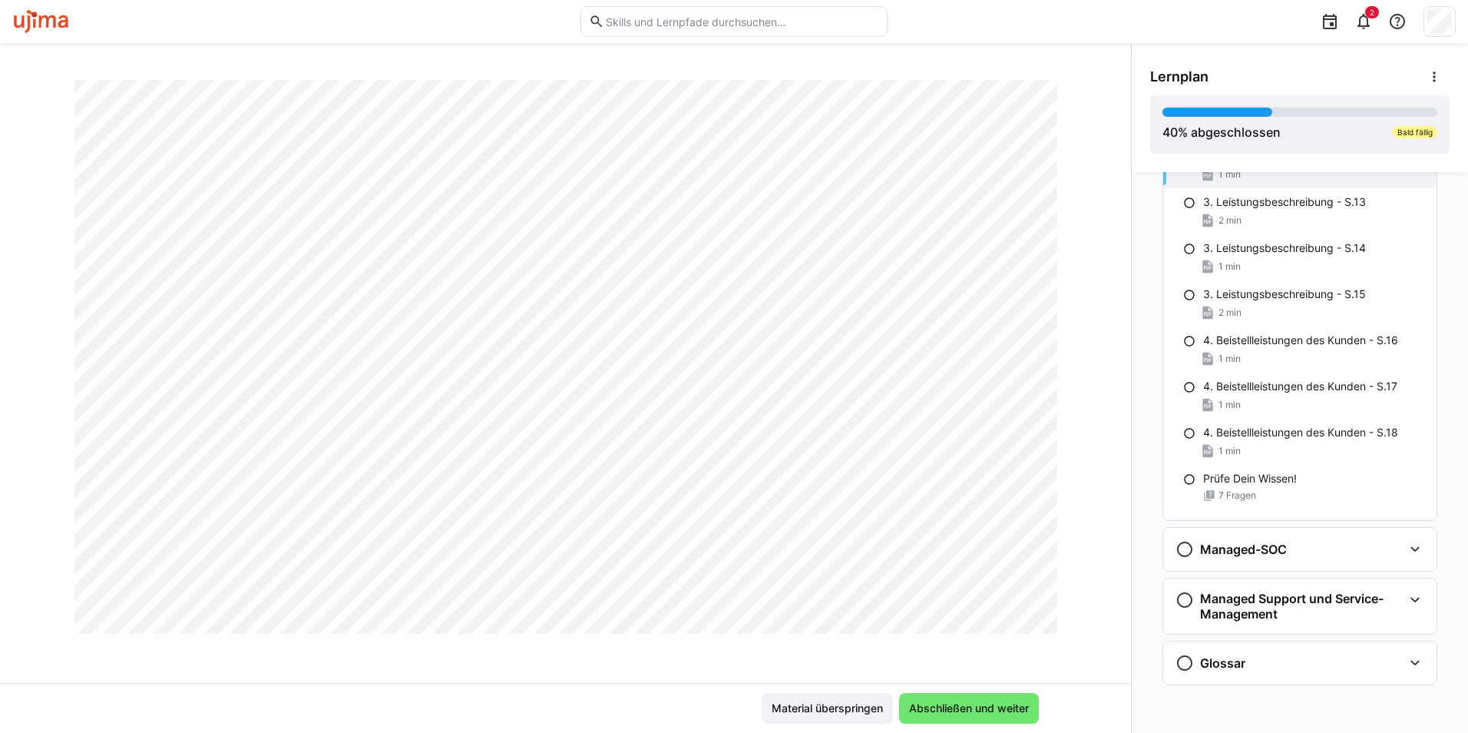
scroll to position [768, 0]
click at [971, 695] on span "Abschließen und weiter" at bounding box center [969, 708] width 140 height 31
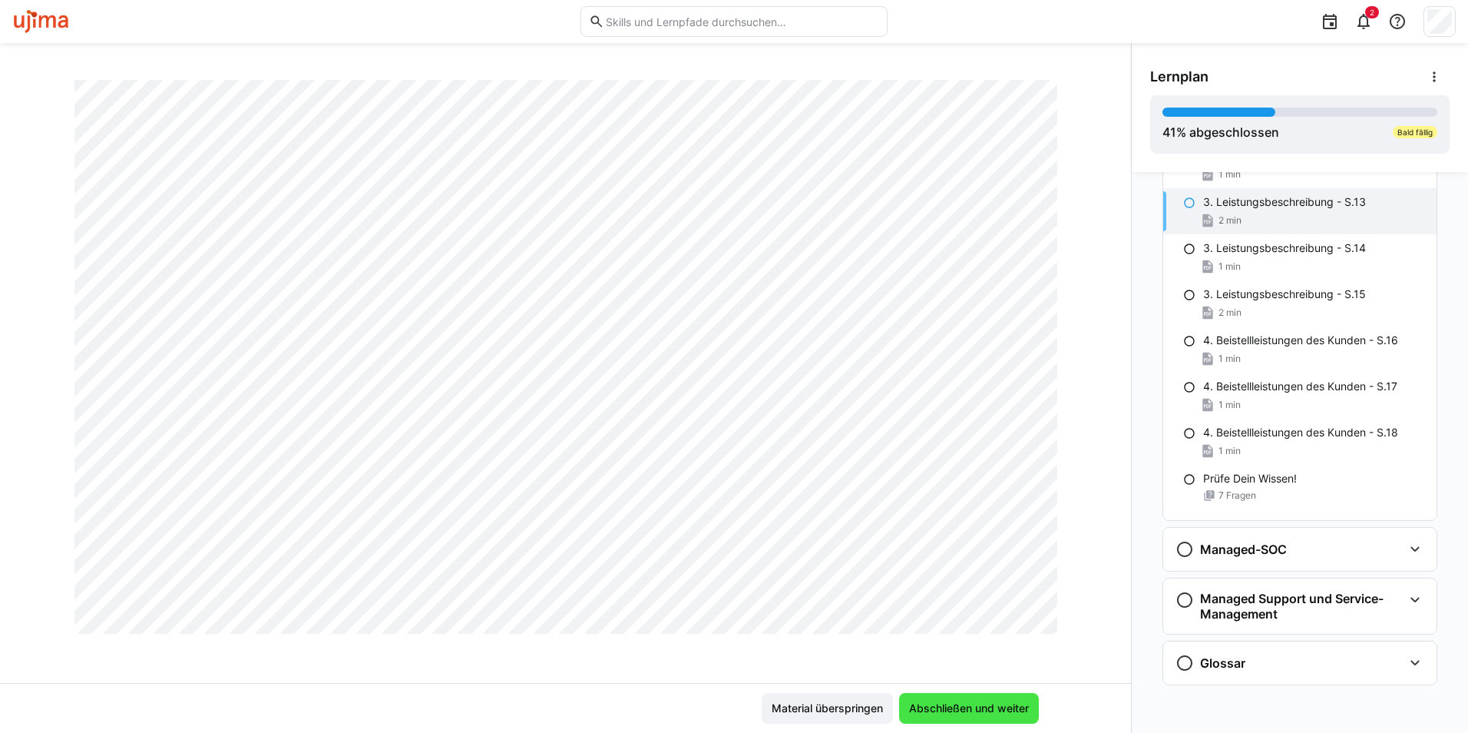
click at [973, 718] on span "Abschließen und weiter" at bounding box center [969, 708] width 140 height 31
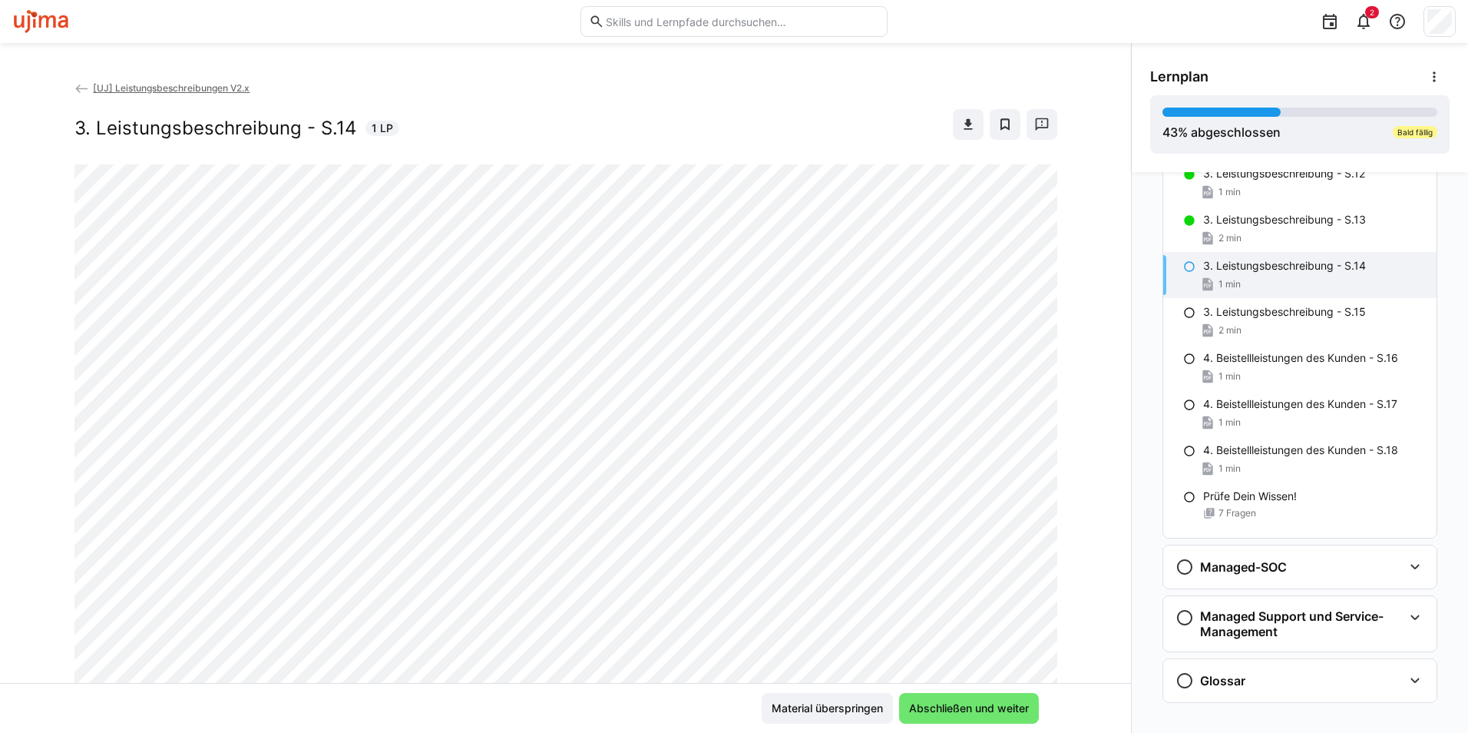
scroll to position [1790, 0]
